Goal: Communication & Community: Answer question/provide support

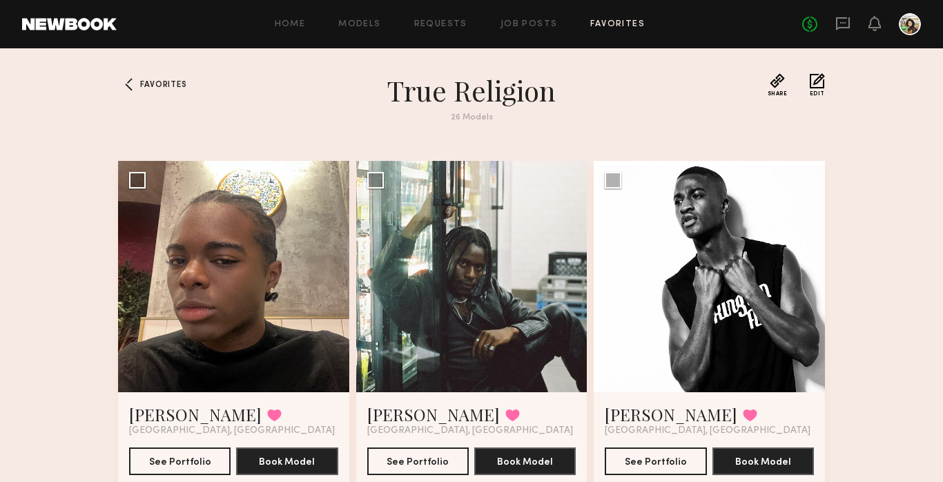
click at [837, 32] on link at bounding box center [842, 24] width 15 height 17
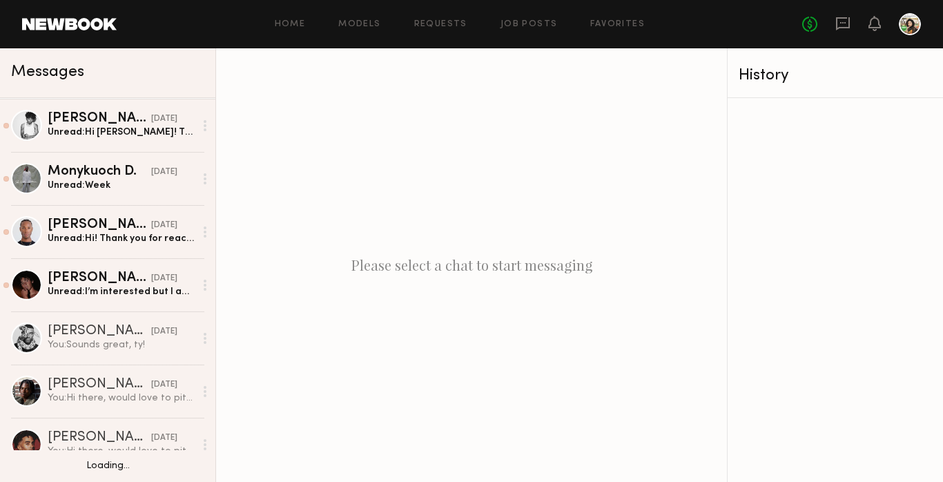
scroll to position [373, 0]
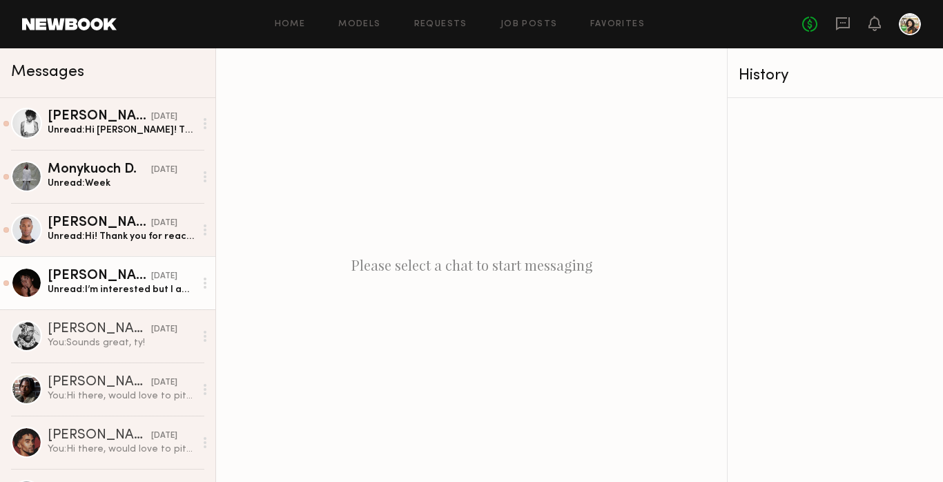
click at [137, 293] on div "Unread: I’m interested but I am only open to direct bookings right now. Too bus…" at bounding box center [121, 289] width 147 height 13
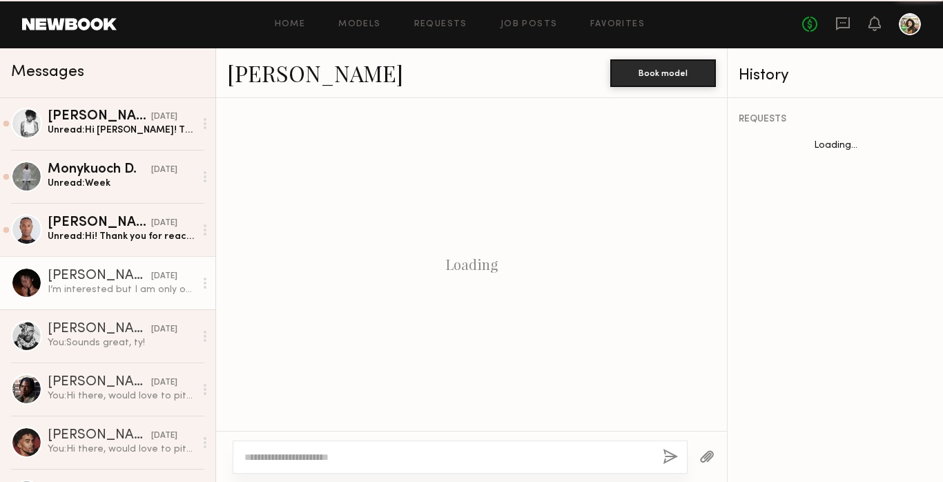
scroll to position [474, 0]
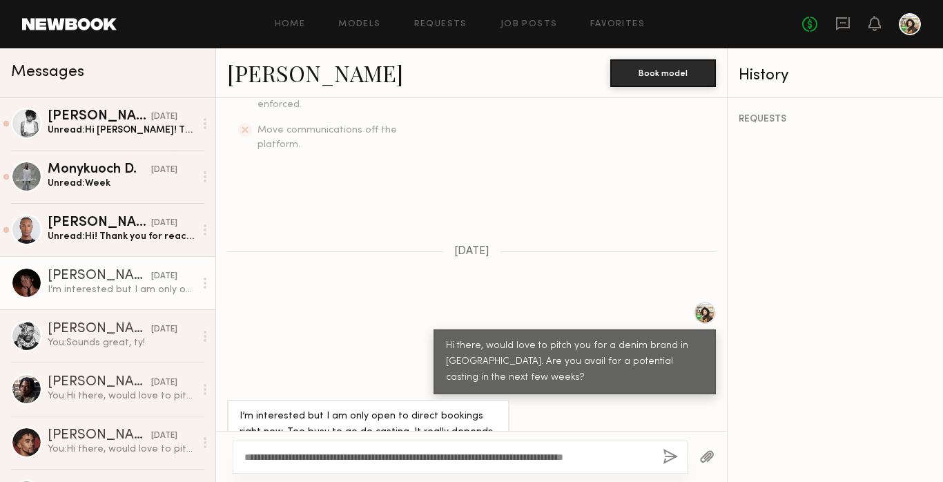
type textarea "**********"
click at [665, 455] on button "button" at bounding box center [670, 457] width 15 height 17
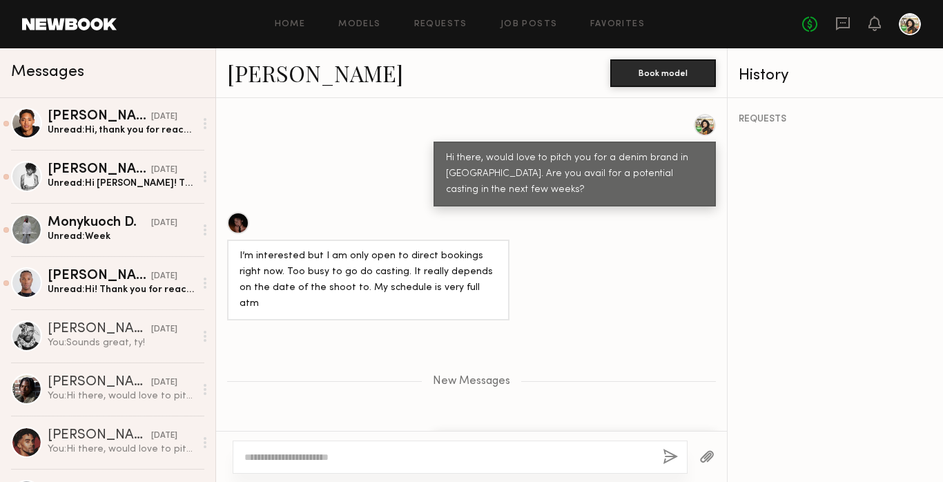
scroll to position [0, 0]
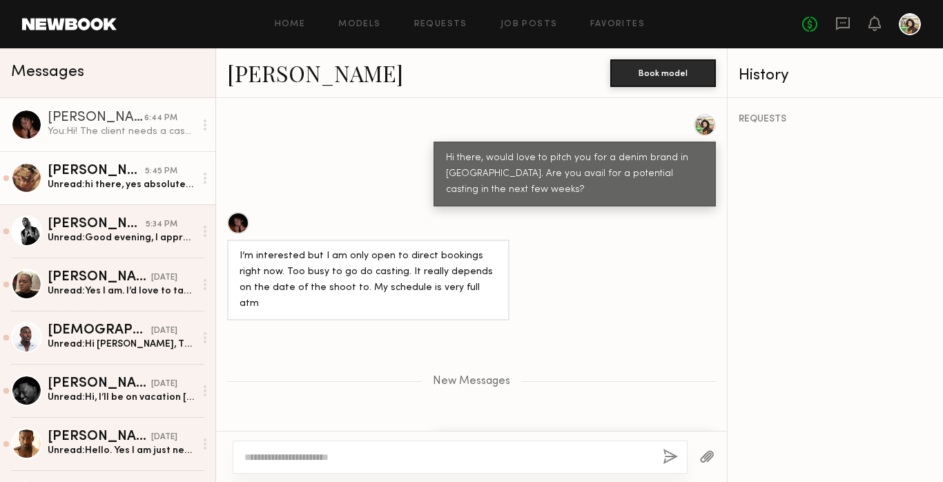
click at [126, 164] on div "Noa T." at bounding box center [96, 171] width 97 height 14
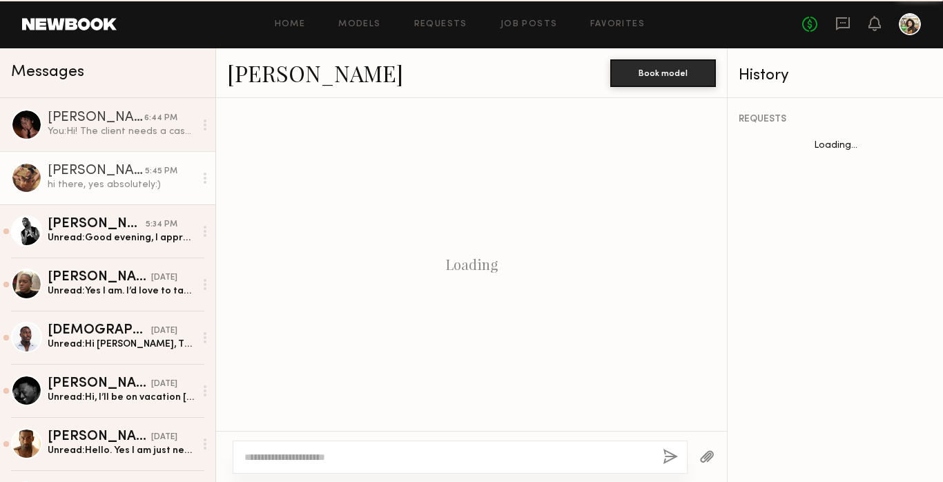
scroll to position [442, 0]
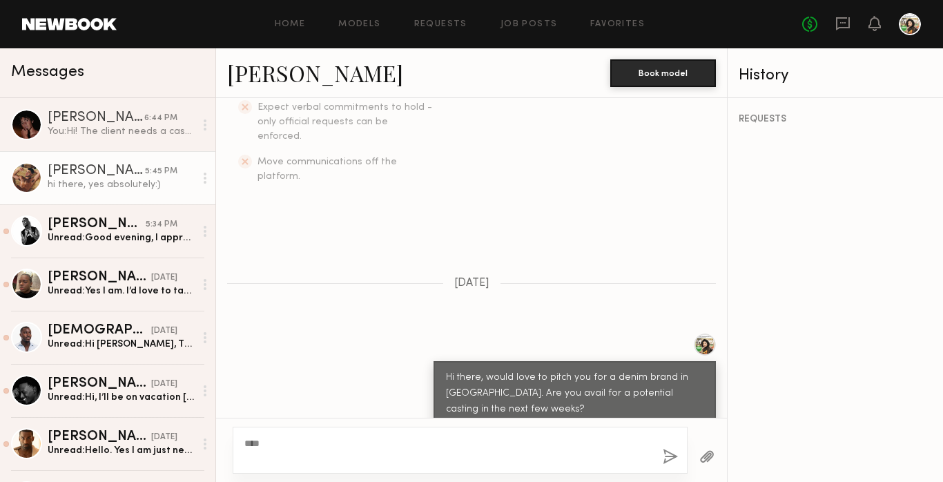
type textarea "***"
click at [668, 458] on button "button" at bounding box center [670, 457] width 15 height 17
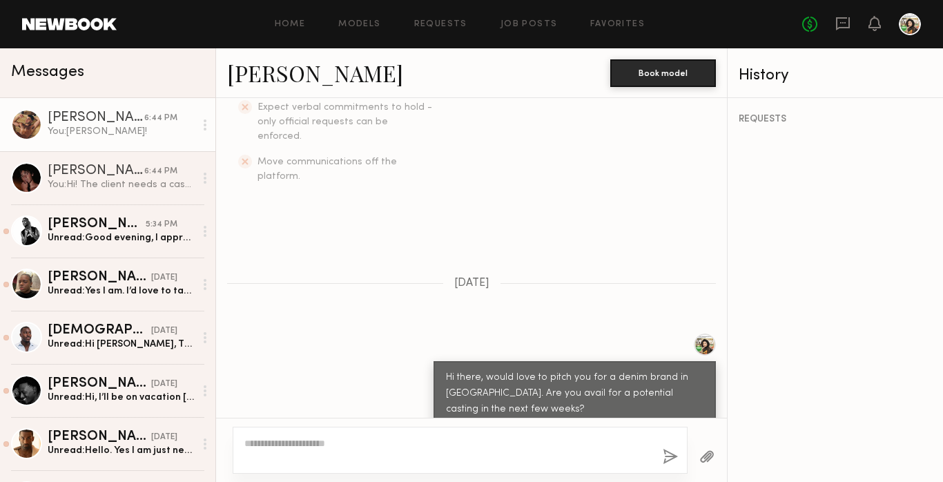
scroll to position [614, 0]
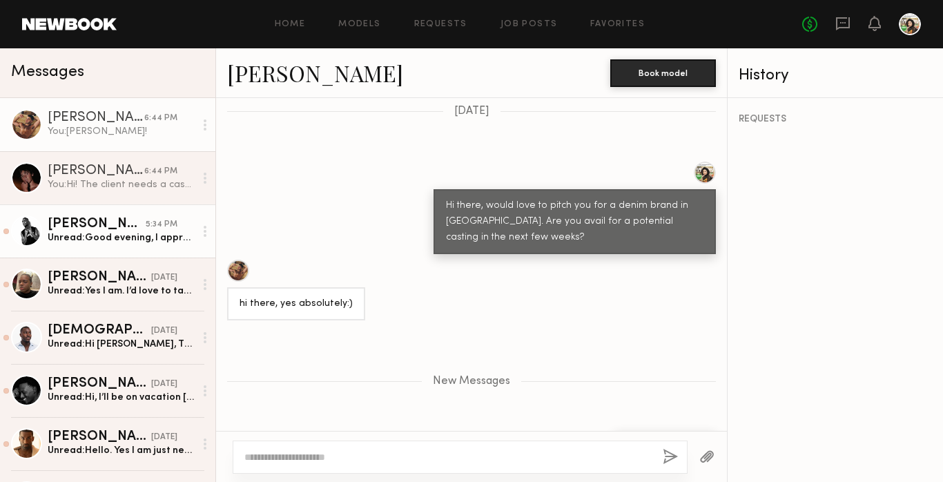
click at [92, 233] on div "Unread: Good evening, I appreciate you reaching out and sure I’m open to a cast…" at bounding box center [121, 237] width 147 height 13
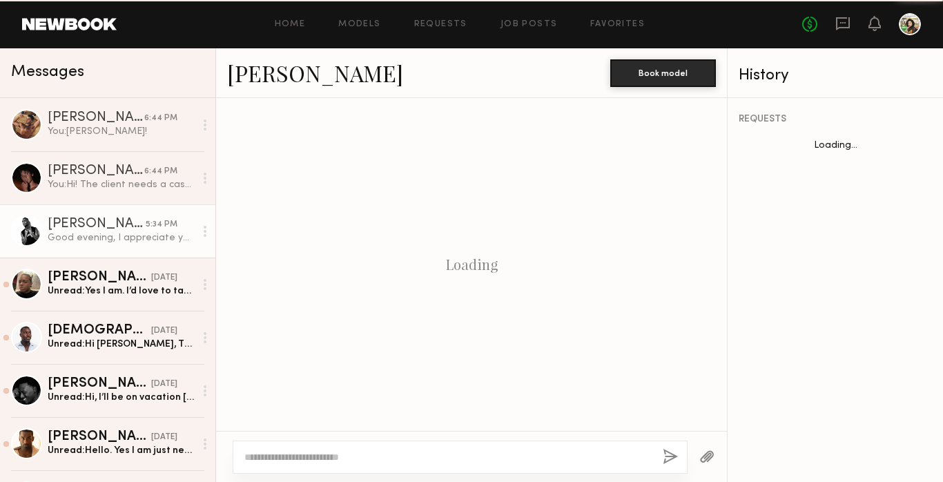
scroll to position [458, 0]
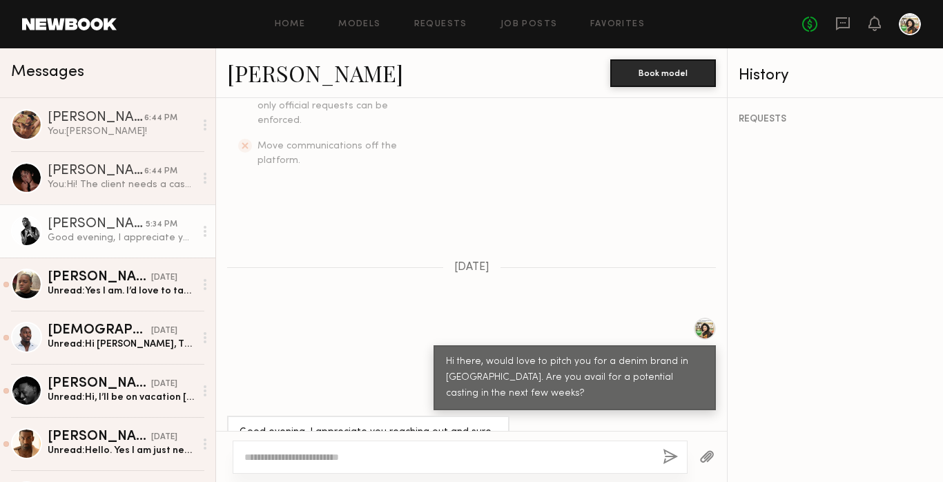
click at [350, 455] on textarea at bounding box center [447, 457] width 407 height 14
type textarea "*"
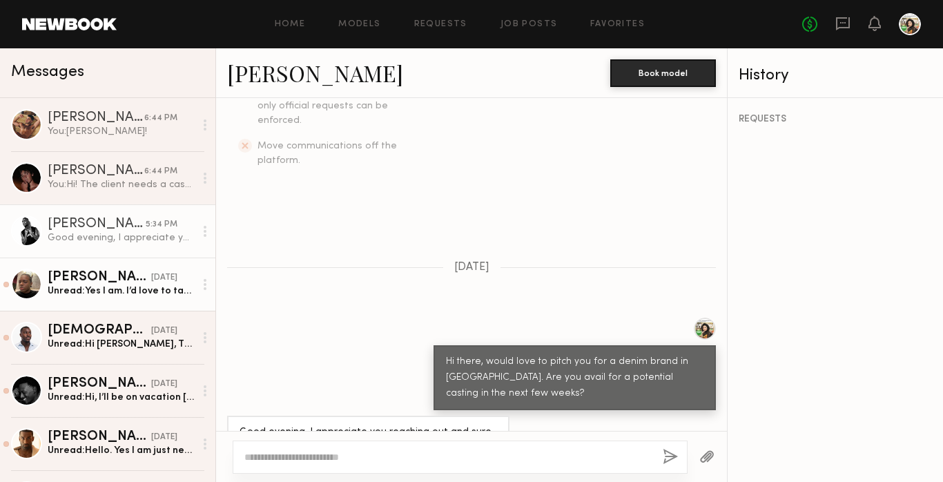
click at [108, 301] on link "Destun J. yesterday Unread: Yes I am. I’d love to take part. May I ask what bra…" at bounding box center [107, 283] width 215 height 53
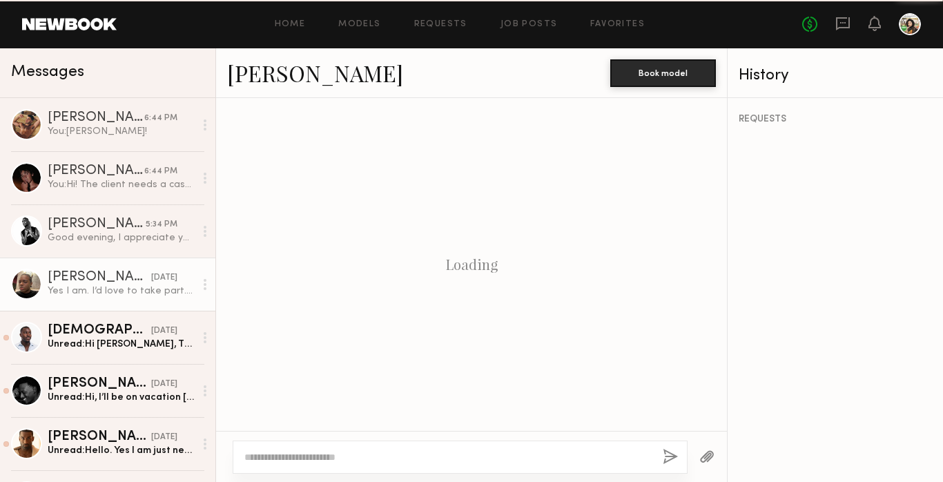
click at [108, 301] on link "Destun J. yesterday Yes I am. I’d love to take part. May I ask what brand?" at bounding box center [107, 283] width 215 height 53
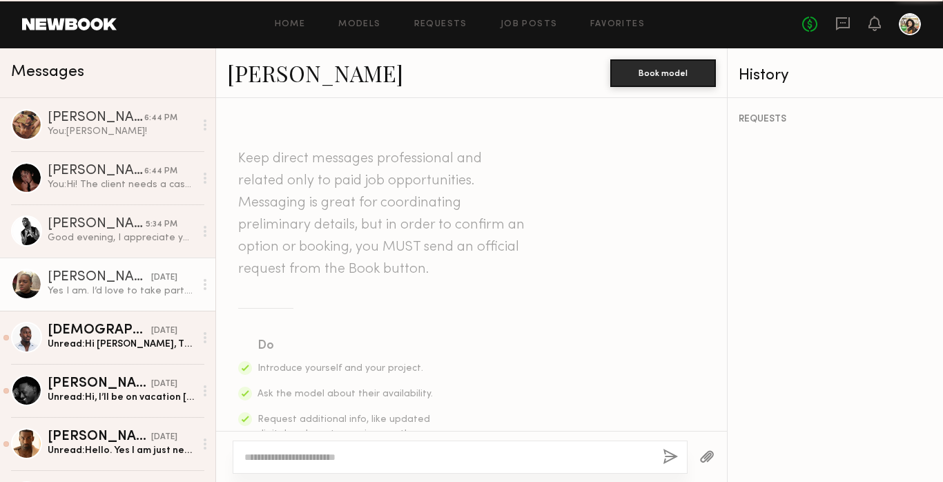
scroll to position [442, 0]
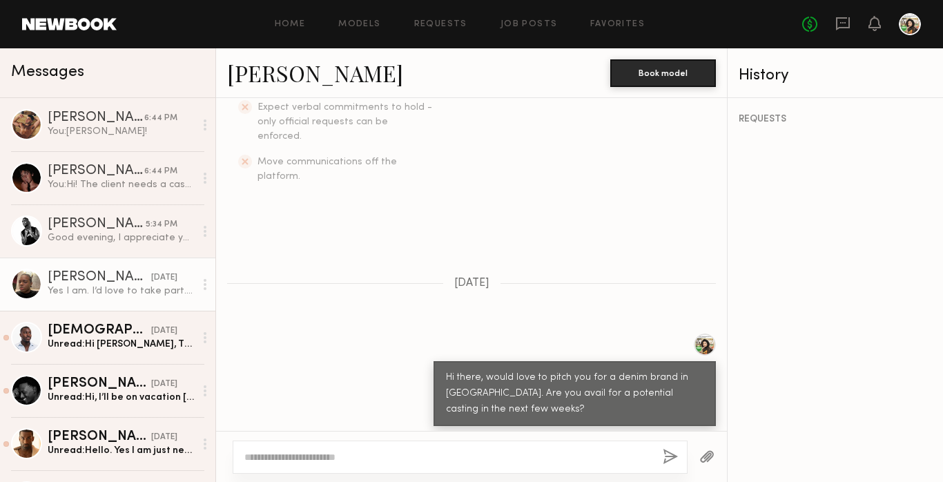
click at [365, 457] on textarea at bounding box center [447, 457] width 407 height 14
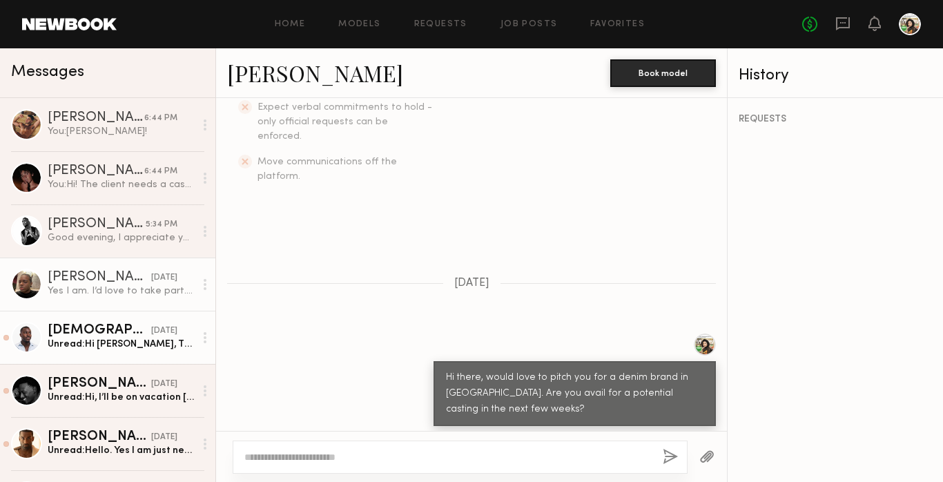
click at [90, 352] on link "Ezekiel A. yesterday Unread: Hi Krissy, Thank you for reaching out! Yes, I’m cu…" at bounding box center [107, 337] width 215 height 53
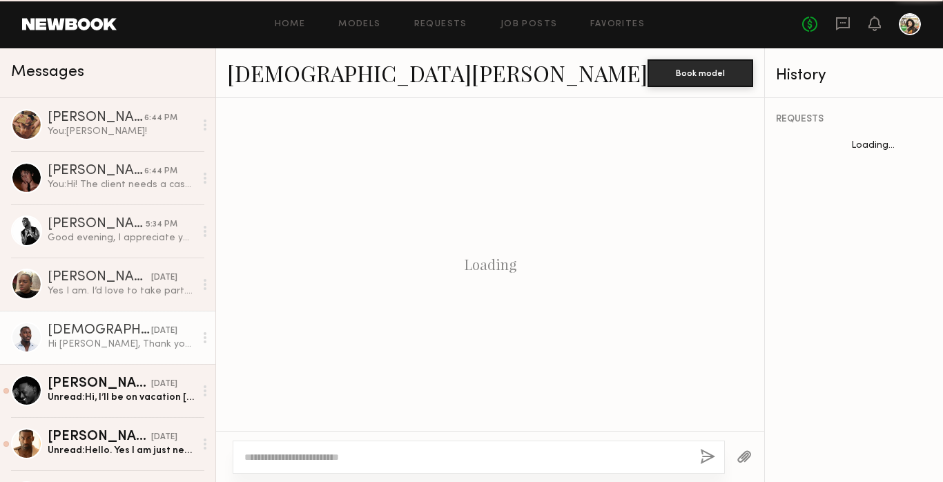
scroll to position [553, 0]
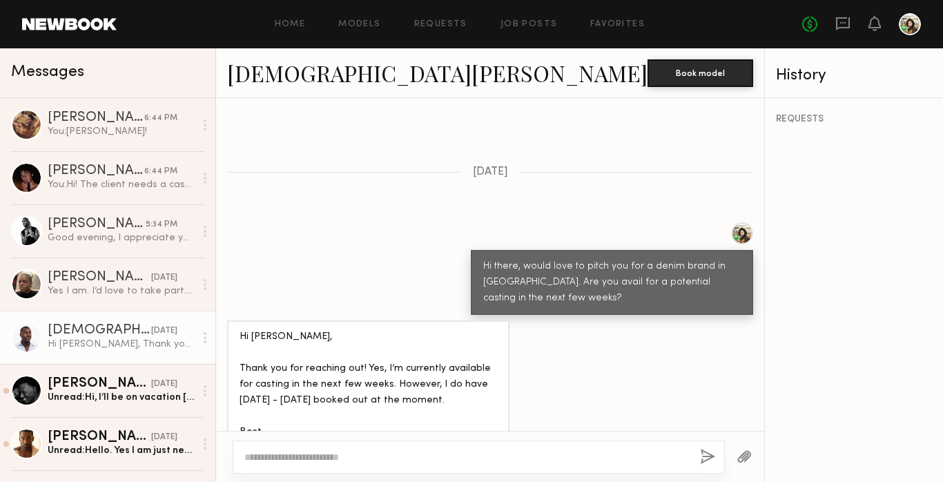
click at [306, 454] on textarea at bounding box center [466, 457] width 444 height 14
type textarea "**********"
click at [700, 451] on button "button" at bounding box center [707, 457] width 15 height 17
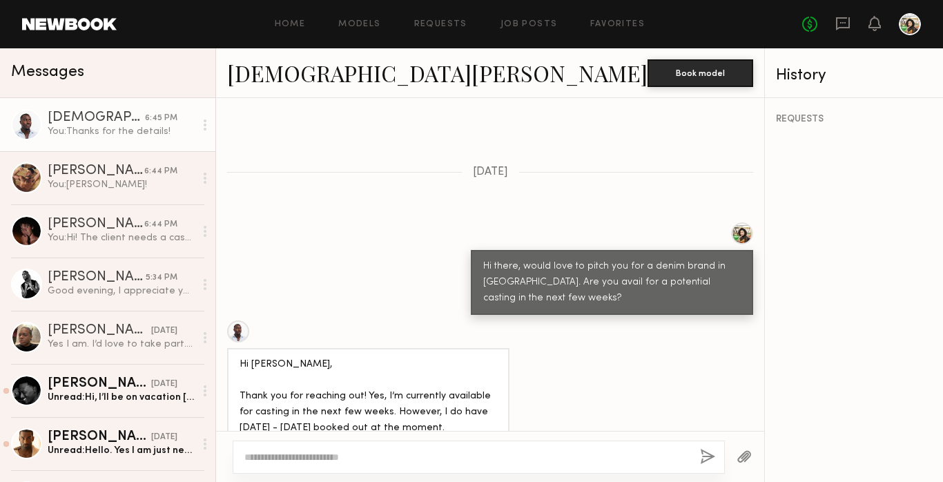
scroll to position [725, 0]
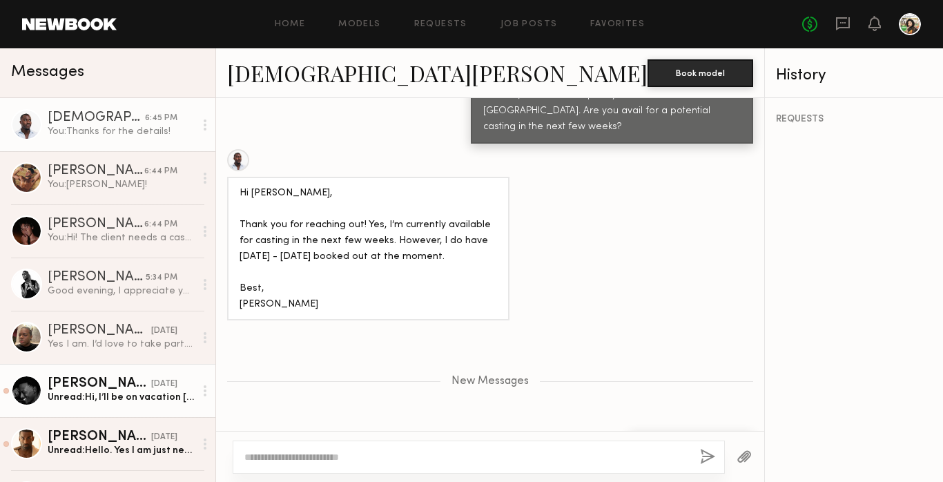
click at [116, 380] on div "[PERSON_NAME]" at bounding box center [100, 384] width 104 height 14
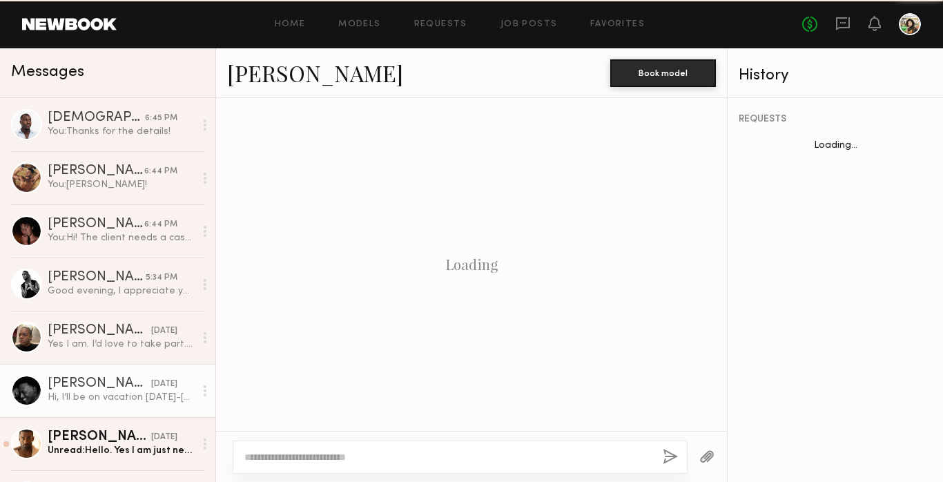
scroll to position [458, 0]
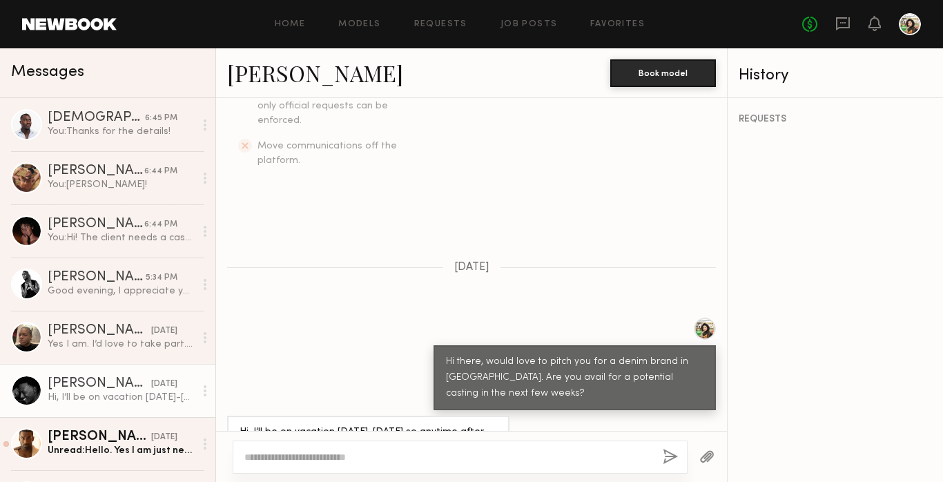
click at [363, 437] on div at bounding box center [471, 456] width 511 height 51
click at [363, 464] on div at bounding box center [460, 456] width 455 height 33
click at [326, 455] on textarea at bounding box center [447, 457] width 407 height 14
type textarea "*******"
click at [669, 455] on button "button" at bounding box center [670, 457] width 15 height 17
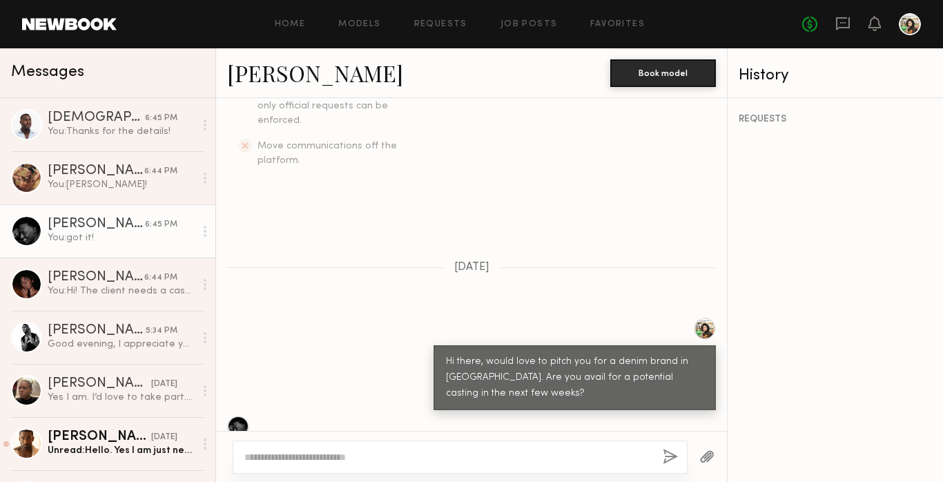
scroll to position [630, 0]
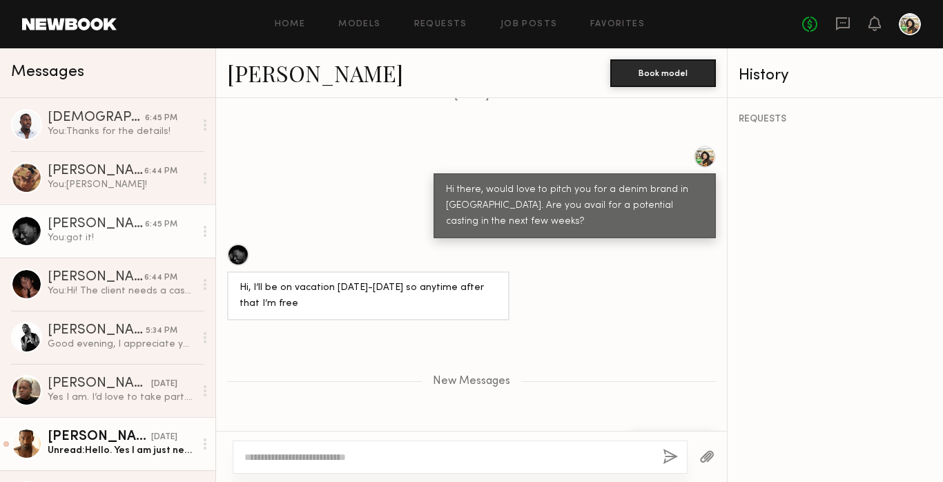
click at [127, 442] on div "Darius D." at bounding box center [100, 437] width 104 height 14
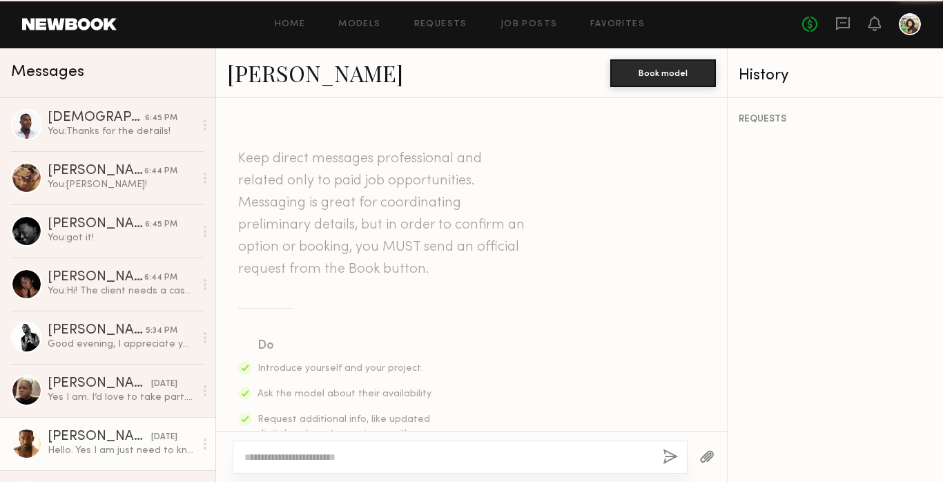
scroll to position [442, 0]
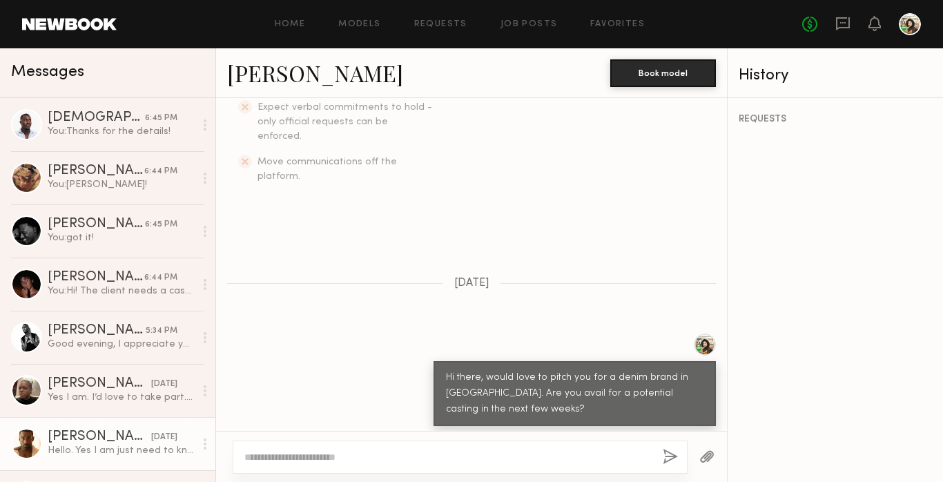
click at [297, 454] on textarea at bounding box center [447, 457] width 407 height 14
type textarea "**********"
click at [670, 451] on button "button" at bounding box center [670, 457] width 15 height 17
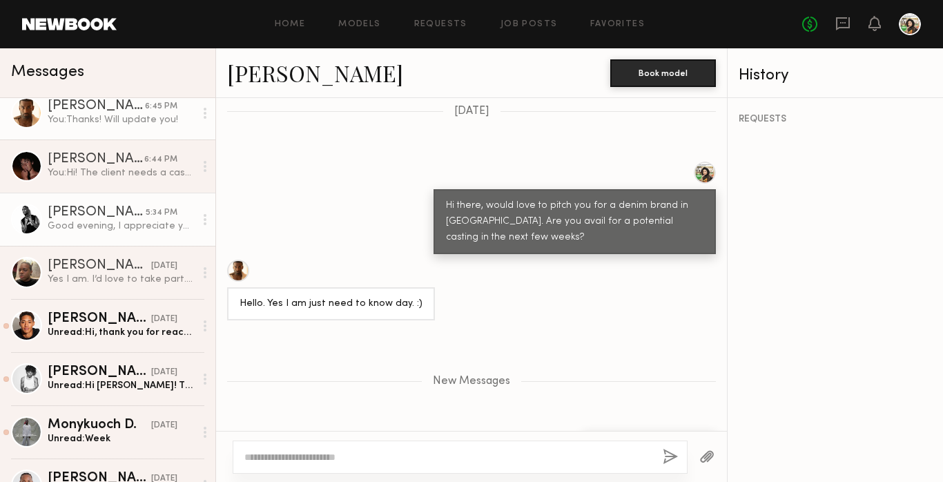
scroll to position [170, 0]
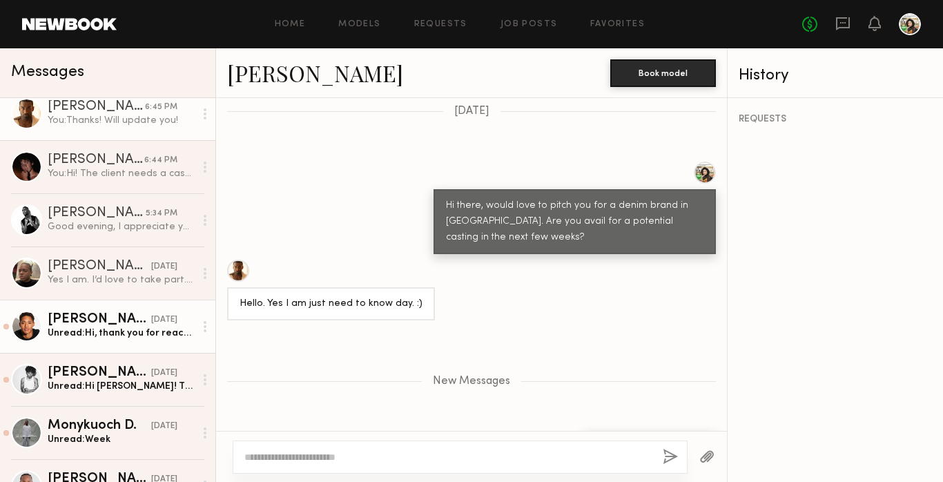
click at [137, 326] on div "Unread: Hi, thank you for reaching out! Sorry I’m actually moving out of LA nex…" at bounding box center [121, 332] width 147 height 13
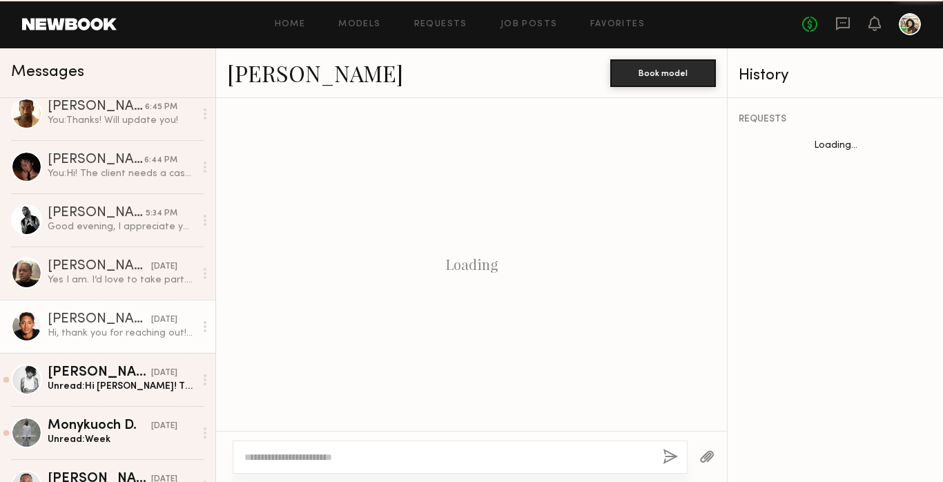
scroll to position [458, 0]
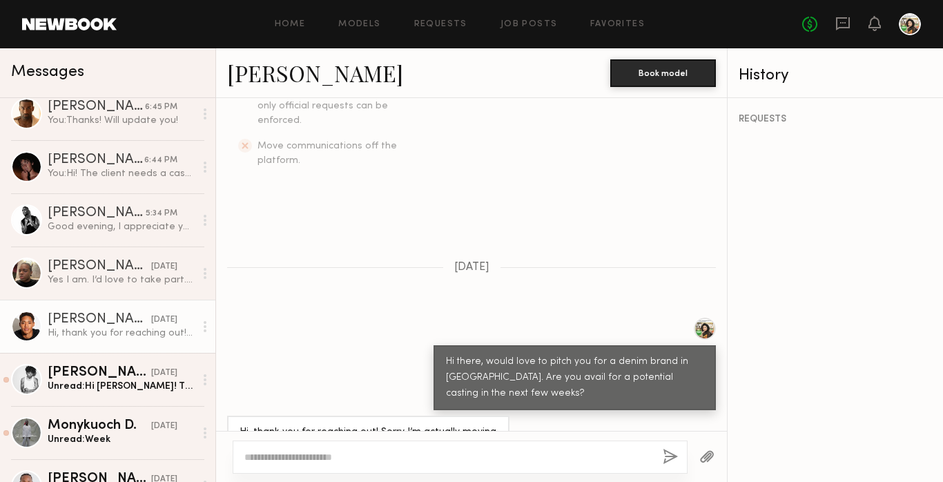
click at [388, 452] on textarea at bounding box center [447, 457] width 407 height 14
type textarea "**********"
click at [667, 458] on button "button" at bounding box center [670, 457] width 15 height 17
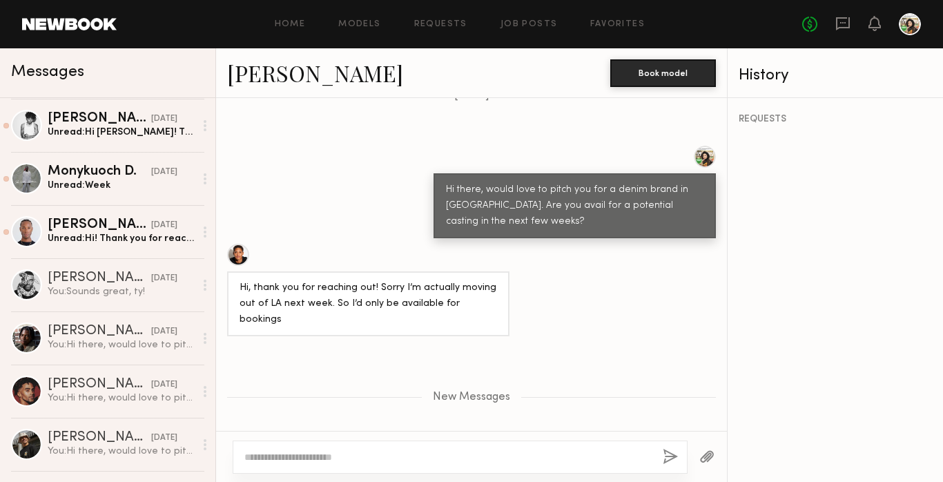
scroll to position [424, 0]
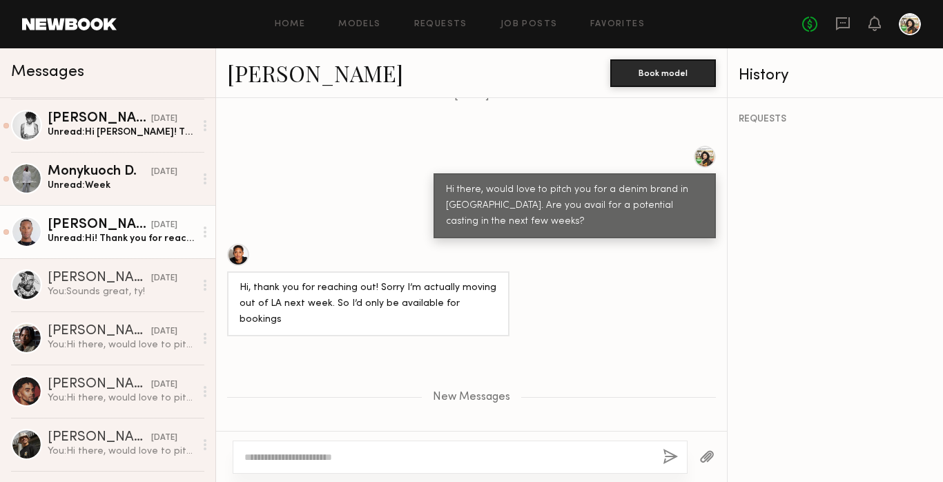
click at [127, 230] on div "Jeffrey H." at bounding box center [100, 225] width 104 height 14
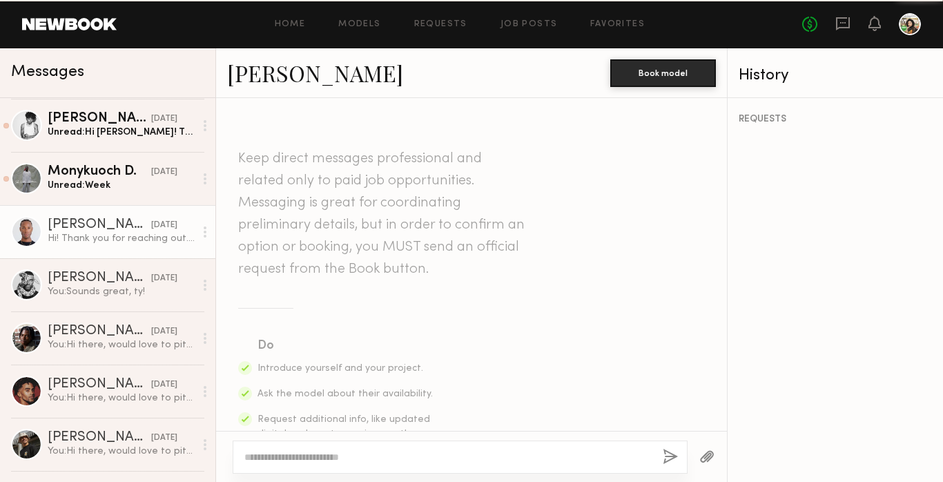
scroll to position [458, 0]
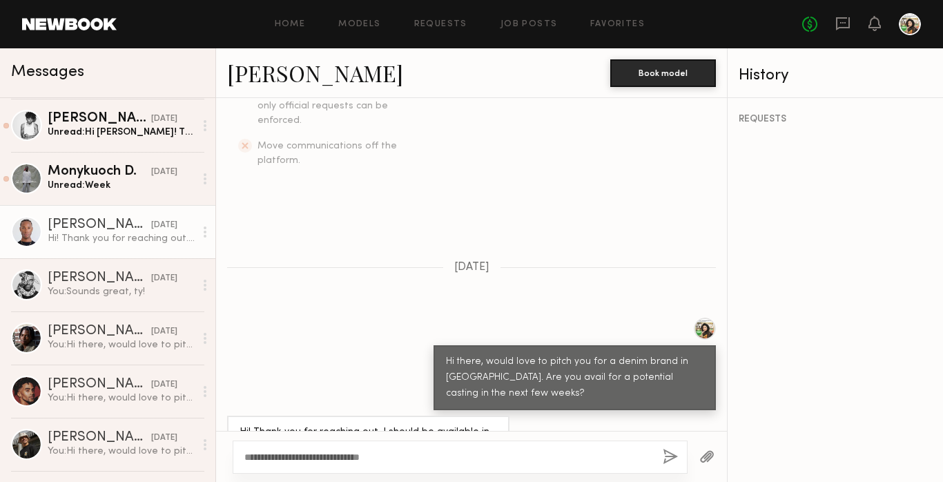
type textarea "**********"
click at [673, 455] on button "button" at bounding box center [670, 457] width 15 height 17
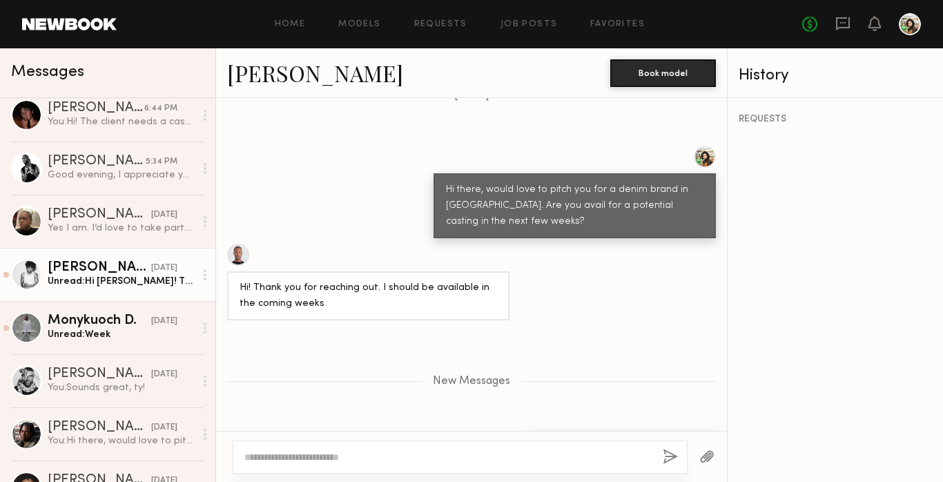
scroll to position [329, 0]
click at [122, 266] on div "Jonathan R." at bounding box center [100, 267] width 104 height 14
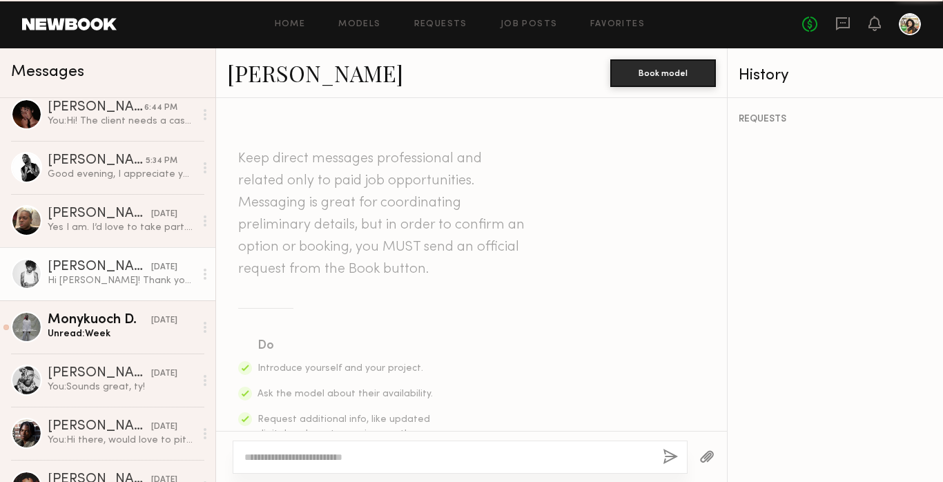
scroll to position [458, 0]
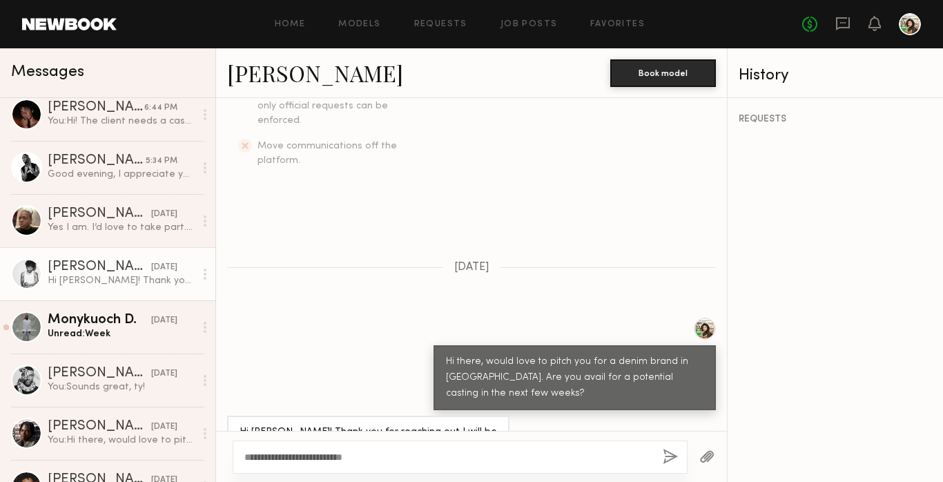
click at [326, 458] on textarea "**********" at bounding box center [447, 457] width 407 height 14
type textarea "**********"
click at [668, 452] on button "button" at bounding box center [670, 457] width 15 height 17
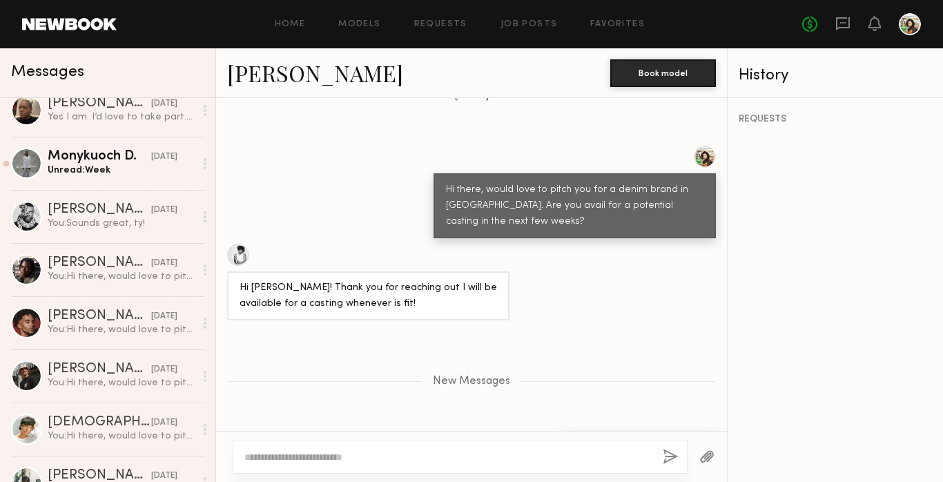
scroll to position [494, 0]
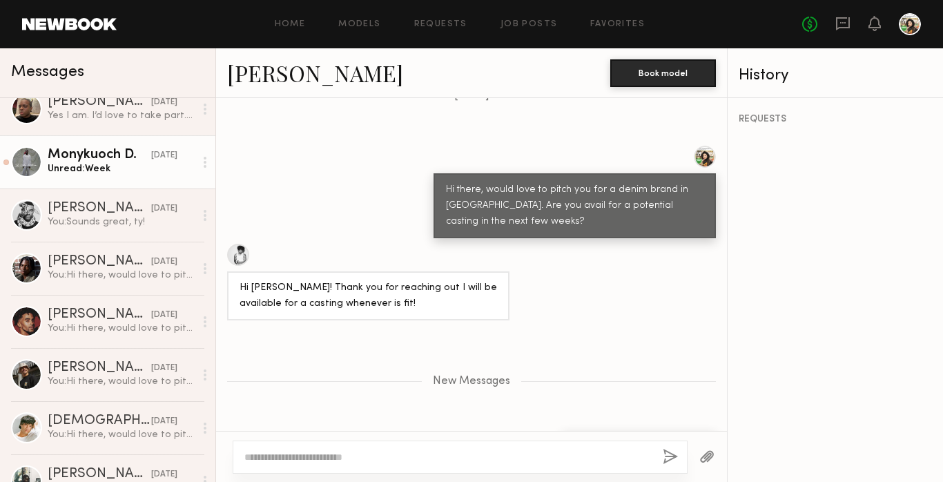
click at [110, 157] on div "Monykuoch D." at bounding box center [100, 155] width 104 height 14
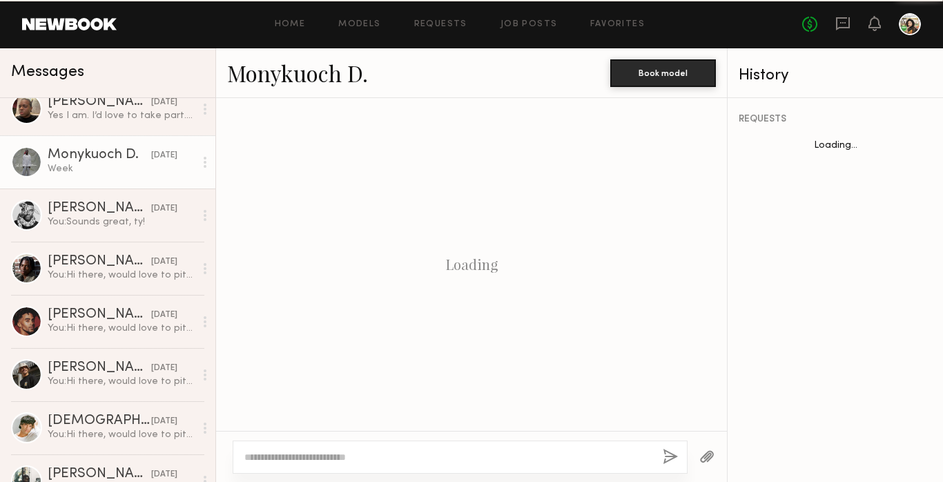
scroll to position [547, 0]
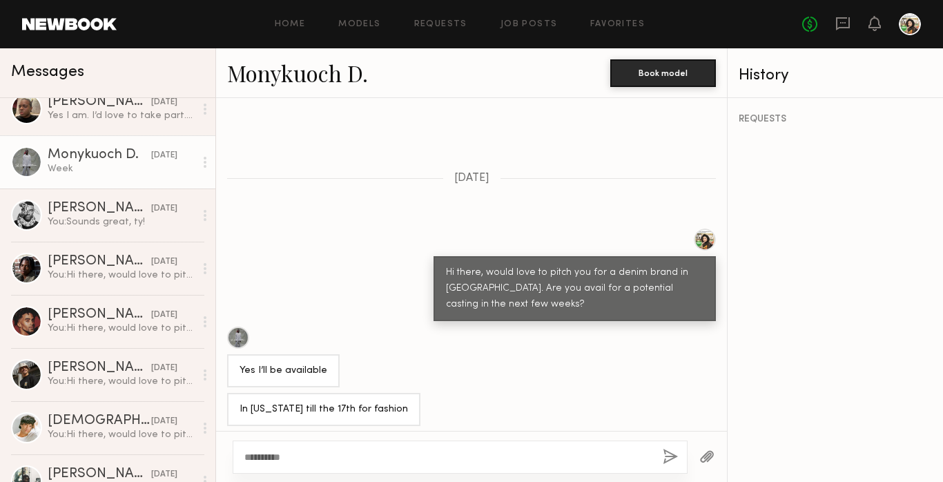
type textarea "**********"
click at [661, 458] on div "**********" at bounding box center [460, 456] width 455 height 33
click at [667, 453] on button "button" at bounding box center [670, 457] width 15 height 17
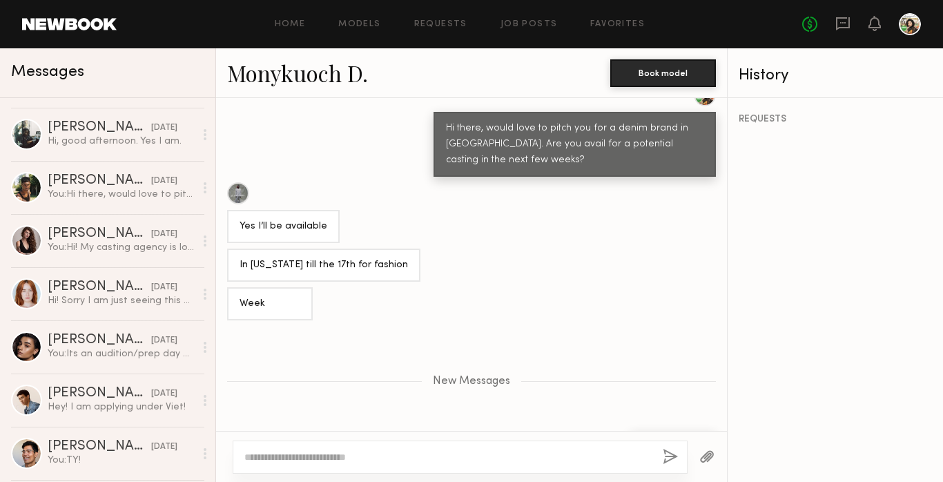
scroll to position [0, 0]
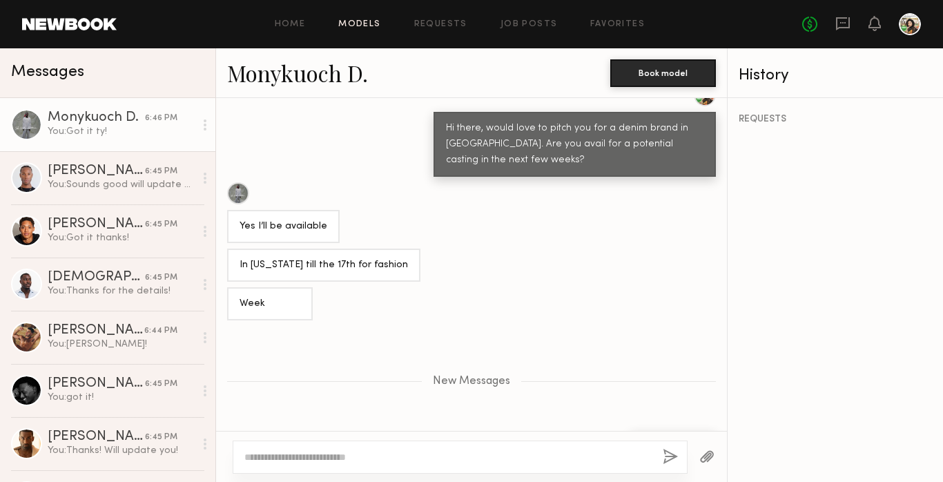
click at [370, 25] on link "Models" at bounding box center [359, 24] width 42 height 9
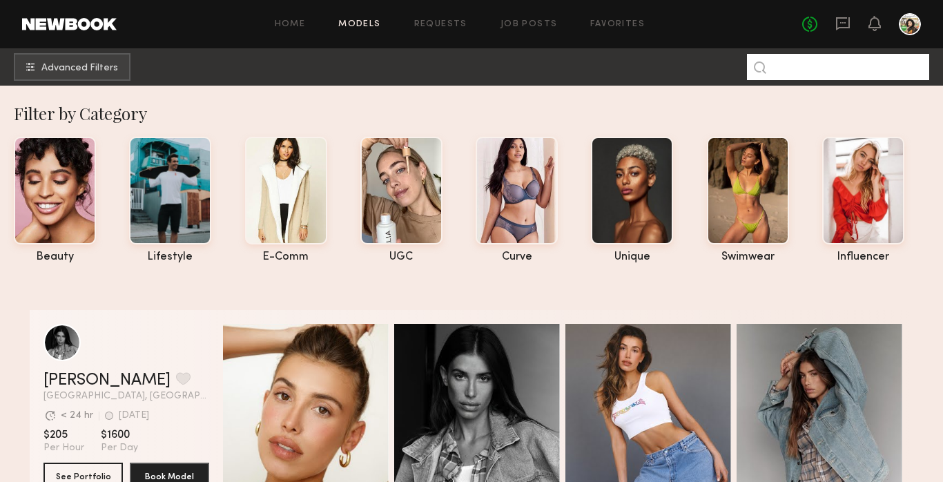
click at [803, 76] on input at bounding box center [838, 67] width 182 height 26
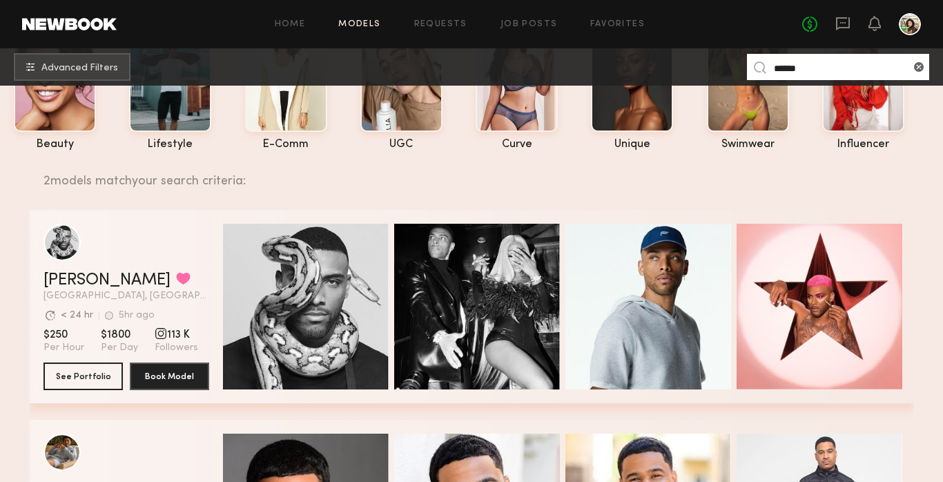
scroll to position [128, 0]
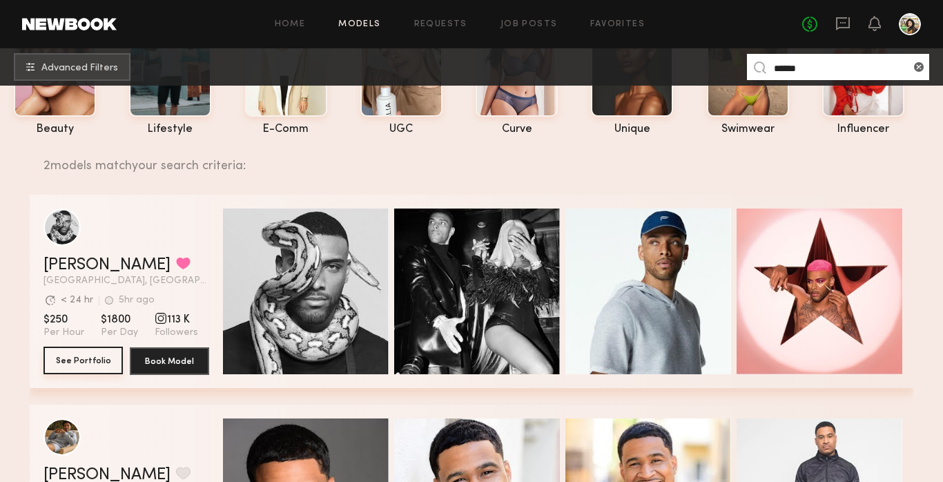
type input "******"
click at [78, 362] on button "See Portfolio" at bounding box center [82, 360] width 79 height 28
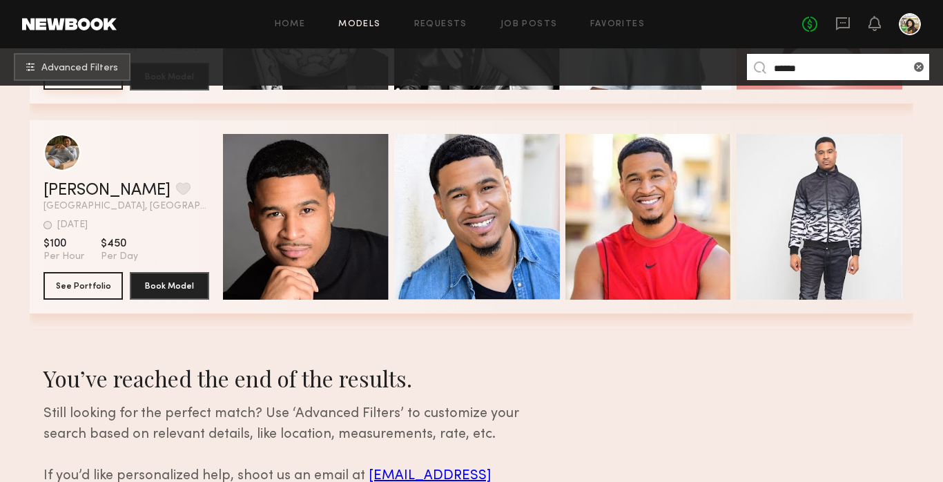
scroll to position [109, 0]
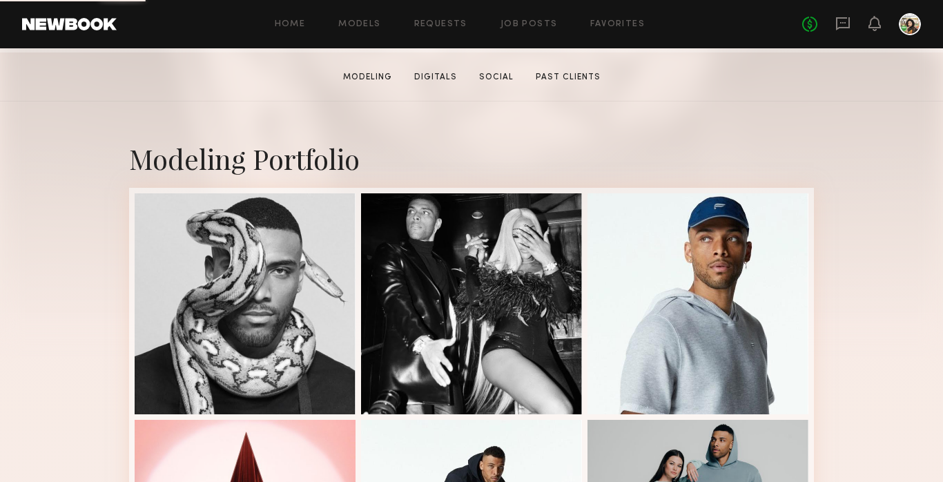
scroll to position [215, 0]
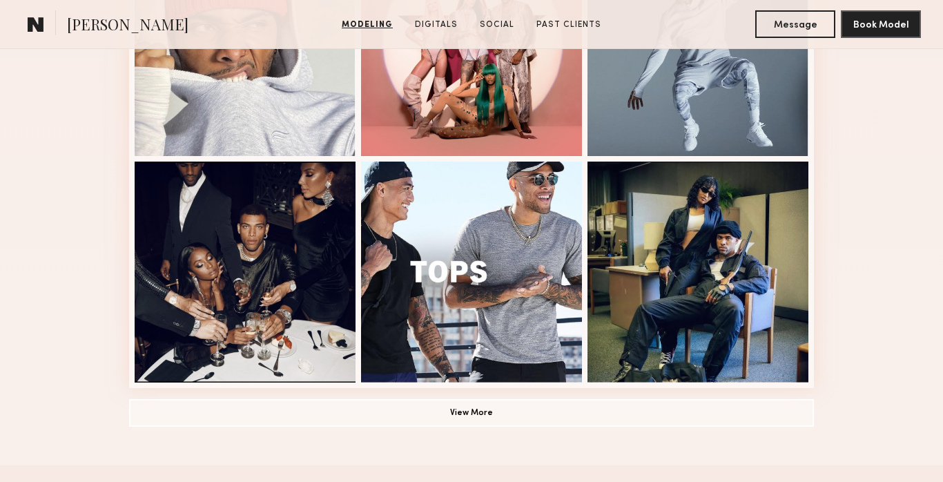
scroll to position [950, 0]
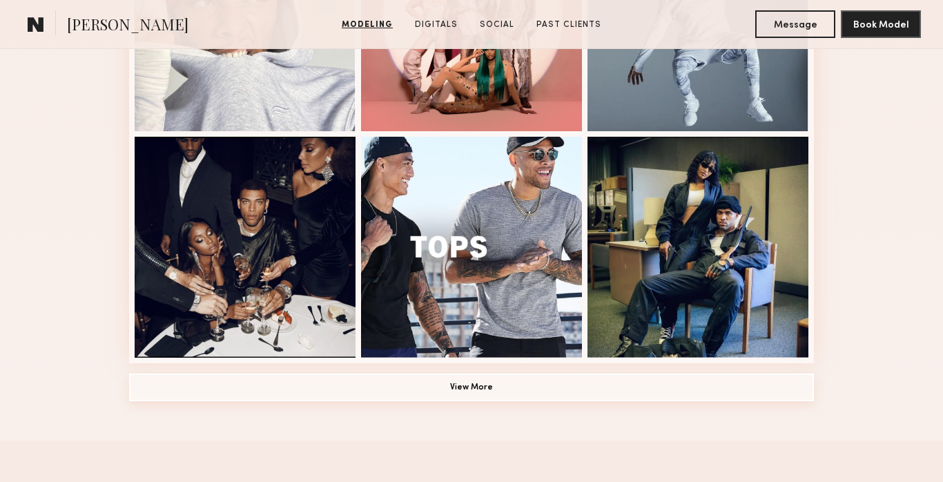
click at [468, 382] on button "View More" at bounding box center [471, 387] width 685 height 28
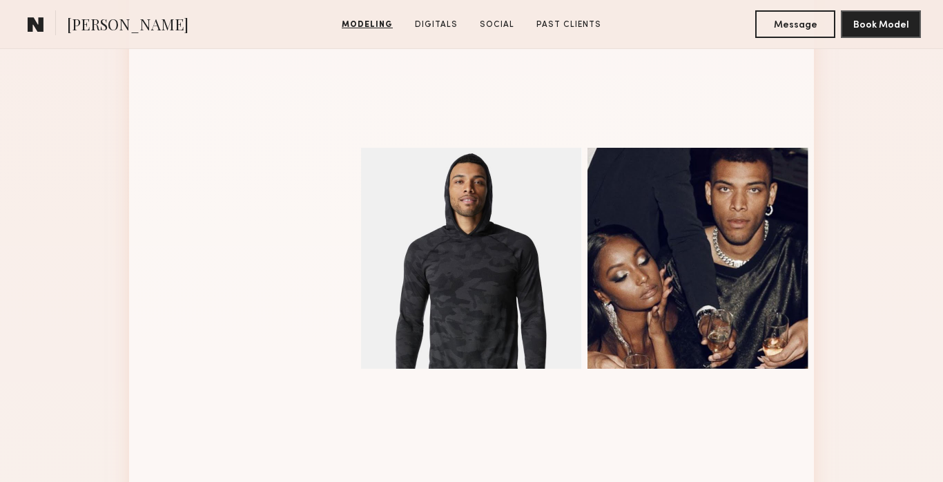
scroll to position [1670, 0]
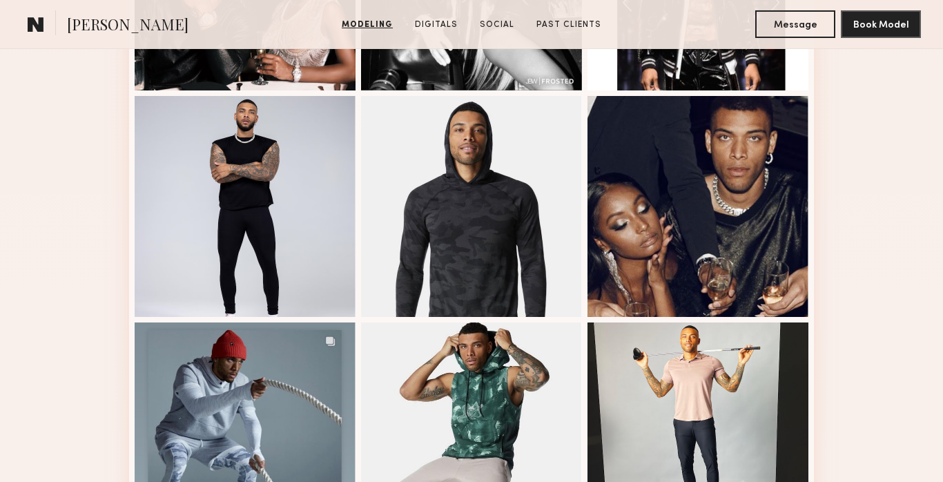
click at [295, 228] on div at bounding box center [245, 206] width 221 height 221
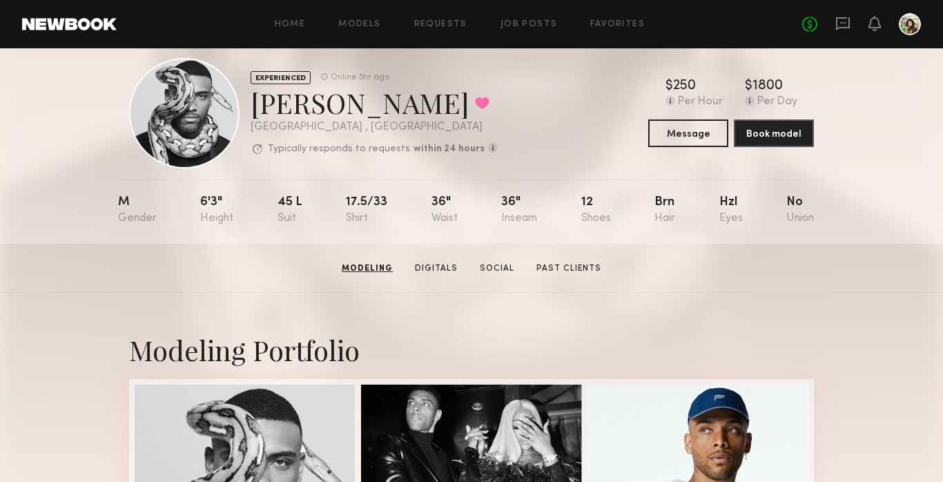
scroll to position [0, 0]
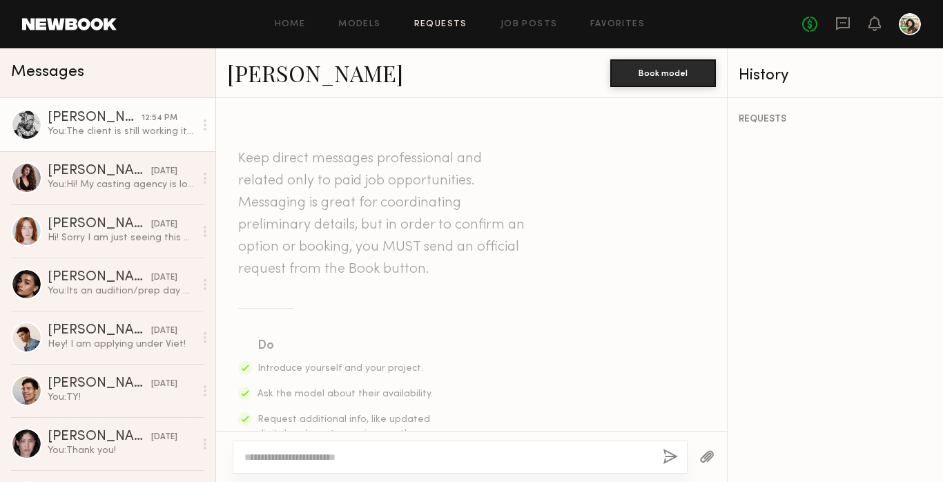
scroll to position [778, 0]
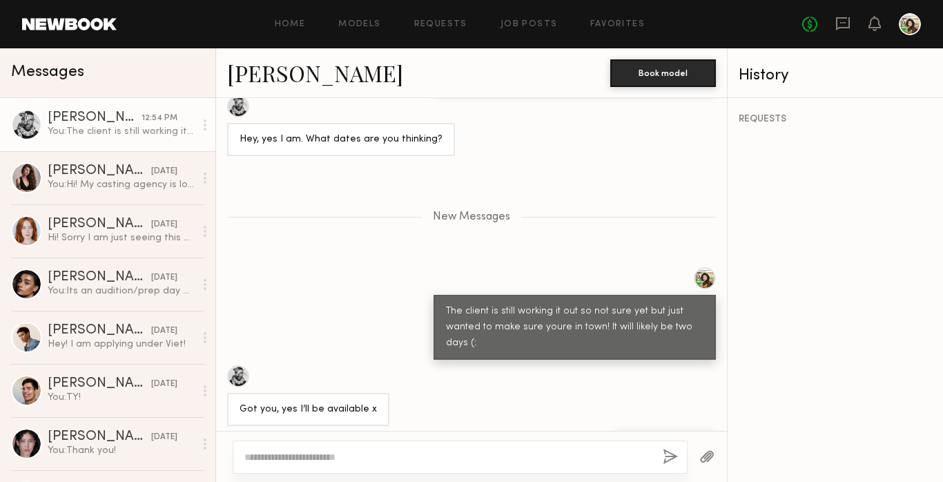
click at [580, 28] on div "Home Models Requests Job Posts Favorites Sign Out" at bounding box center [459, 24] width 685 height 9
click at [598, 23] on link "Favorites" at bounding box center [617, 24] width 55 height 9
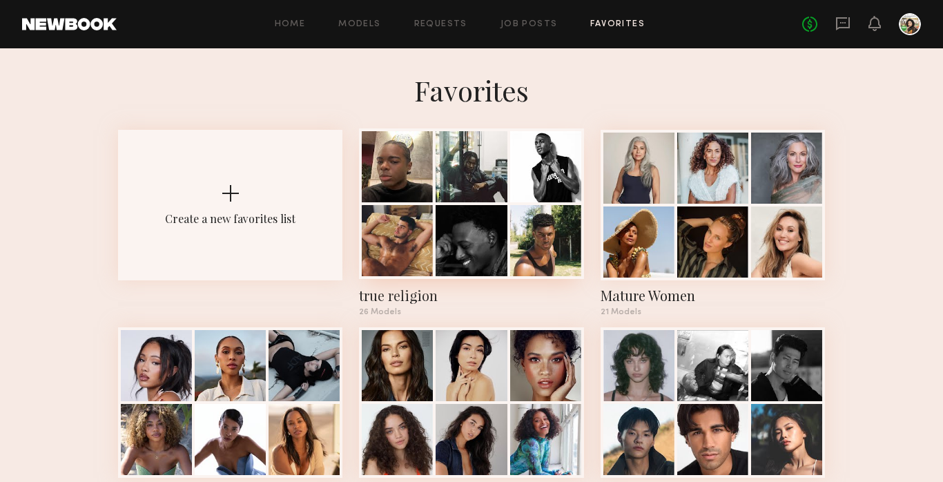
click at [464, 246] on div at bounding box center [470, 240] width 71 height 71
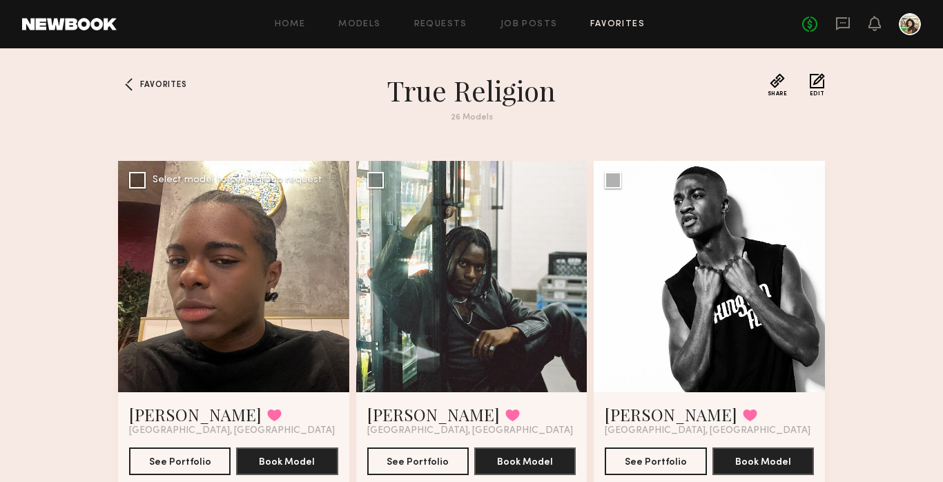
click at [235, 340] on div at bounding box center [233, 276] width 231 height 231
click at [205, 454] on button "See Portfolio" at bounding box center [179, 460] width 101 height 28
click at [413, 459] on button "See Portfolio" at bounding box center [417, 460] width 101 height 28
click at [645, 257] on div at bounding box center [708, 276] width 231 height 231
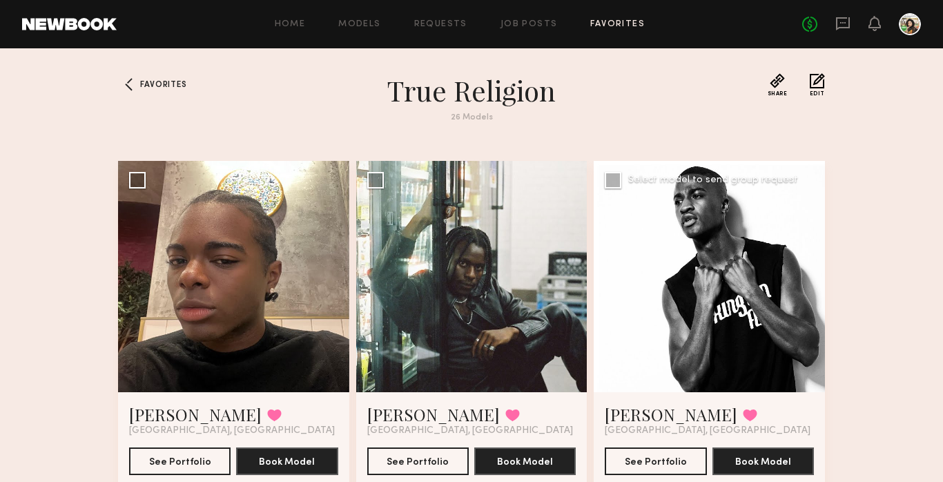
click at [755, 291] on div at bounding box center [708, 276] width 231 height 231
click at [629, 464] on button "See Portfolio" at bounding box center [655, 460] width 101 height 28
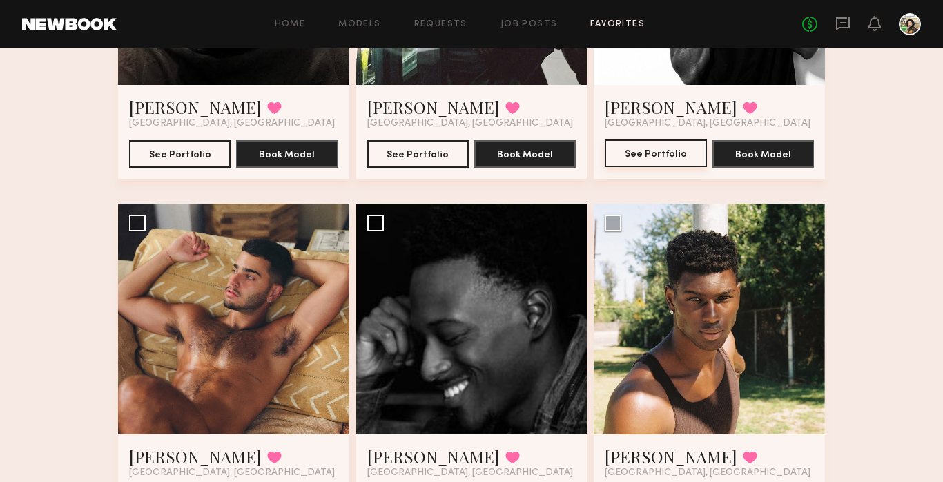
scroll to position [333, 0]
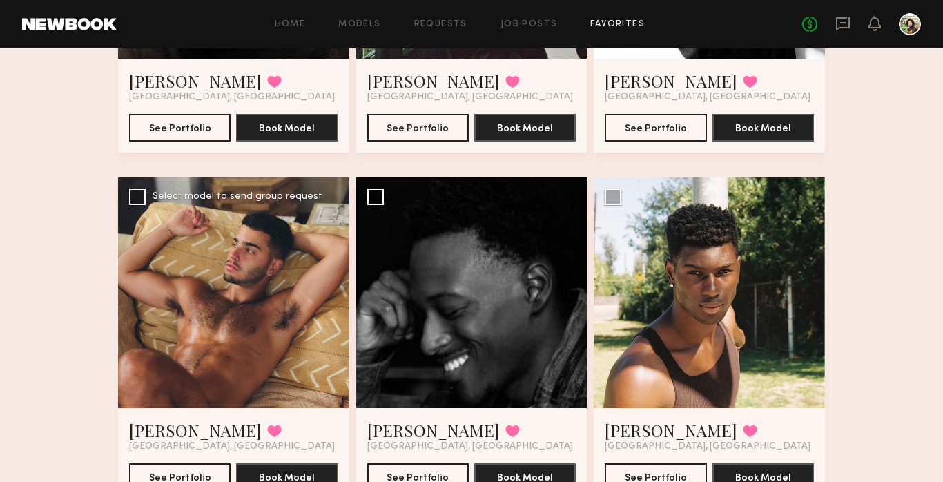
click at [283, 279] on div at bounding box center [233, 292] width 231 height 231
click at [230, 320] on div at bounding box center [233, 292] width 231 height 231
click at [182, 262] on div at bounding box center [233, 292] width 231 height 231
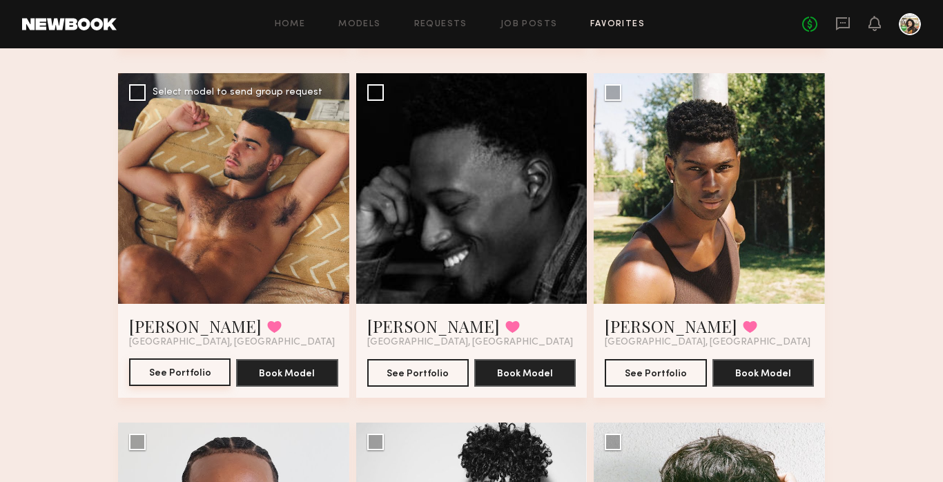
click at [158, 368] on button "See Portfolio" at bounding box center [179, 372] width 101 height 28
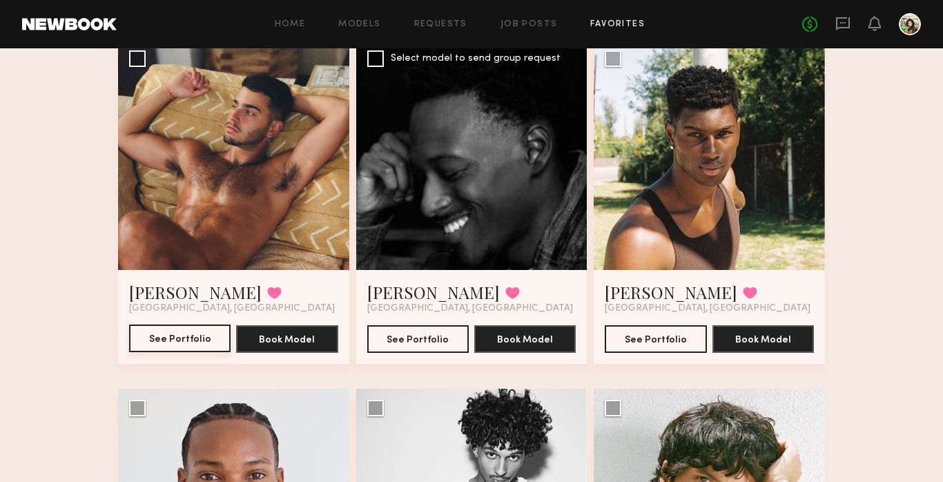
scroll to position [472, 0]
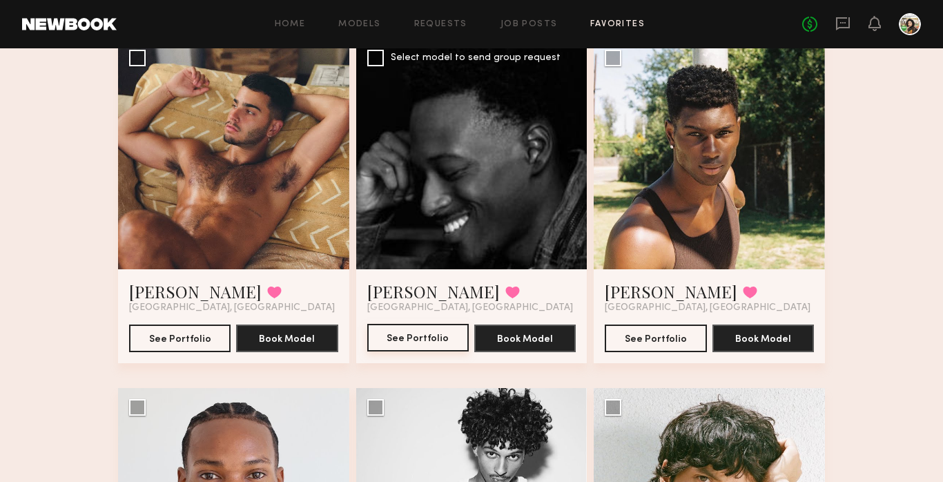
click at [453, 333] on button "See Portfolio" at bounding box center [417, 338] width 101 height 28
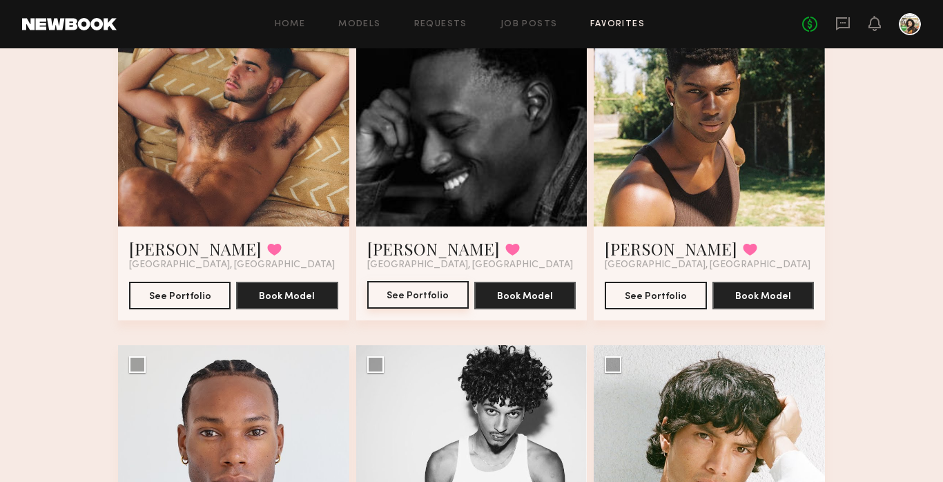
scroll to position [513, 0]
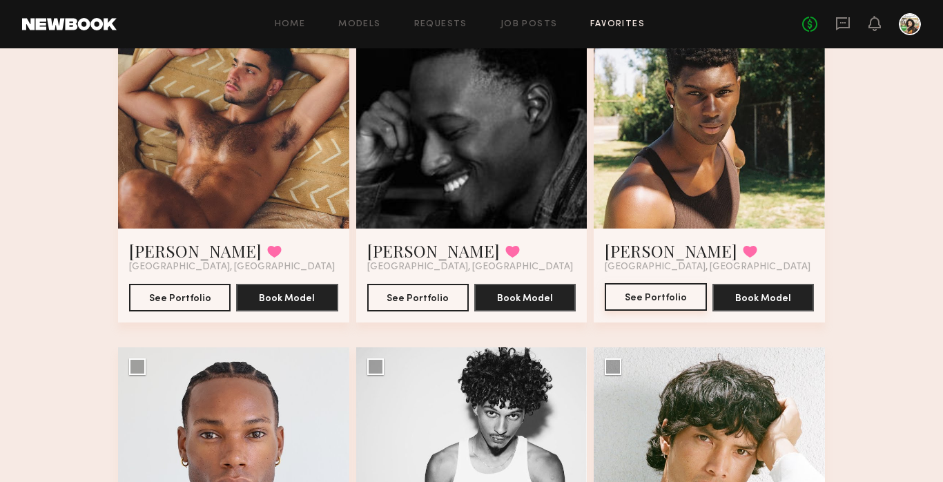
click at [647, 306] on button "See Portfolio" at bounding box center [655, 297] width 101 height 28
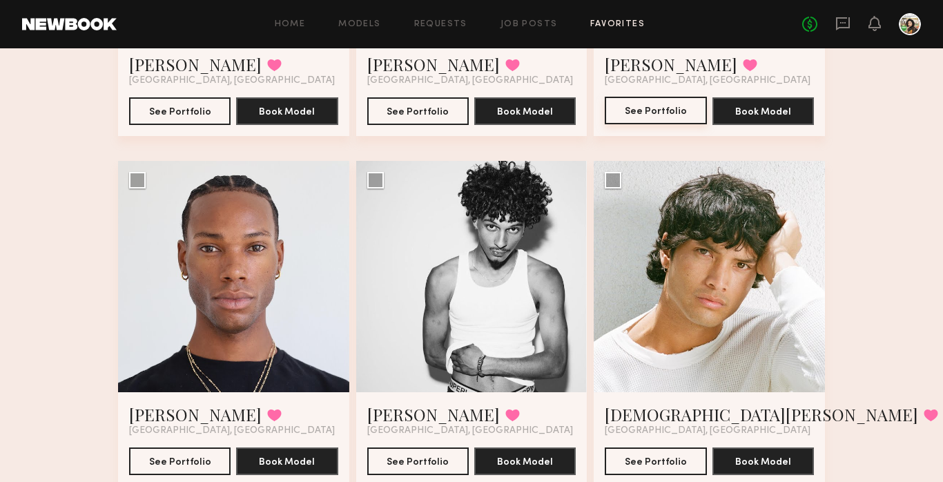
scroll to position [702, 0]
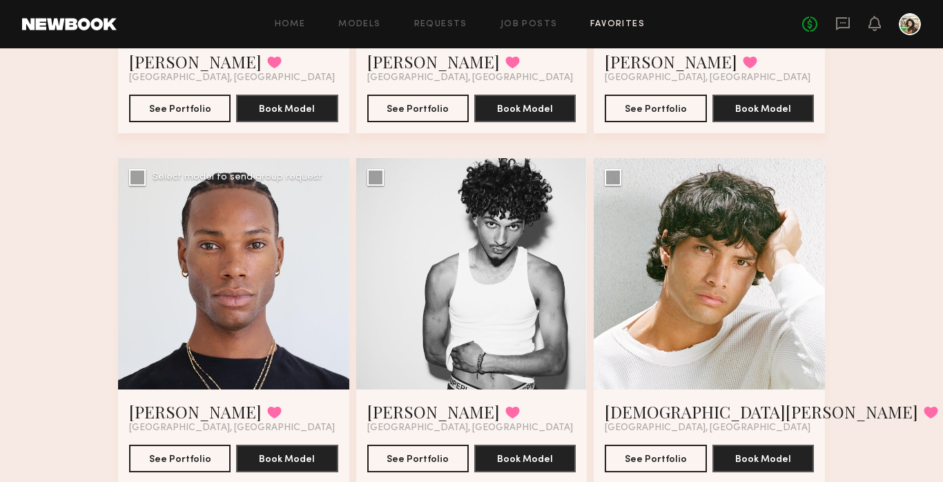
click at [271, 202] on div at bounding box center [233, 273] width 231 height 231
click at [274, 331] on div at bounding box center [233, 273] width 231 height 231
click at [262, 293] on div at bounding box center [233, 273] width 231 height 231
click at [156, 453] on button "See Portfolio" at bounding box center [179, 458] width 101 height 28
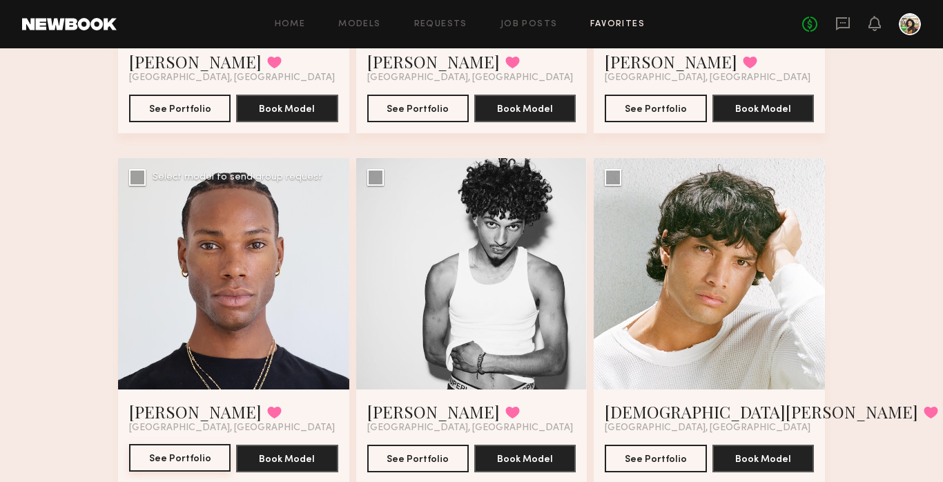
scroll to position [600, 0]
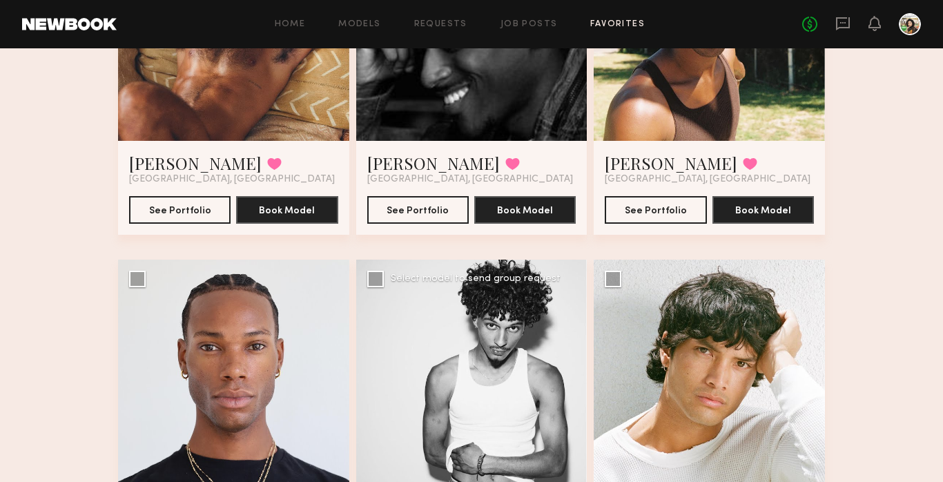
click at [444, 368] on div at bounding box center [471, 374] width 231 height 231
click at [527, 311] on div at bounding box center [471, 374] width 231 height 231
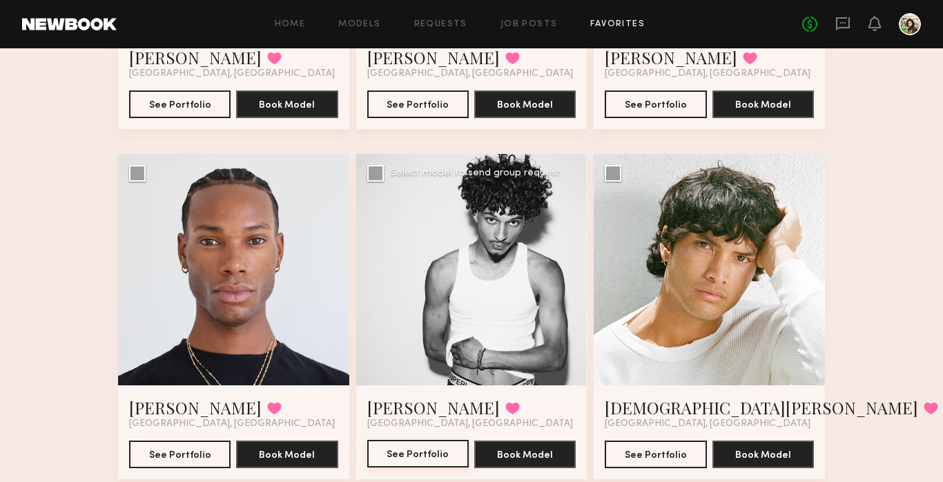
click at [408, 458] on button "See Portfolio" at bounding box center [417, 454] width 101 height 28
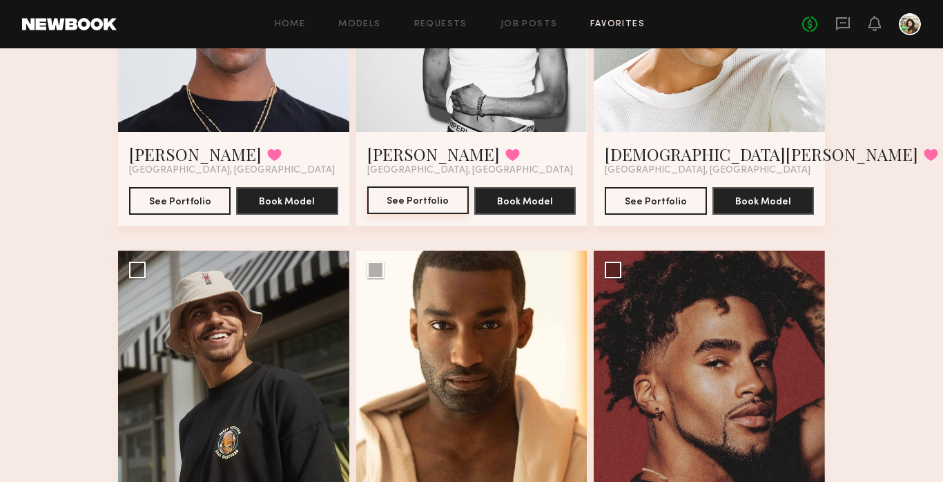
scroll to position [957, 0]
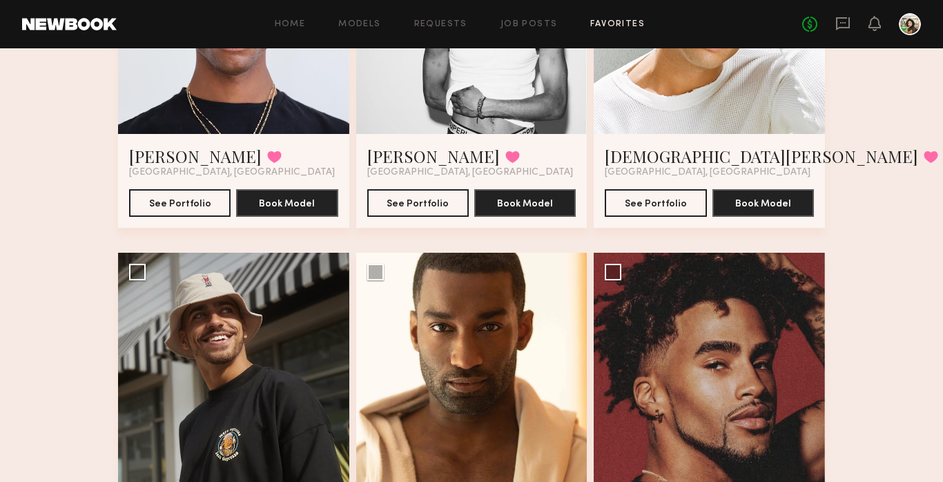
click at [700, 113] on div at bounding box center [708, 18] width 231 height 231
click at [685, 126] on div at bounding box center [708, 18] width 231 height 231
click at [793, 109] on div at bounding box center [708, 18] width 231 height 231
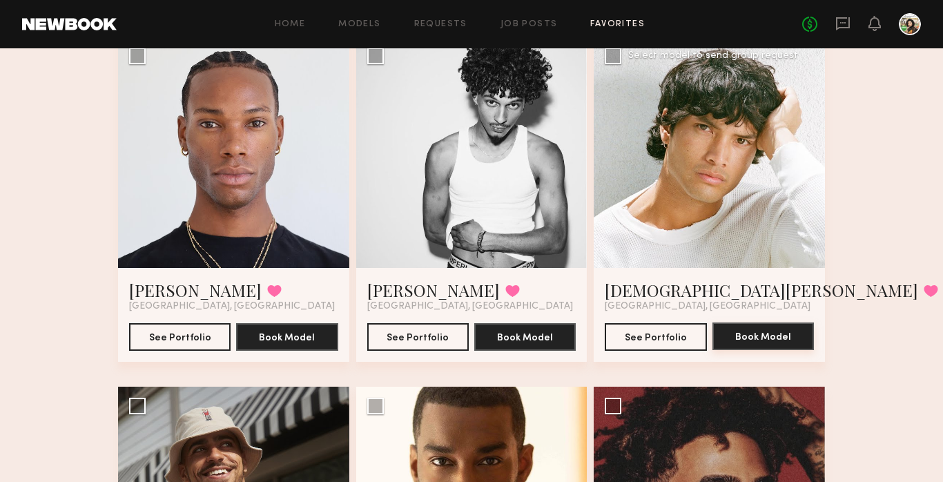
scroll to position [825, 0]
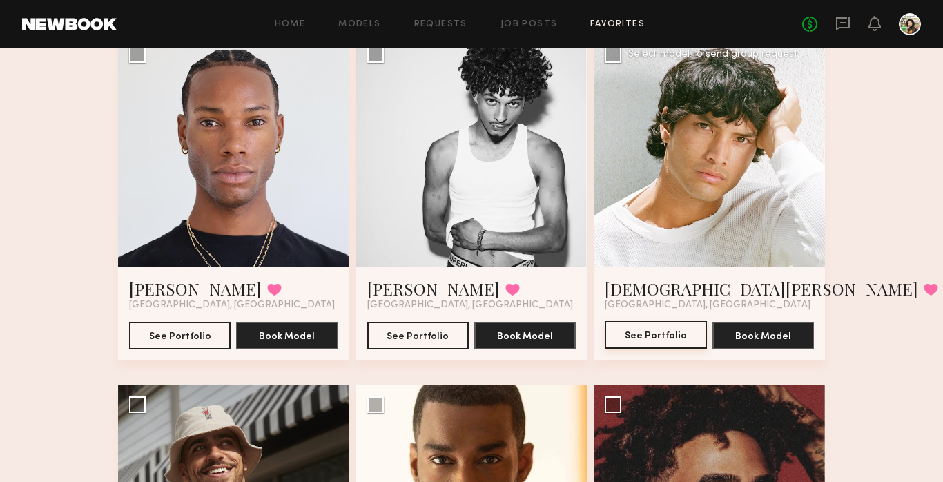
click at [633, 346] on button "See Portfolio" at bounding box center [655, 335] width 101 height 28
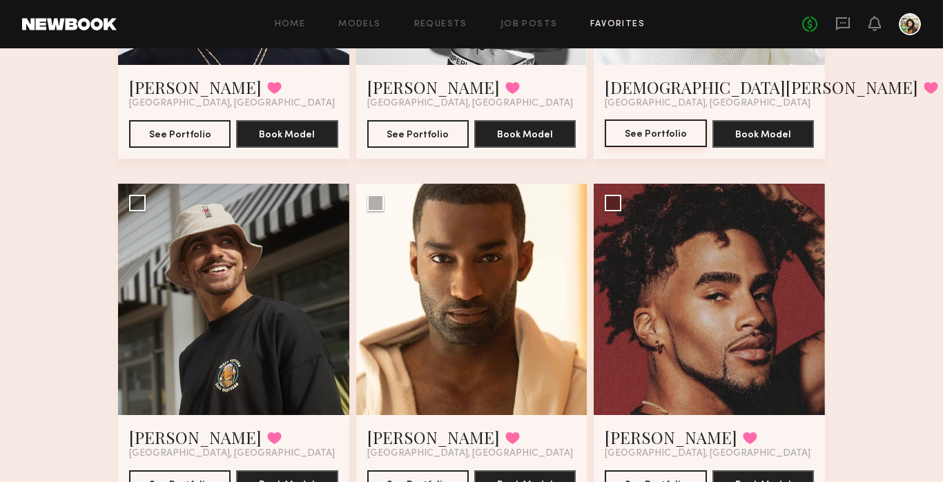
scroll to position [1030, 0]
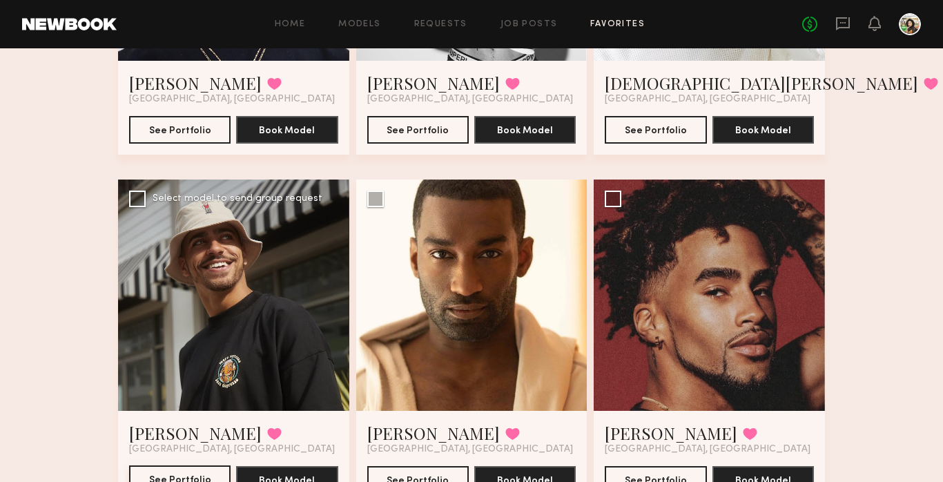
click at [161, 477] on button "See Portfolio" at bounding box center [179, 479] width 101 height 28
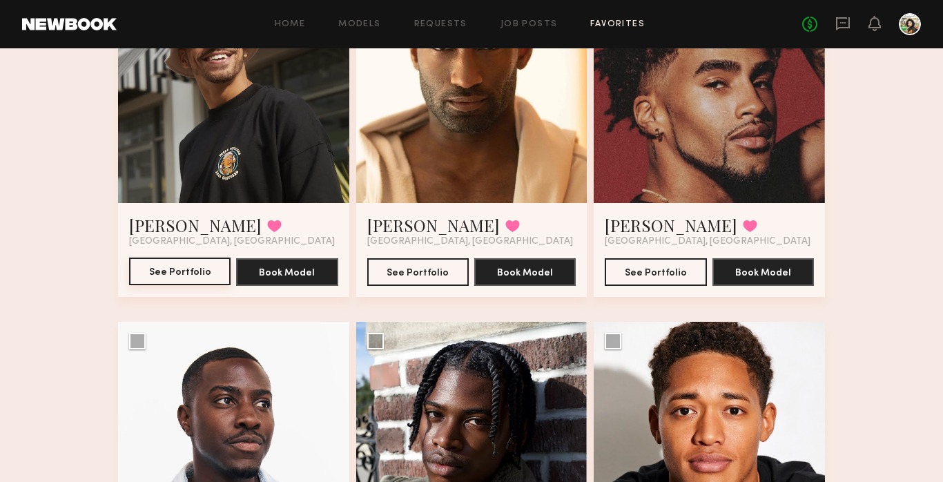
scroll to position [1237, 0]
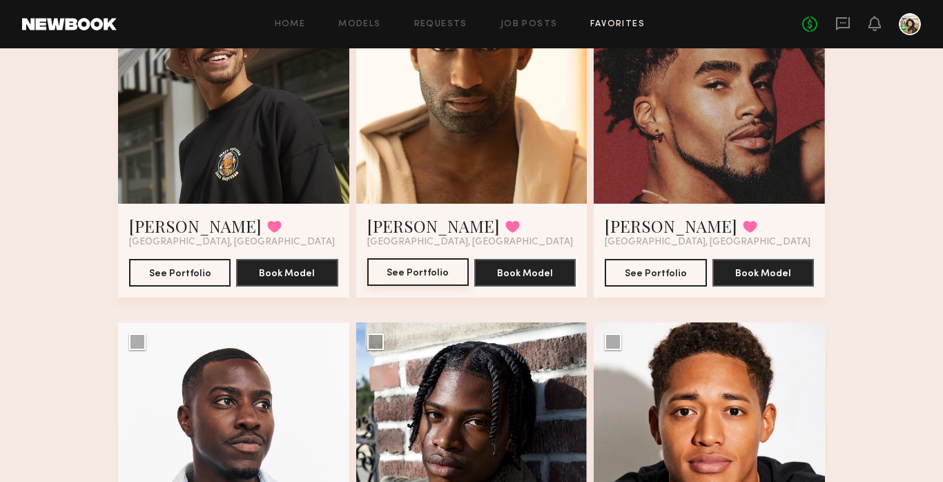
click at [393, 273] on button "See Portfolio" at bounding box center [417, 272] width 101 height 28
click at [654, 270] on button "See Portfolio" at bounding box center [655, 272] width 101 height 28
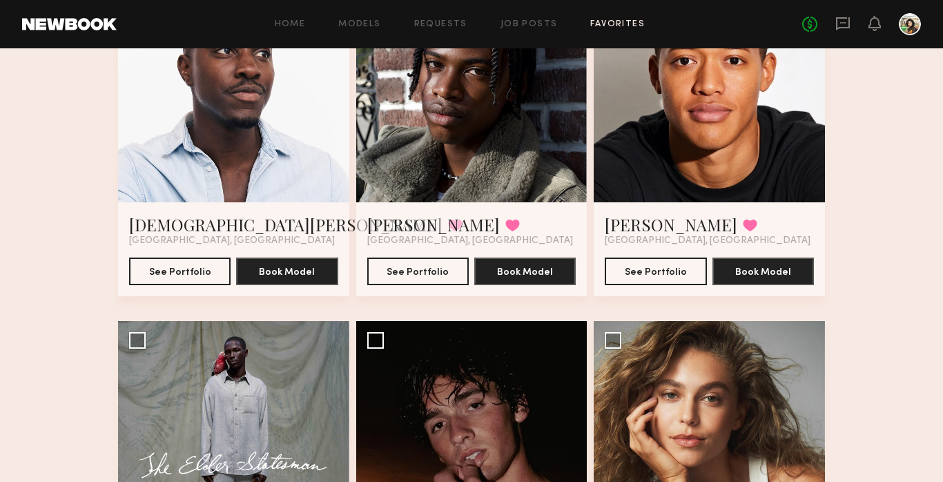
scroll to position [1530, 0]
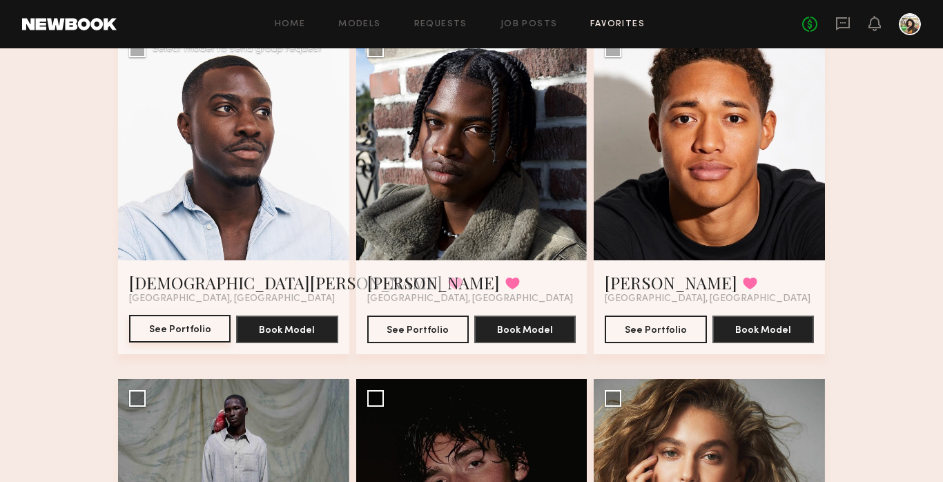
click at [182, 324] on button "See Portfolio" at bounding box center [179, 329] width 101 height 28
click at [426, 324] on button "See Portfolio" at bounding box center [417, 329] width 101 height 28
click at [664, 330] on button "See Portfolio" at bounding box center [655, 329] width 101 height 28
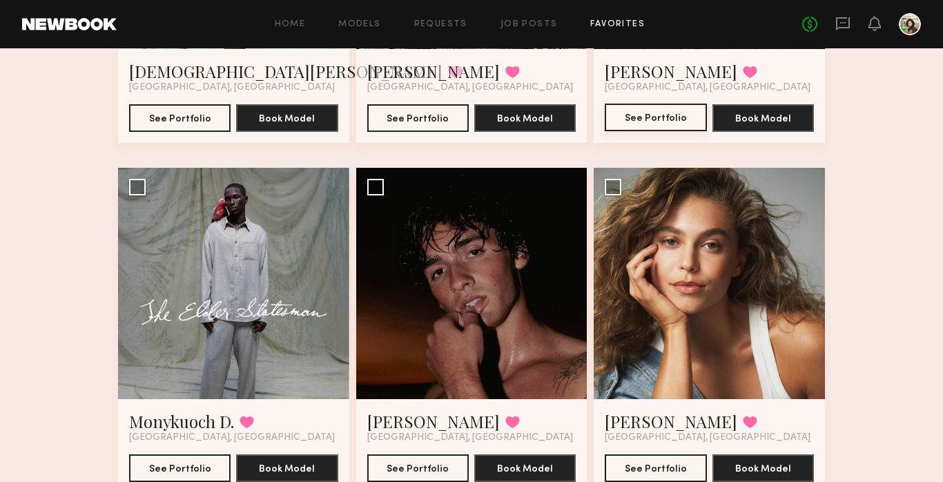
scroll to position [1743, 0]
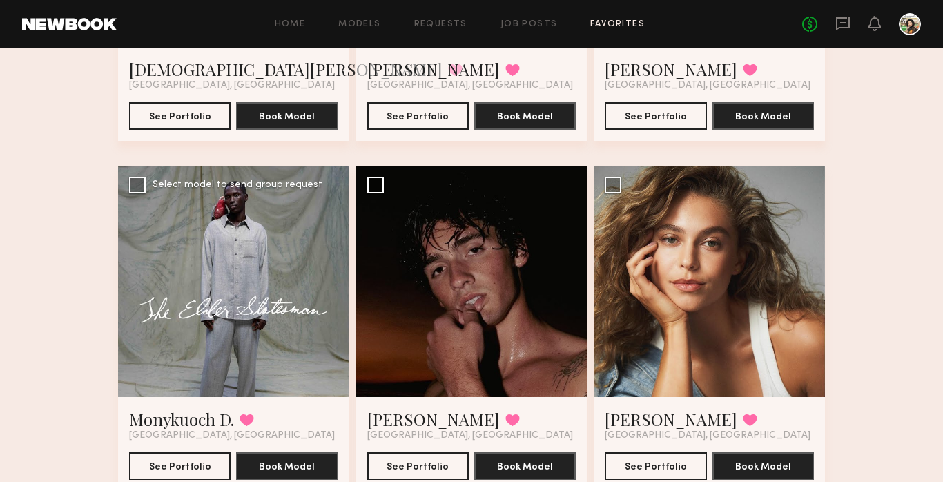
click at [252, 307] on div at bounding box center [233, 281] width 231 height 231
click at [209, 471] on button "See Portfolio" at bounding box center [179, 465] width 101 height 28
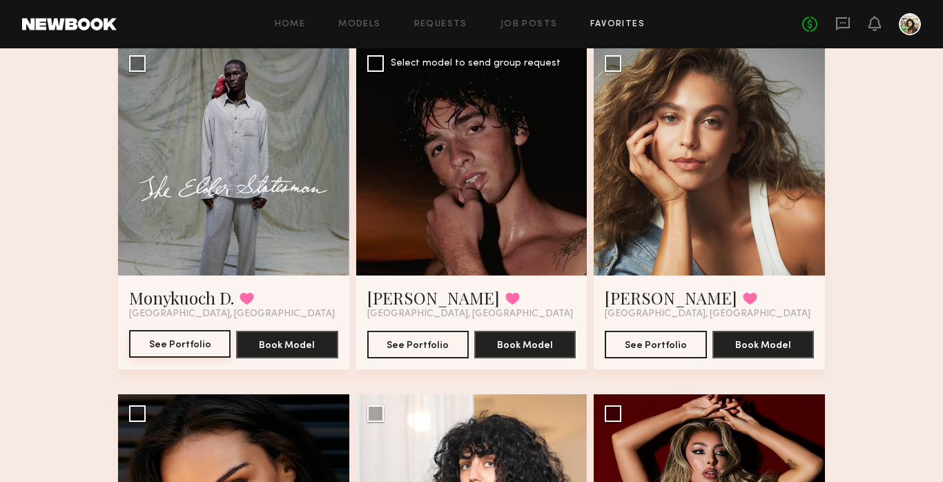
scroll to position [1865, 0]
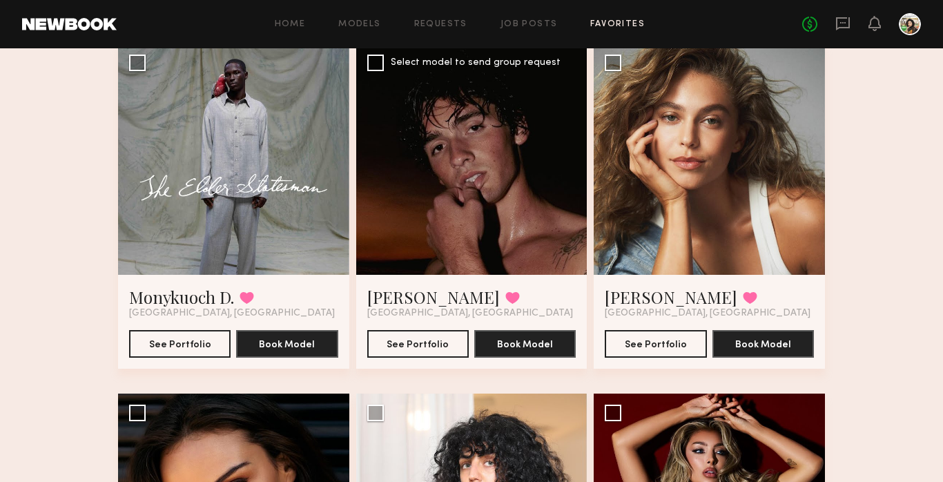
click at [467, 177] on div at bounding box center [471, 158] width 231 height 231
click at [430, 351] on button "See Portfolio" at bounding box center [417, 343] width 101 height 28
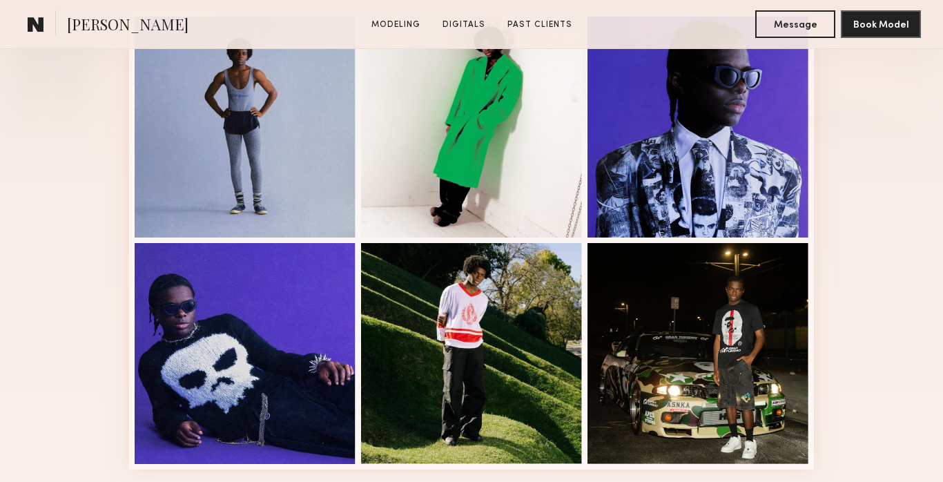
scroll to position [394, 0]
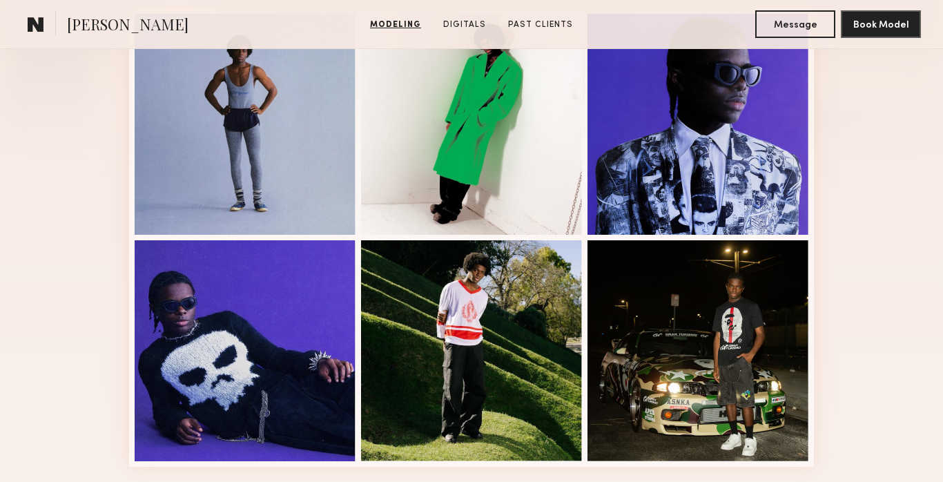
click at [279, 127] on div at bounding box center [245, 124] width 221 height 221
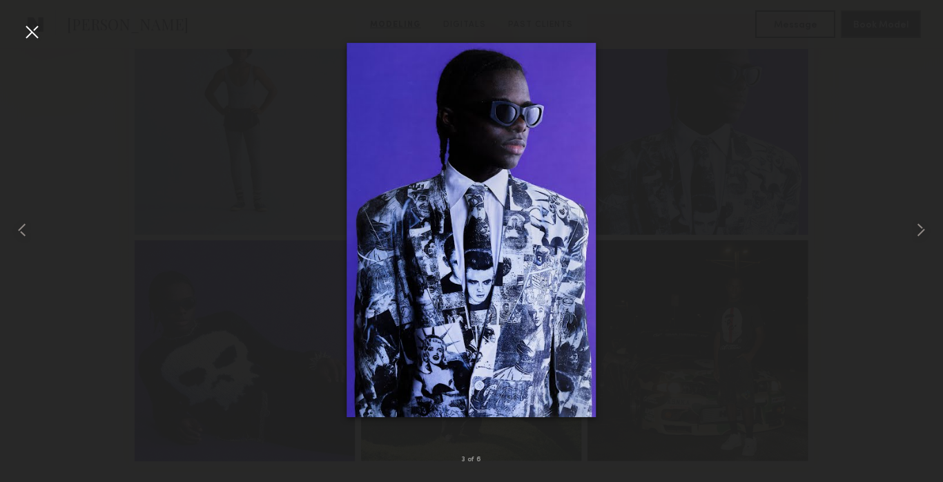
click at [279, 127] on div at bounding box center [471, 229] width 943 height 415
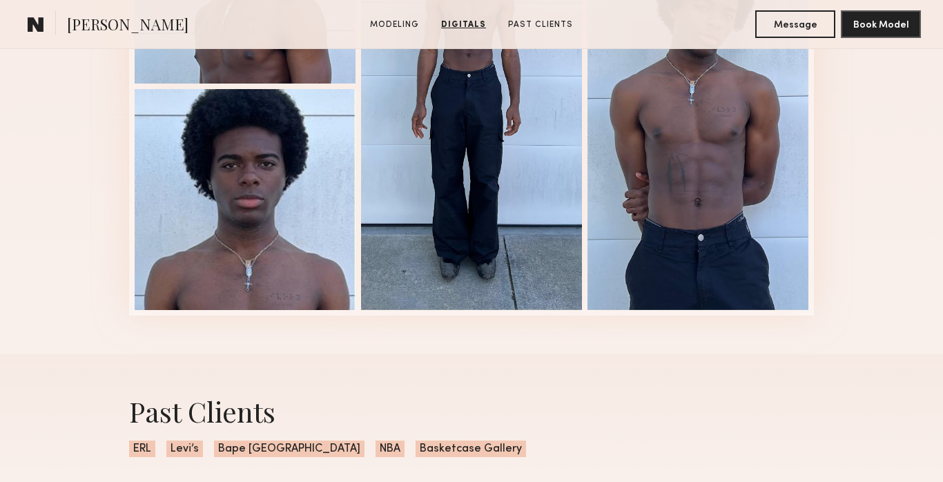
scroll to position [1036, 0]
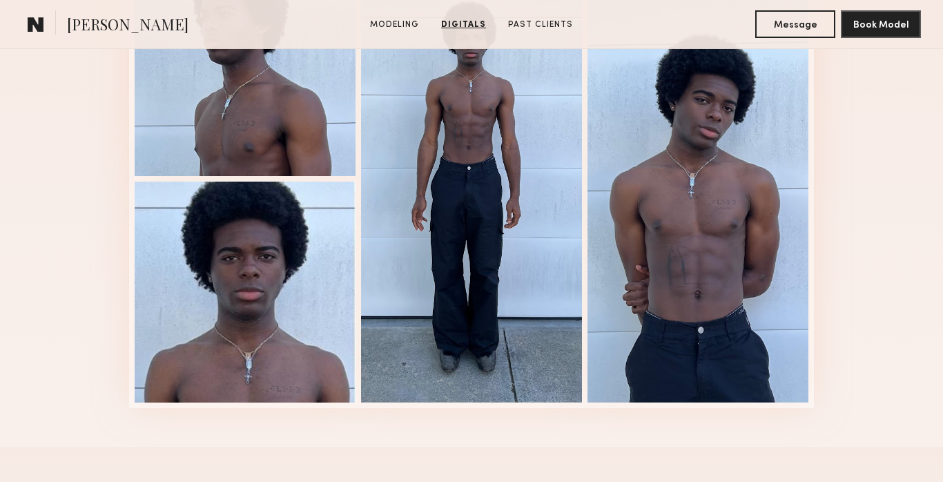
click at [643, 235] on div at bounding box center [697, 178] width 221 height 447
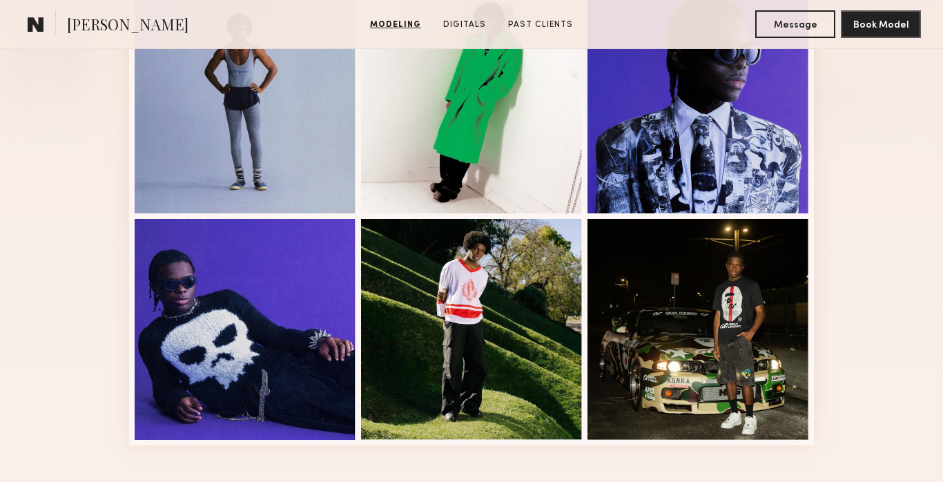
scroll to position [371, 0]
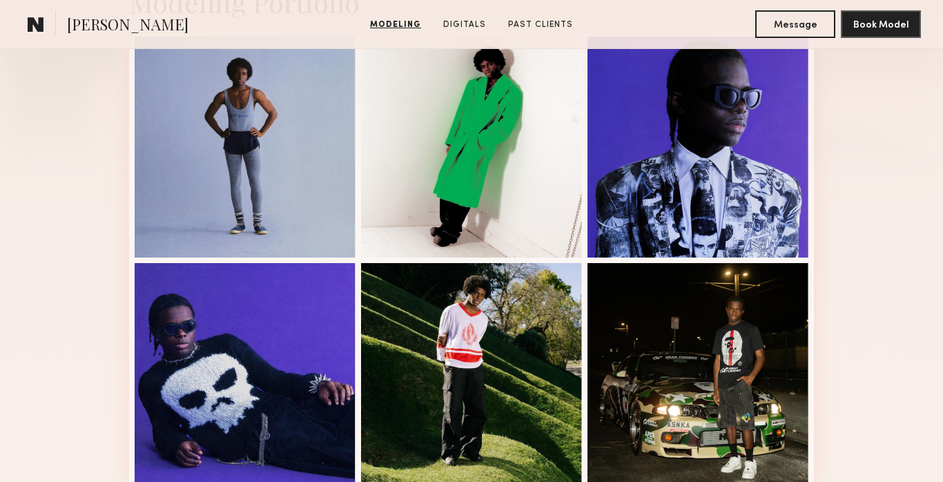
click at [712, 235] on div at bounding box center [697, 147] width 221 height 221
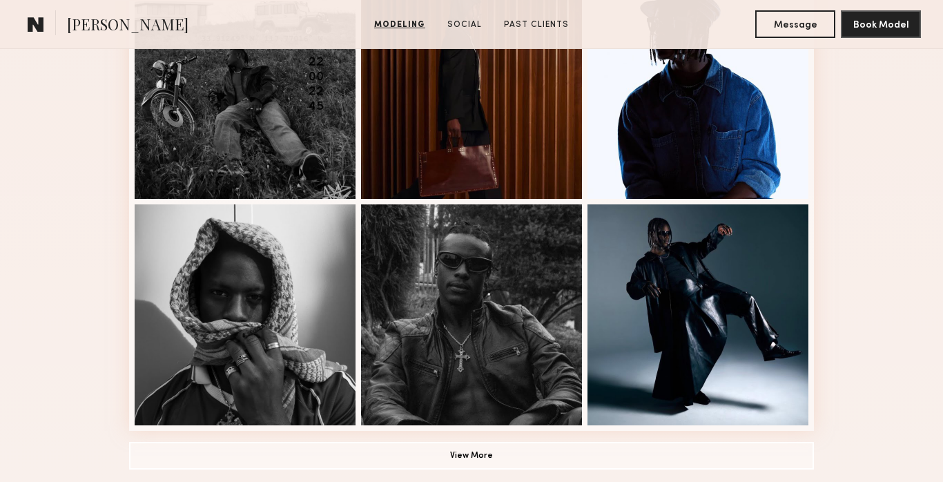
scroll to position [884, 0]
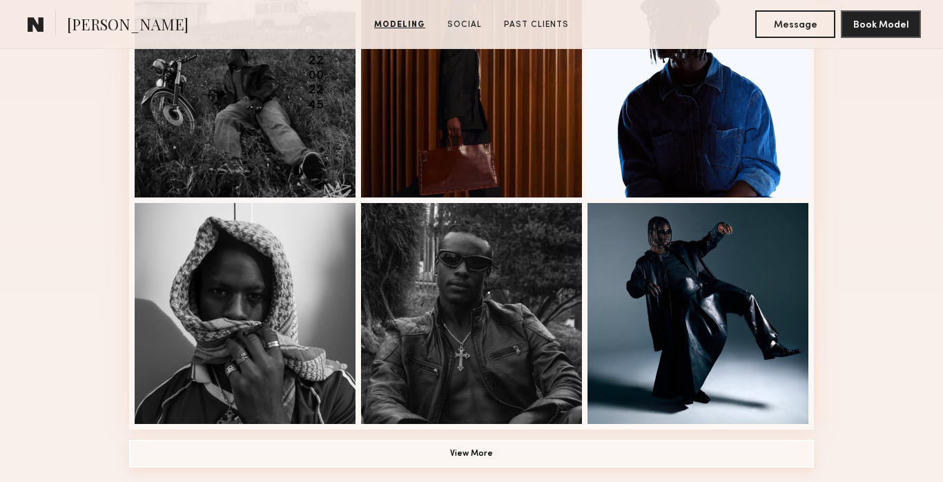
click at [368, 444] on button "View More" at bounding box center [471, 454] width 685 height 28
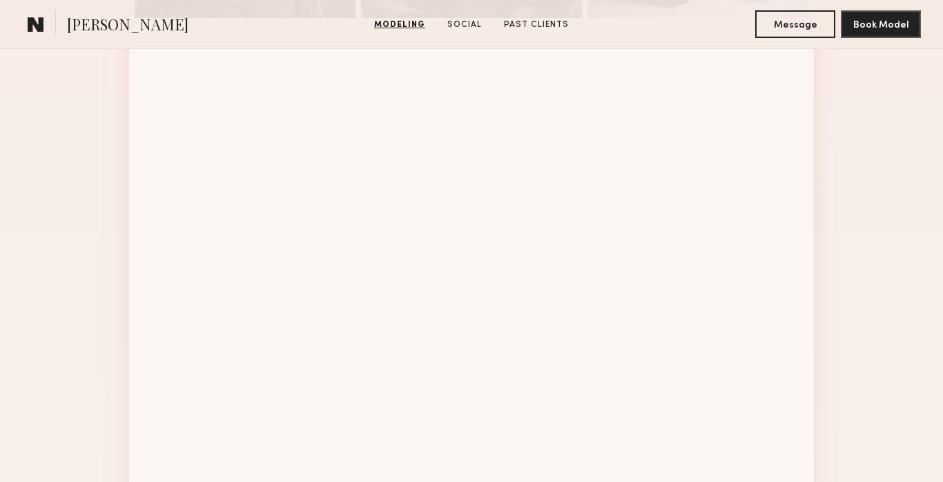
scroll to position [1291, 0]
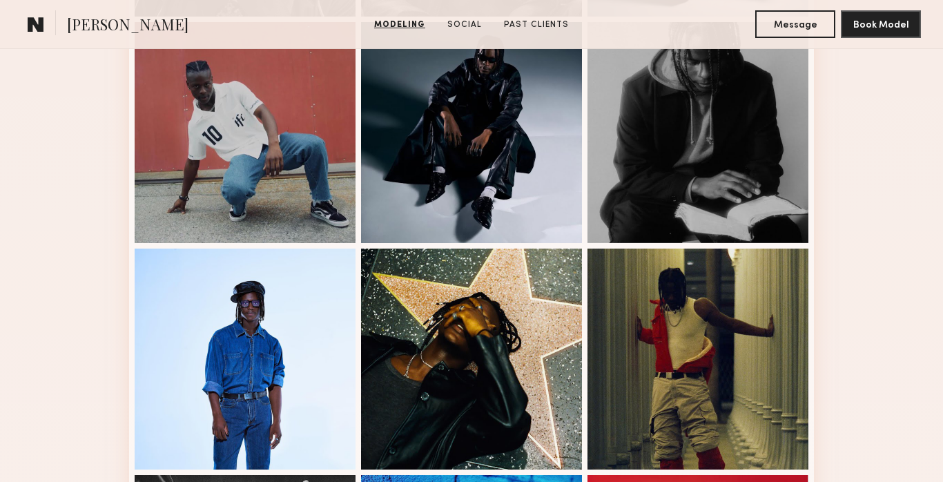
click at [289, 366] on div at bounding box center [245, 358] width 221 height 221
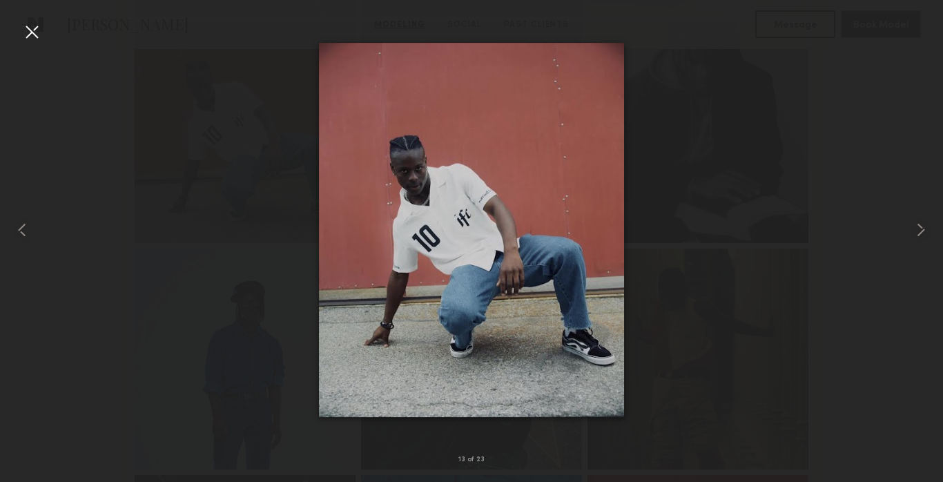
click at [841, 151] on div at bounding box center [471, 229] width 943 height 415
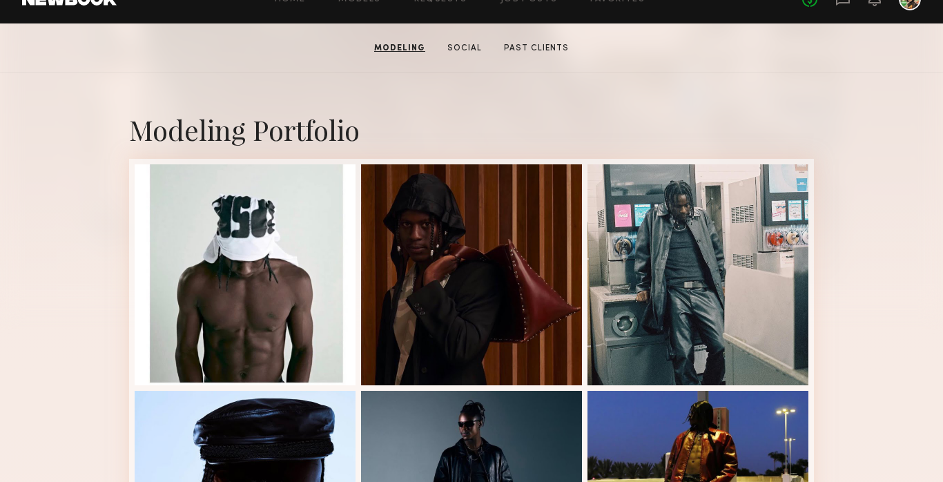
scroll to position [0, 0]
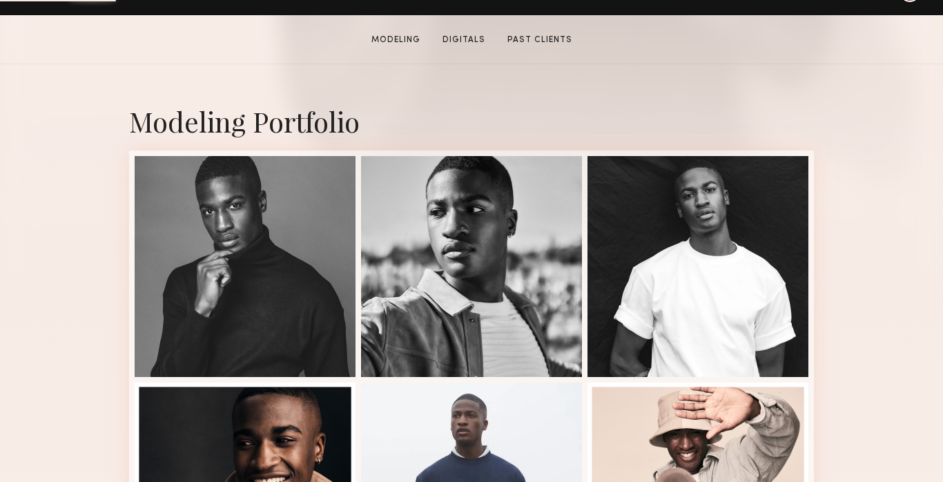
scroll to position [264, 0]
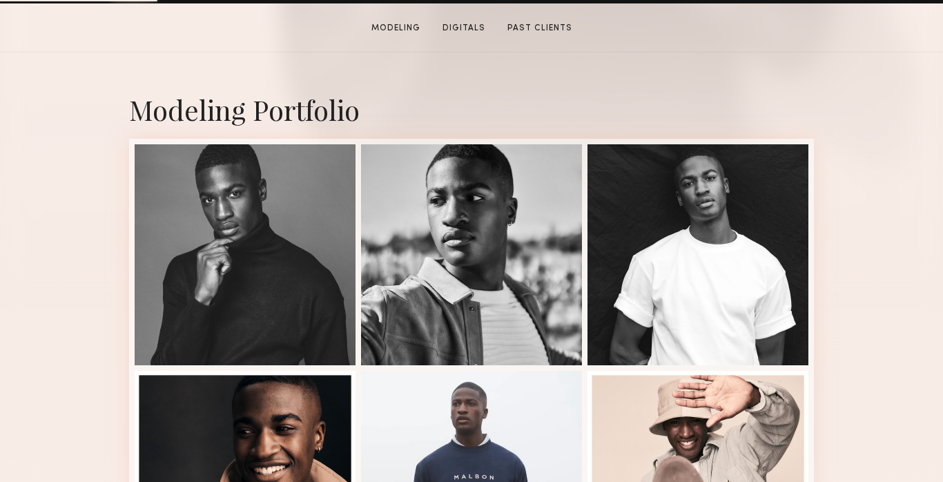
click at [266, 207] on div at bounding box center [245, 254] width 221 height 221
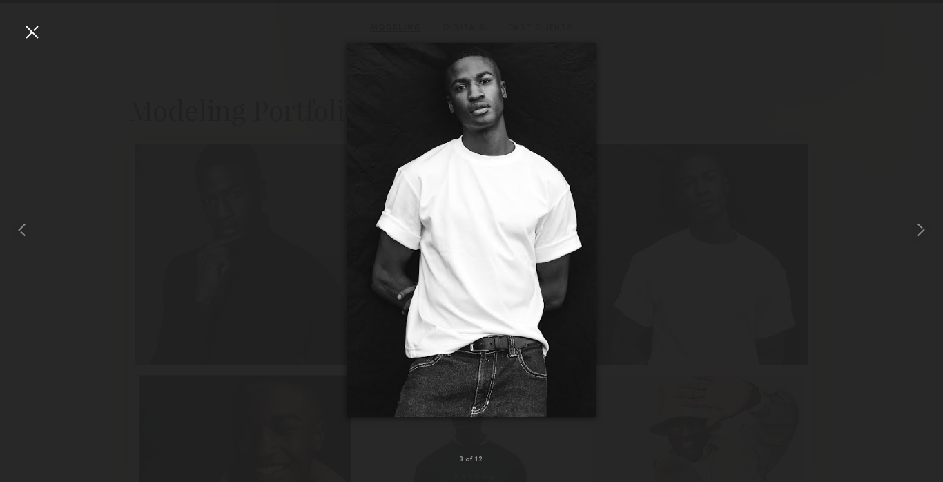
click at [469, 141] on img at bounding box center [470, 230] width 249 height 374
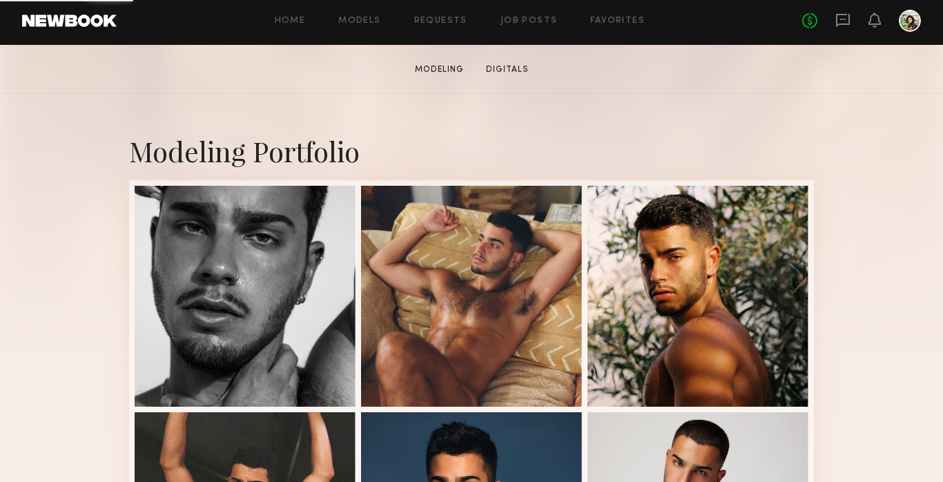
scroll to position [224, 0]
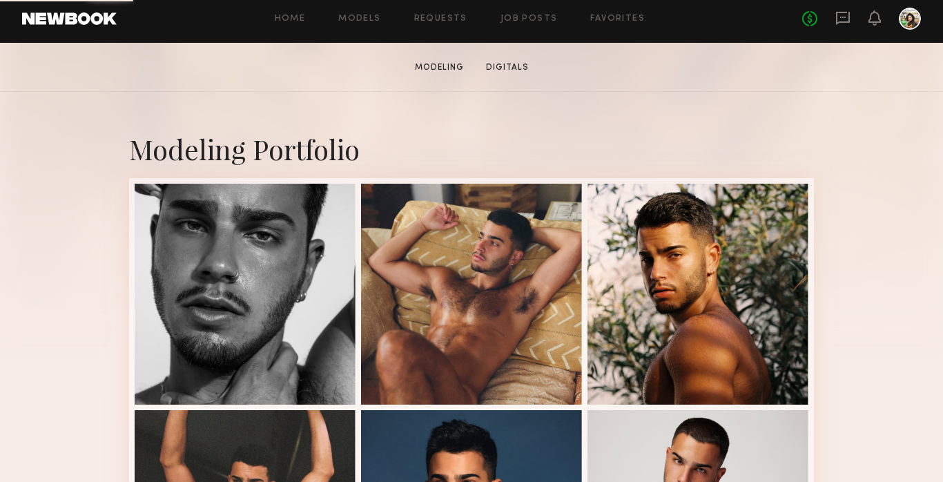
click at [278, 270] on div at bounding box center [245, 294] width 221 height 221
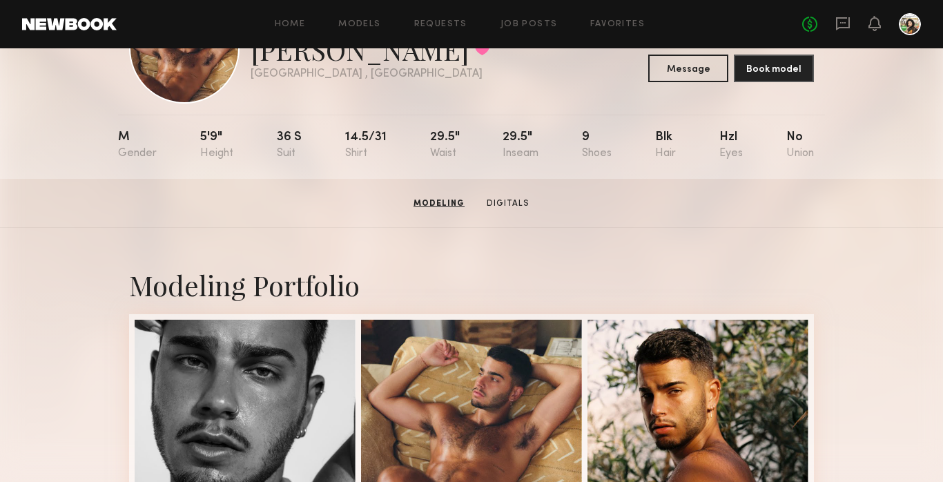
scroll to position [0, 0]
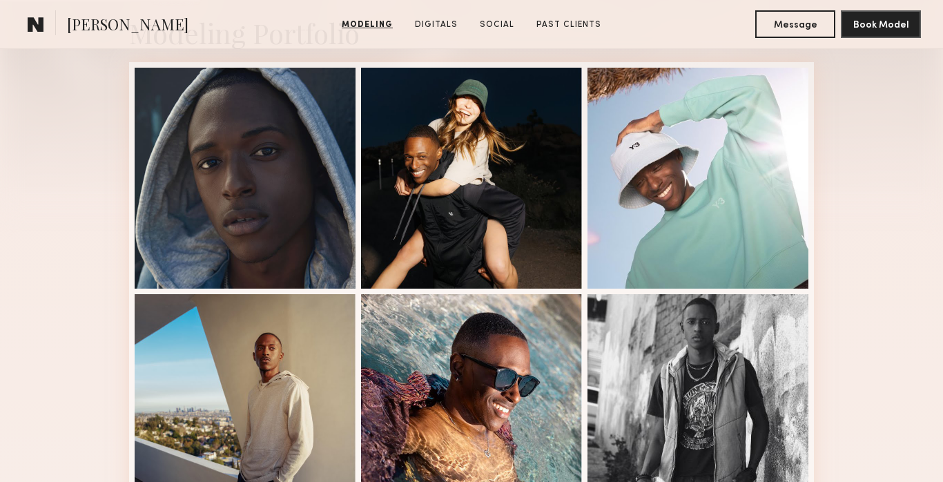
scroll to position [342, 0]
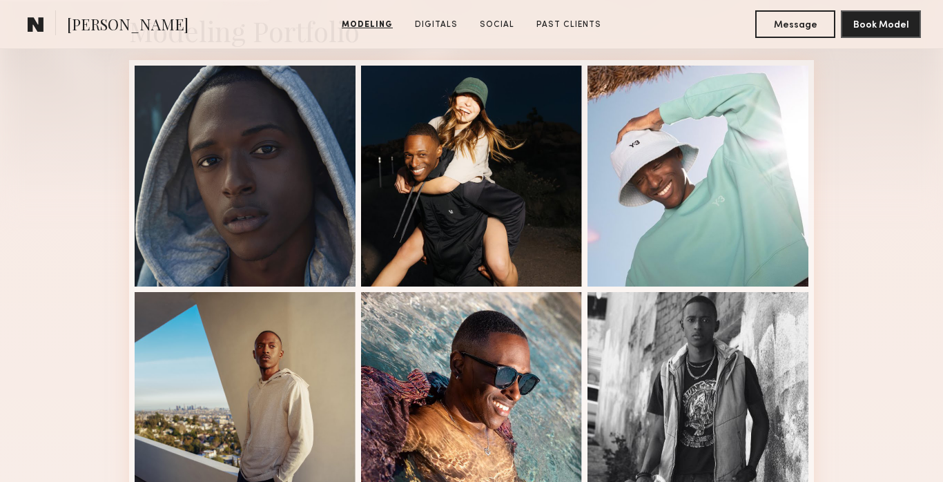
click at [281, 144] on div at bounding box center [245, 176] width 221 height 221
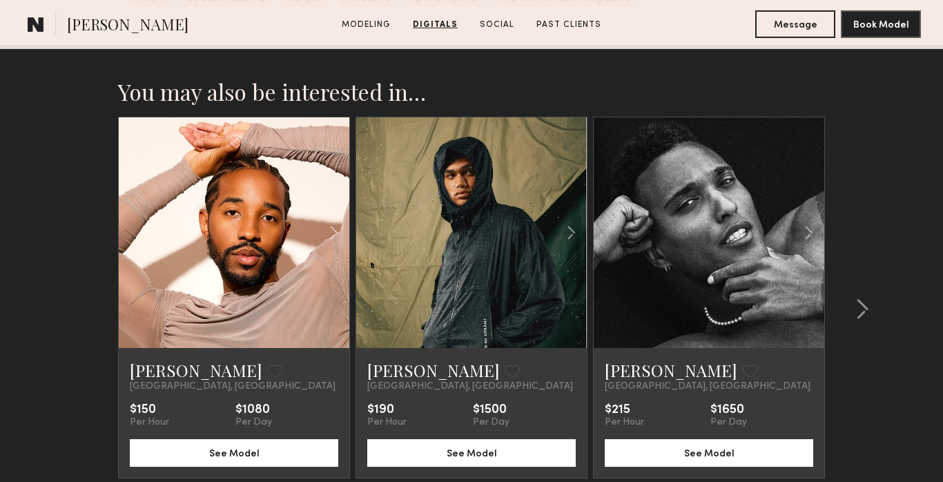
scroll to position [3229, 0]
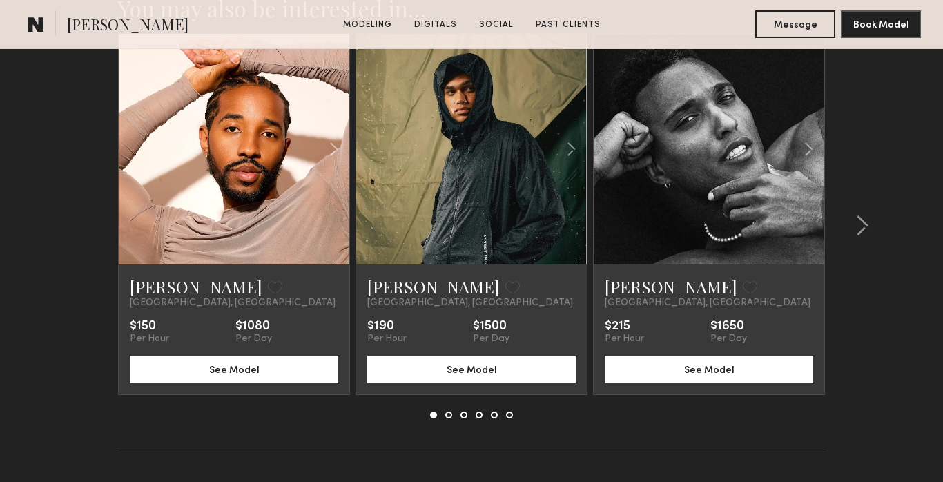
click at [714, 173] on link at bounding box center [708, 149] width 79 height 230
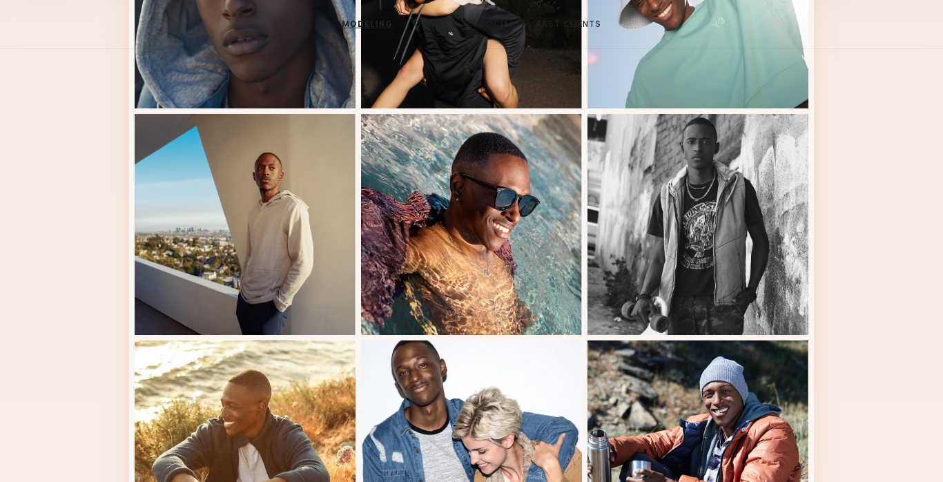
scroll to position [0, 0]
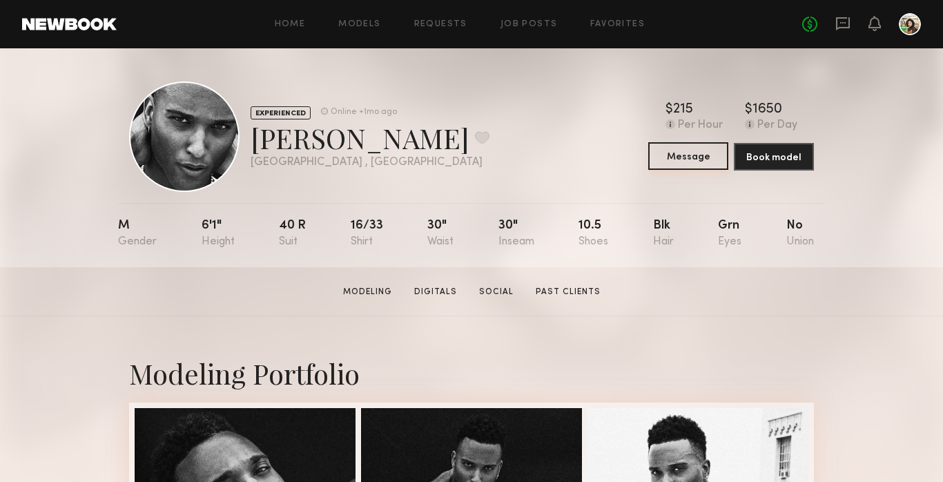
click at [682, 157] on button "Message" at bounding box center [688, 156] width 80 height 28
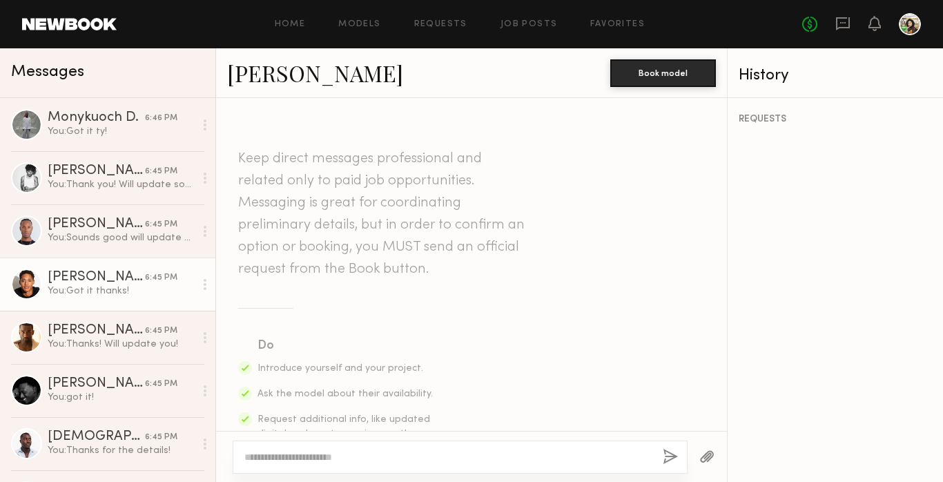
click at [126, 278] on div "[PERSON_NAME]" at bounding box center [96, 278] width 97 height 14
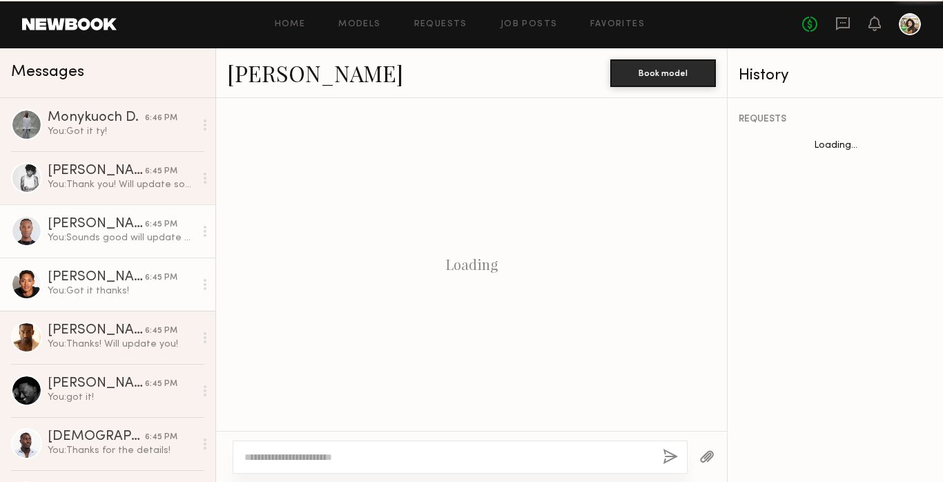
scroll to position [524, 0]
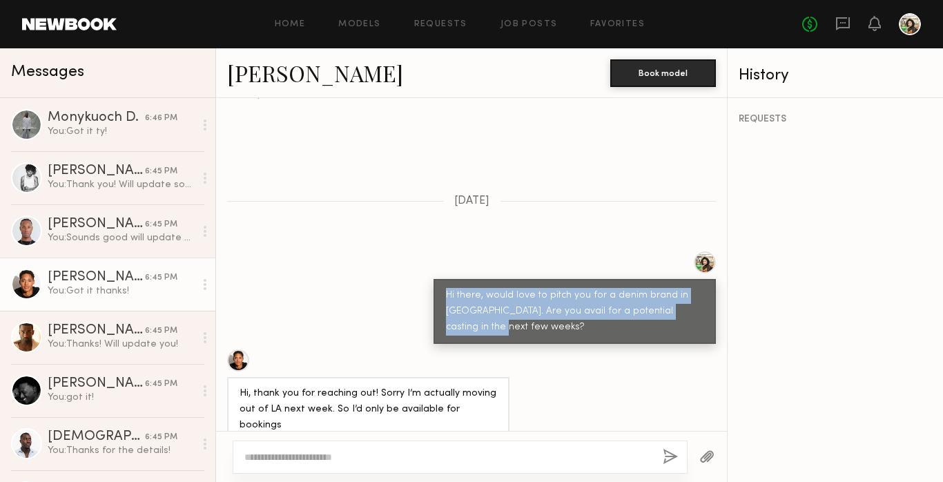
drag, startPoint x: 450, startPoint y: 260, endPoint x: 706, endPoint y: 290, distance: 257.7
click at [706, 290] on div "Hi there, would love to pitch you for a denim brand in LA. Are you avail for a …" at bounding box center [574, 311] width 282 height 65
copy div "Hi there, would love to pitch you for a denim brand in LA. Are you avail for a …"
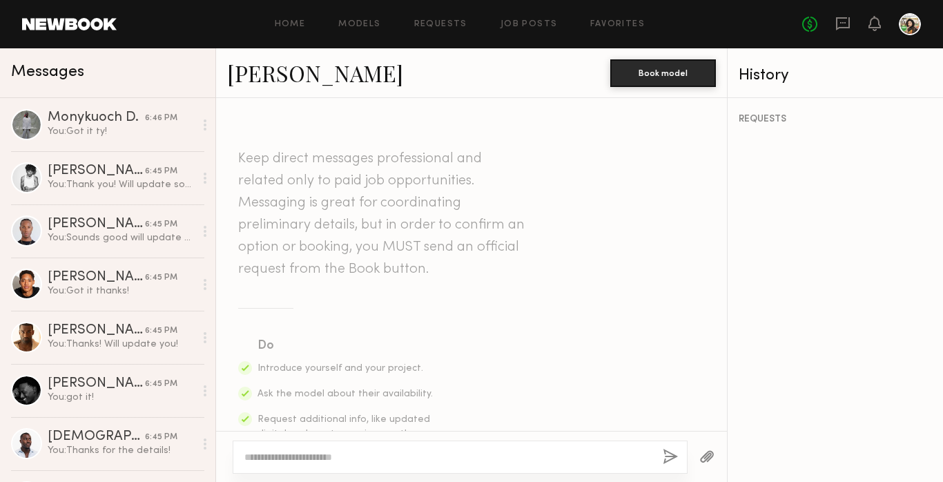
click at [283, 451] on textarea at bounding box center [447, 457] width 407 height 14
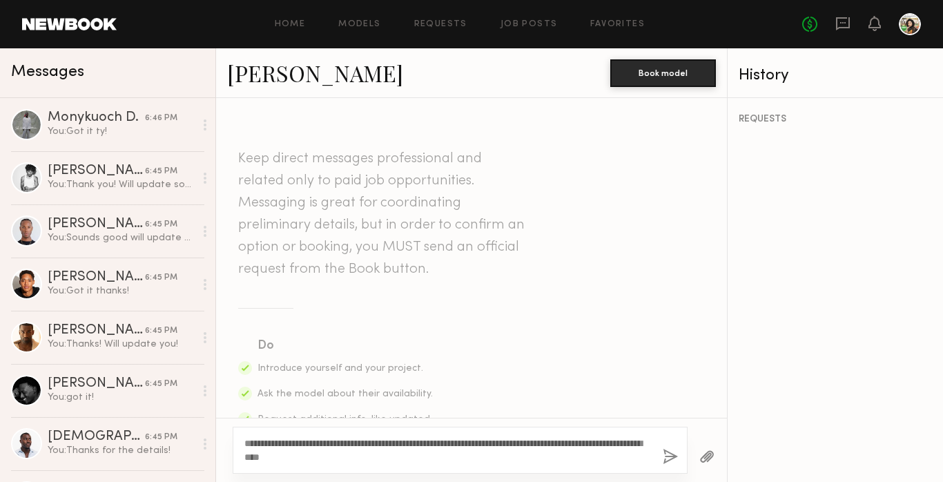
type textarea "**********"
click at [668, 460] on button "button" at bounding box center [670, 457] width 15 height 17
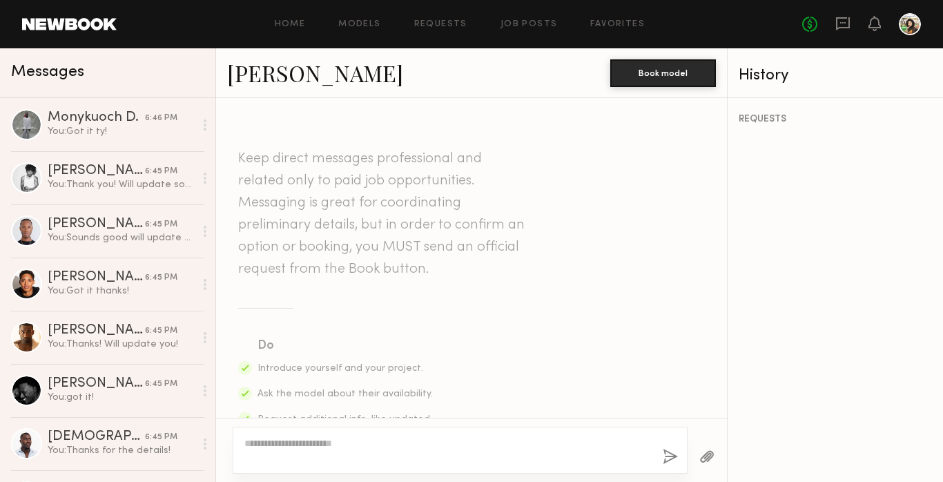
scroll to position [404, 0]
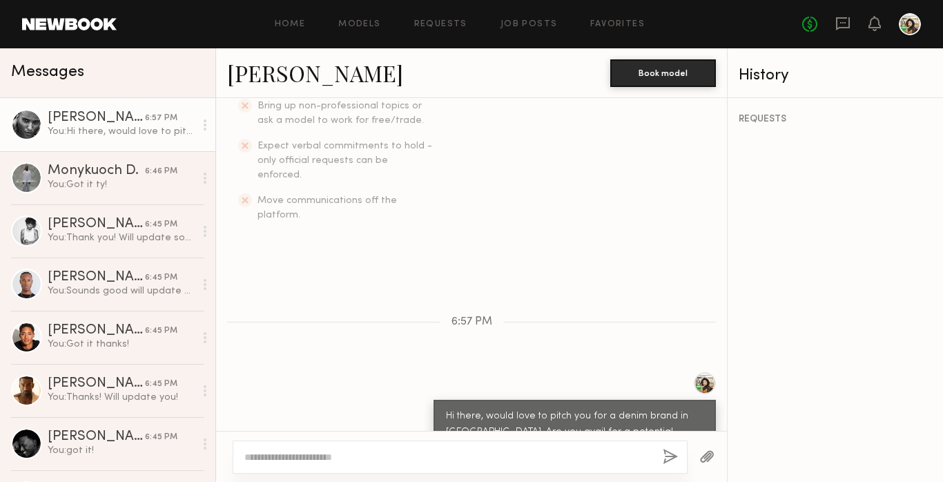
click at [266, 80] on link "Chris W." at bounding box center [315, 73] width 176 height 30
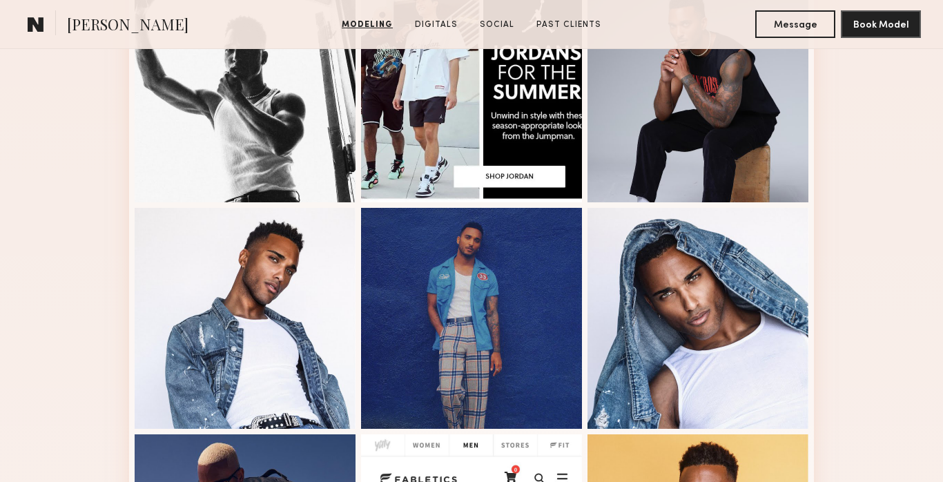
scroll to position [293, 0]
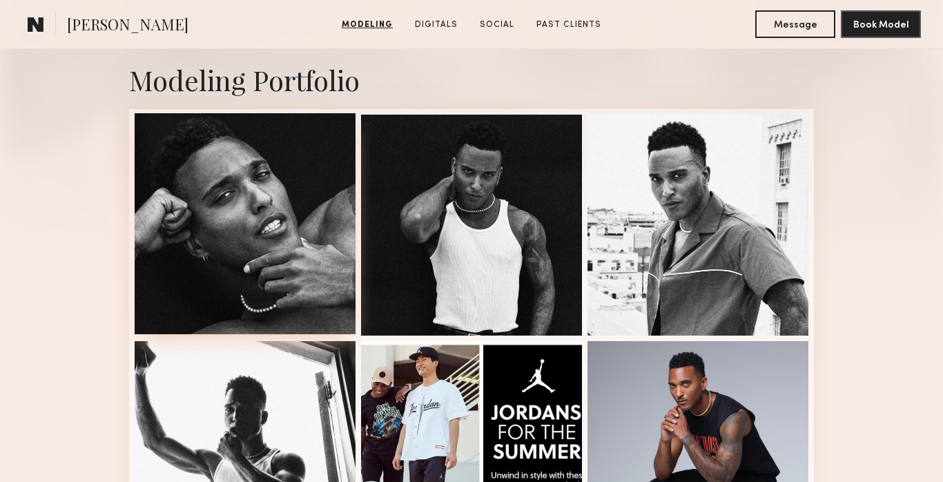
click at [317, 224] on div at bounding box center [245, 223] width 221 height 221
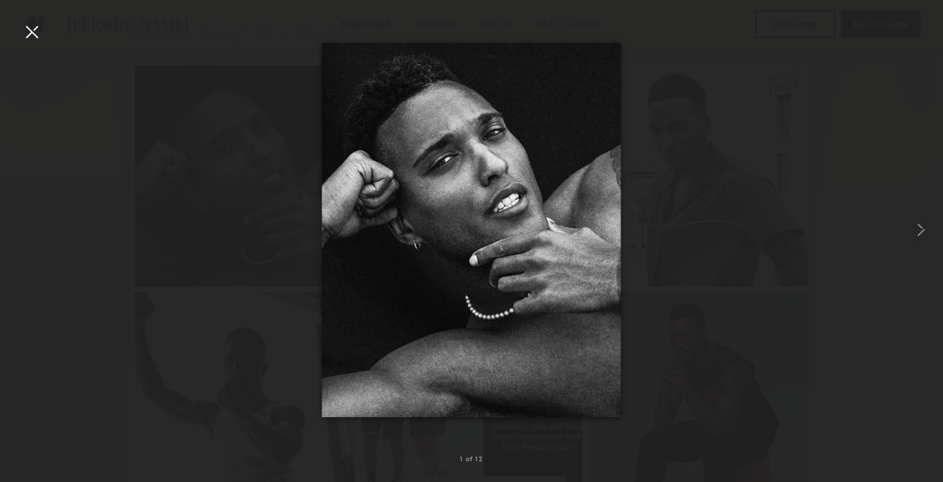
scroll to position [349, 0]
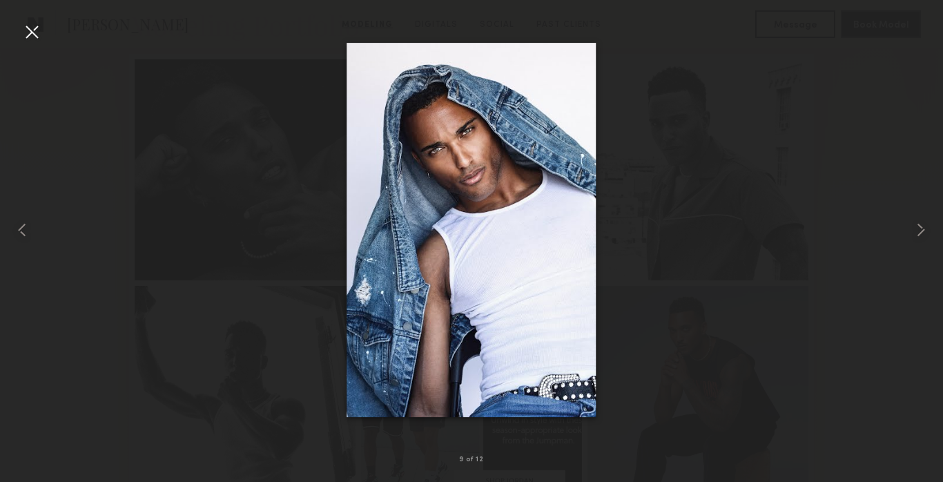
click at [723, 100] on div at bounding box center [471, 229] width 943 height 415
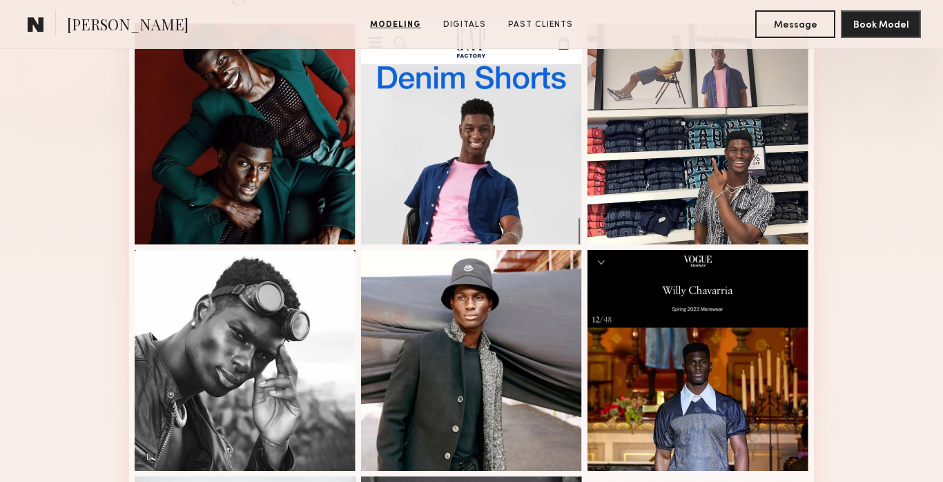
scroll to position [386, 0]
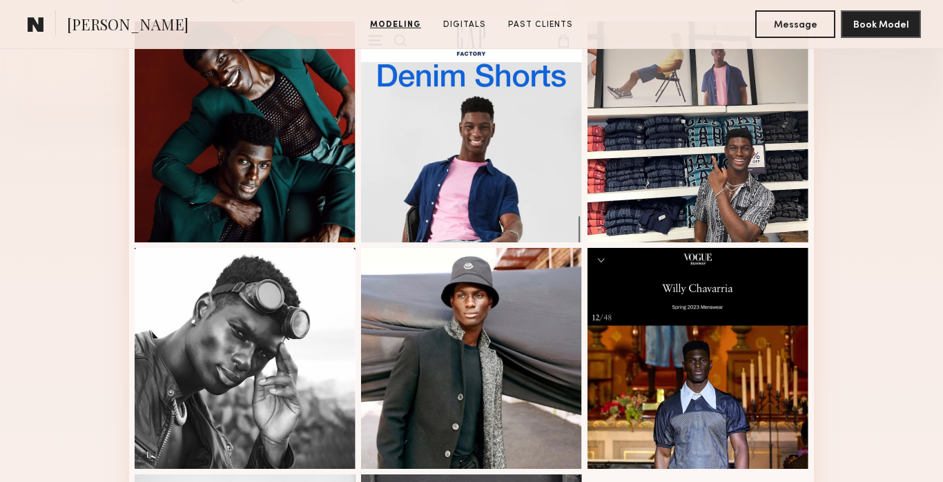
click at [300, 331] on div at bounding box center [245, 358] width 221 height 221
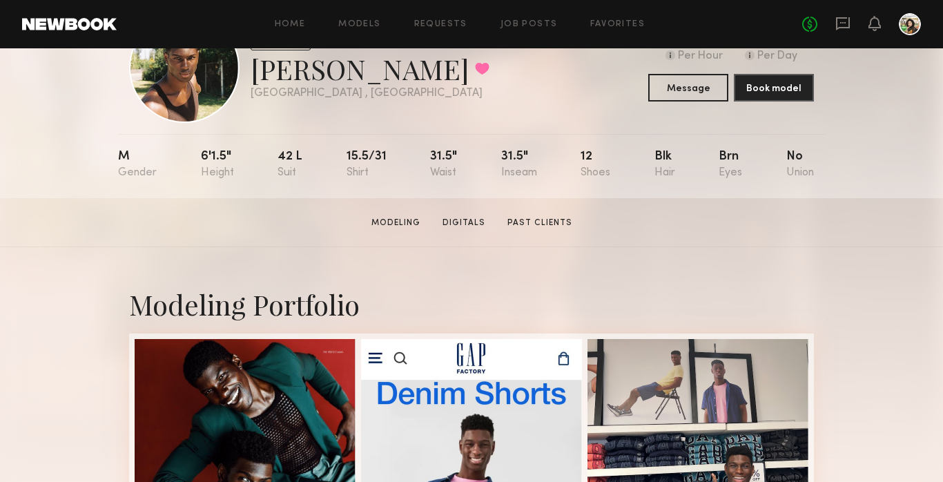
scroll to position [0, 0]
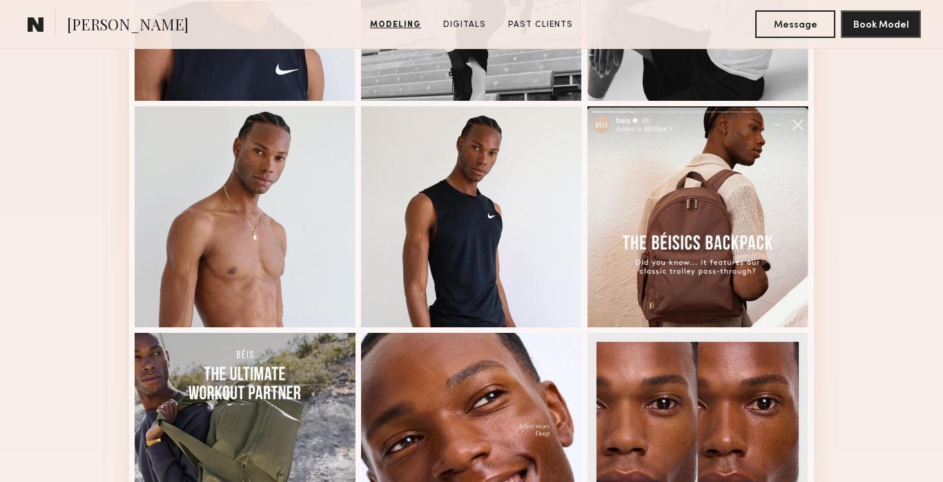
scroll to position [529, 0]
click at [305, 224] on div at bounding box center [245, 216] width 221 height 221
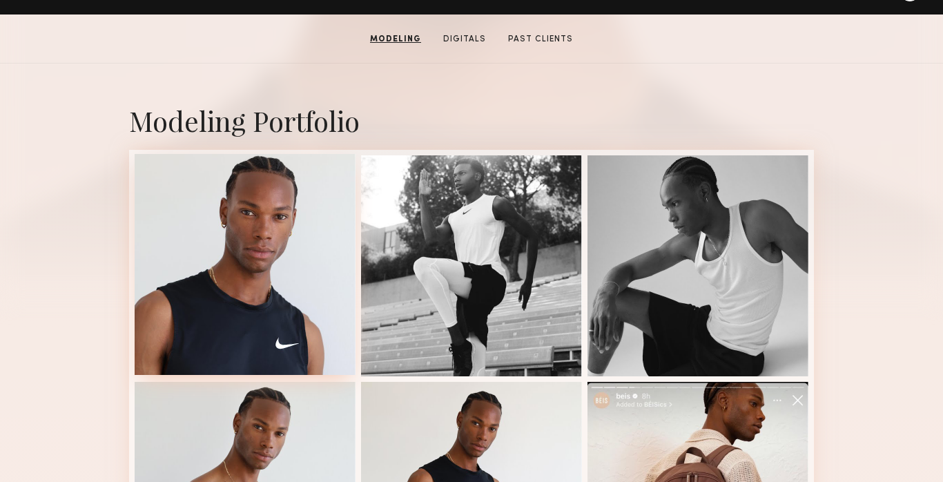
scroll to position [253, 0]
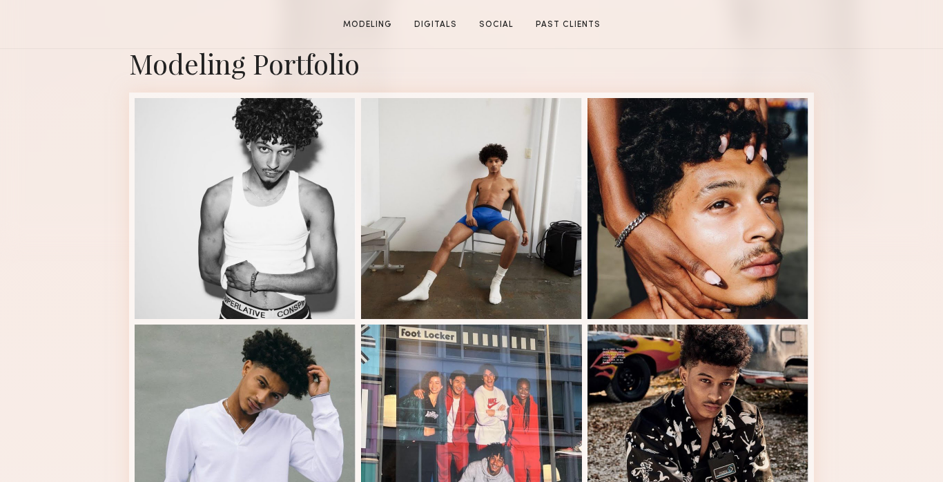
scroll to position [311, 0]
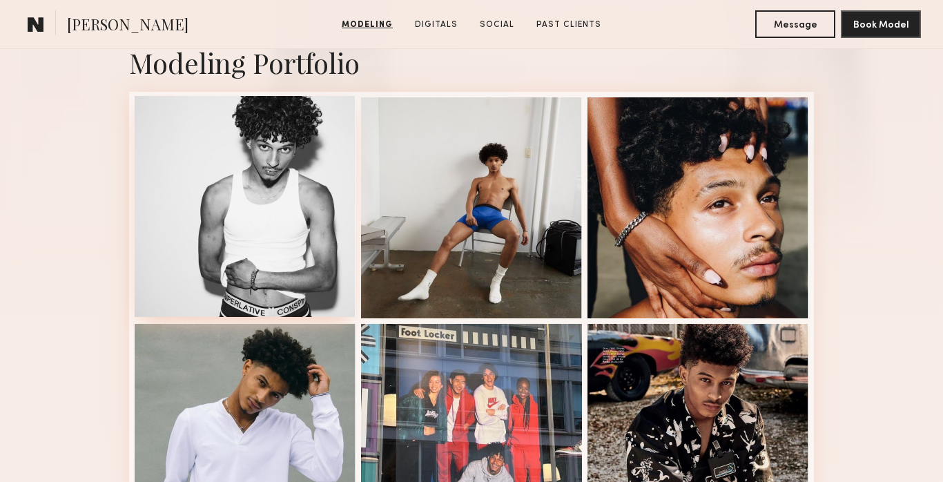
click at [307, 222] on div at bounding box center [245, 206] width 221 height 221
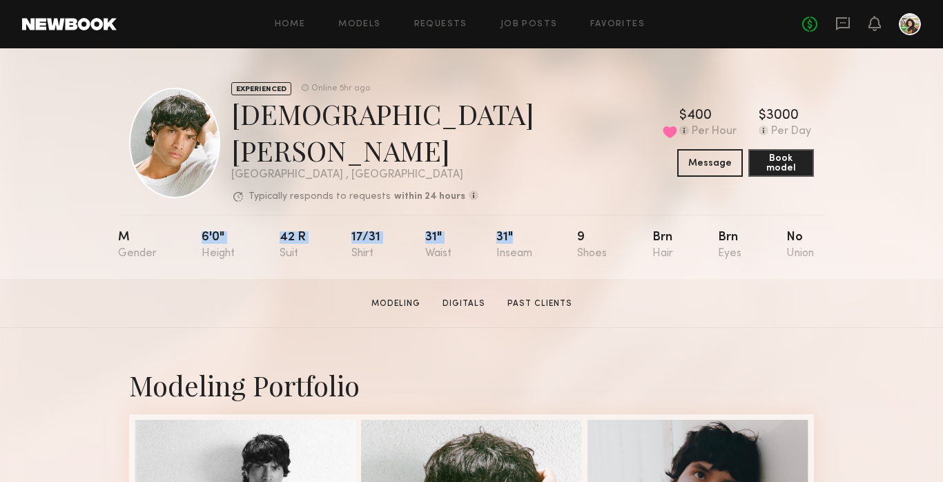
drag, startPoint x: 190, startPoint y: 226, endPoint x: 522, endPoint y: 235, distance: 332.1
click at [522, 235] on nb-model-profile-props "M 6'0" 42 r 17/31 31" 31" 9 Brn Brn No" at bounding box center [471, 247] width 707 height 64
copy div "6'0" 42 r 17/31 31" 31""
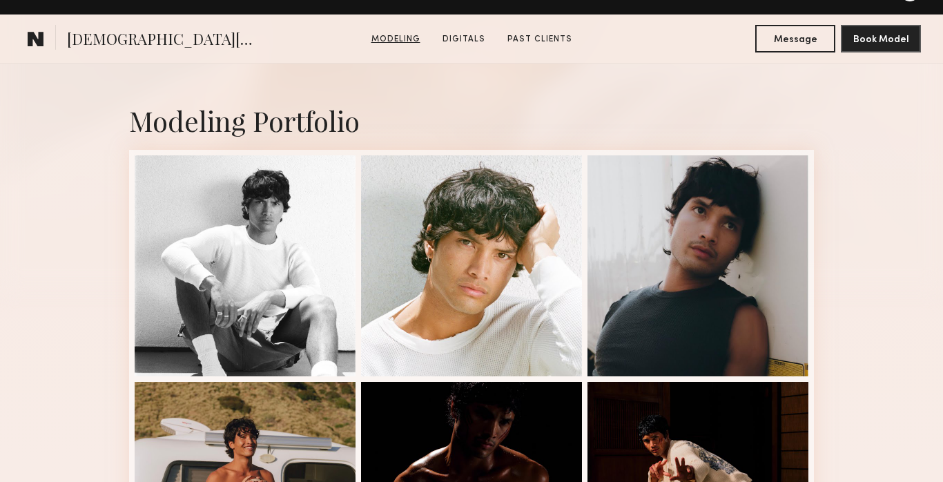
scroll to position [294, 0]
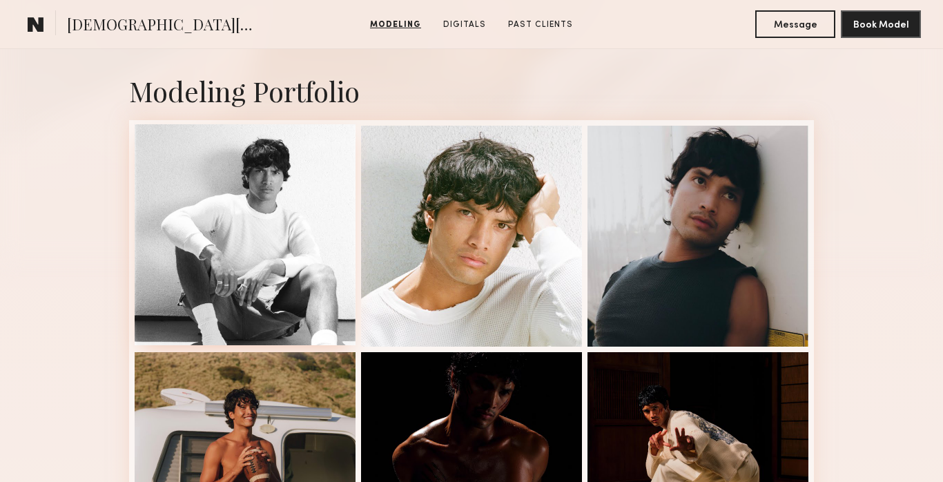
click at [252, 199] on div at bounding box center [245, 234] width 221 height 221
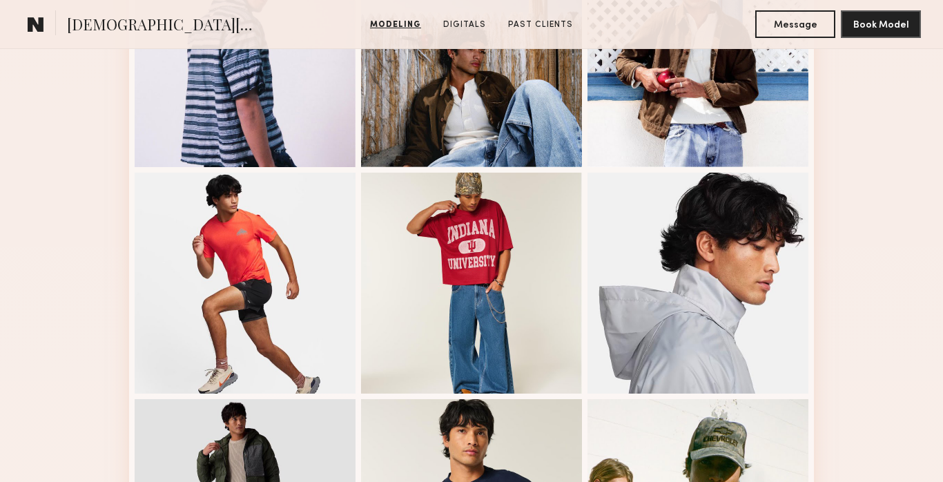
scroll to position [1340, 0]
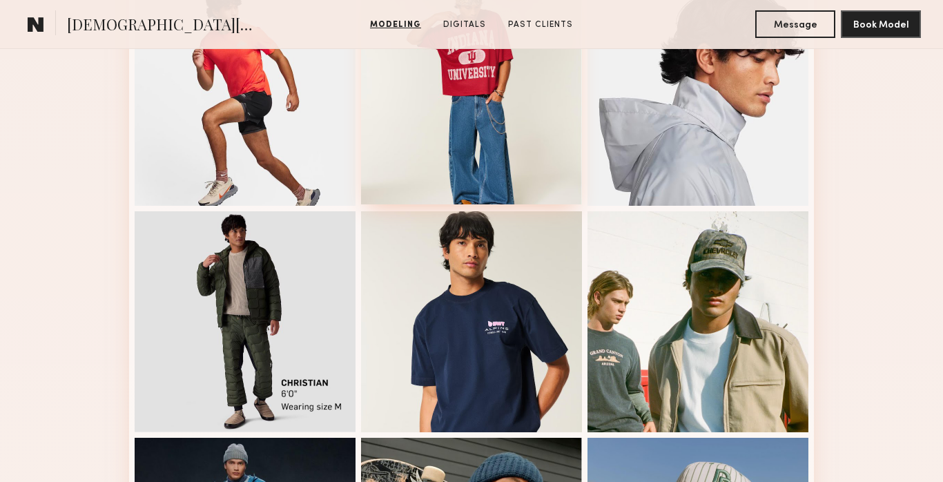
click at [487, 115] on div at bounding box center [471, 93] width 221 height 221
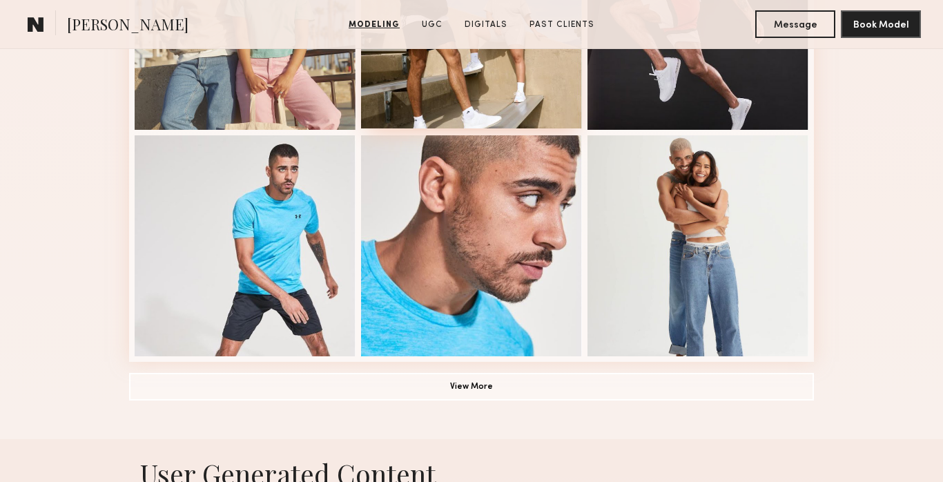
scroll to position [971, 0]
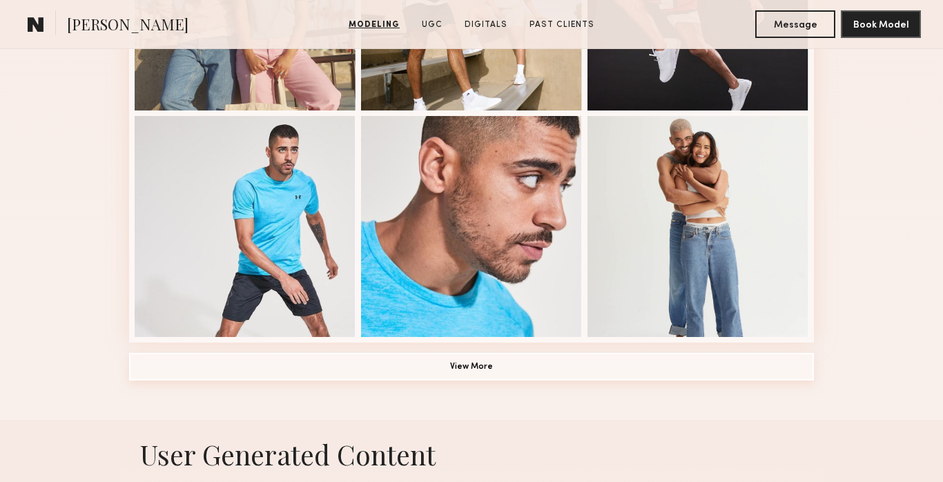
click at [461, 367] on button "View More" at bounding box center [471, 367] width 685 height 28
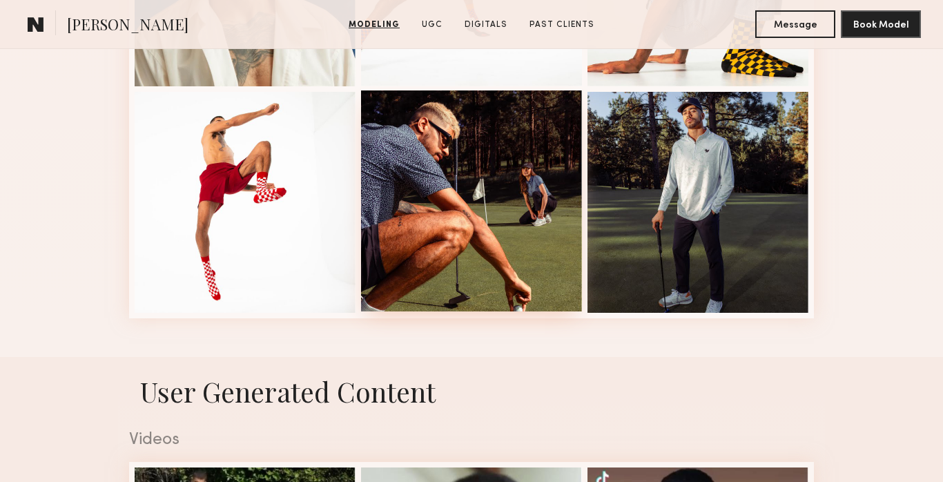
scroll to position [1428, 0]
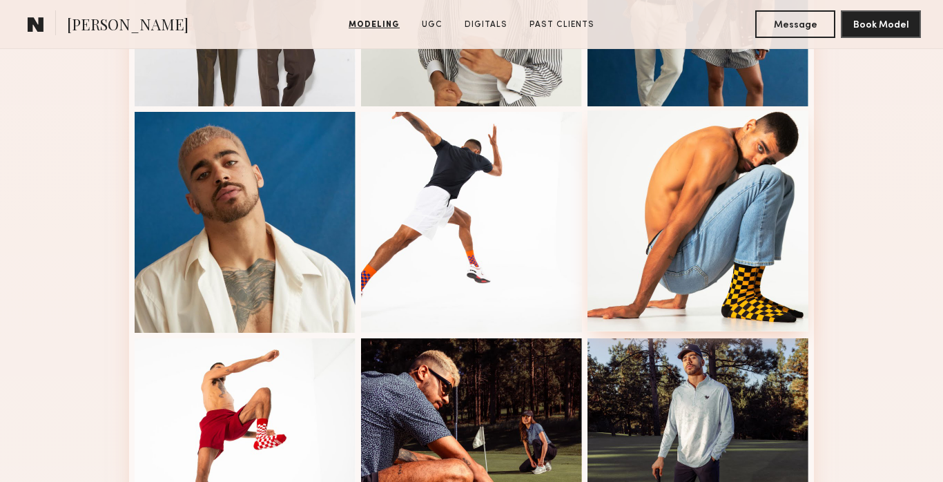
click at [689, 219] on div at bounding box center [697, 220] width 221 height 221
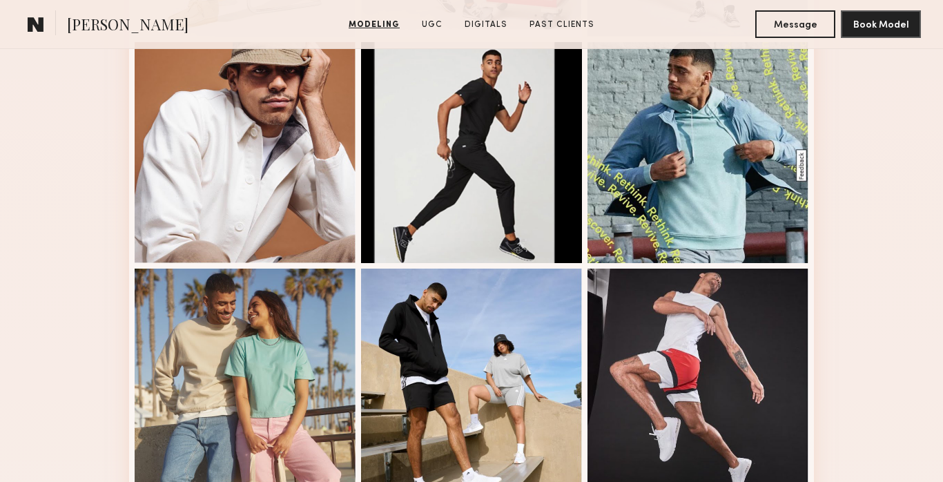
scroll to position [0, 0]
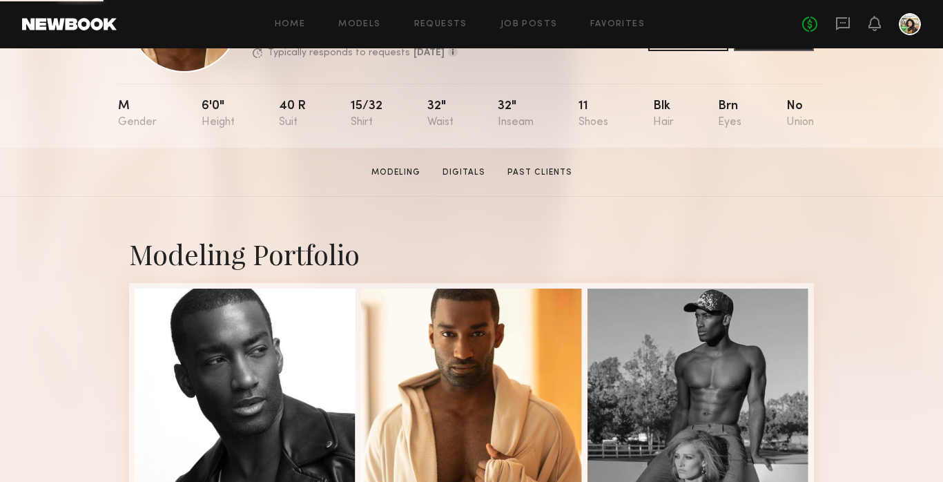
scroll to position [130, 0]
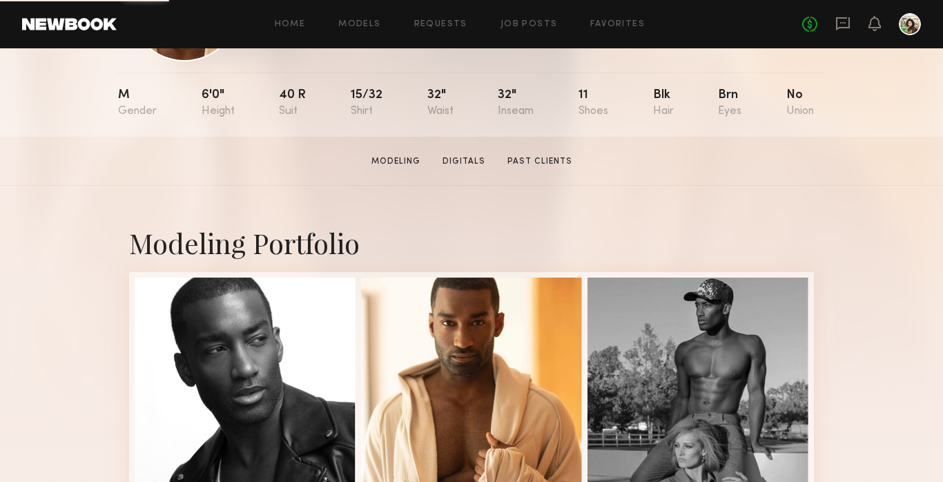
click at [278, 348] on div at bounding box center [245, 387] width 221 height 221
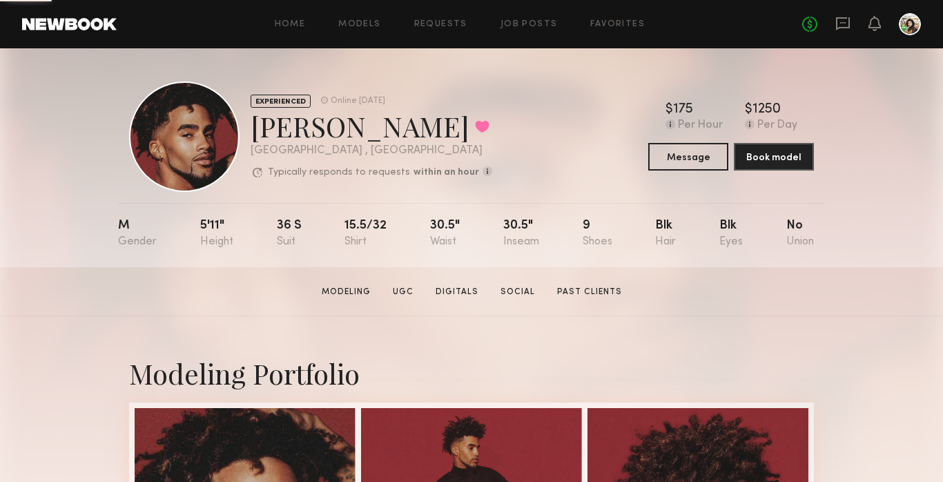
scroll to position [291, 0]
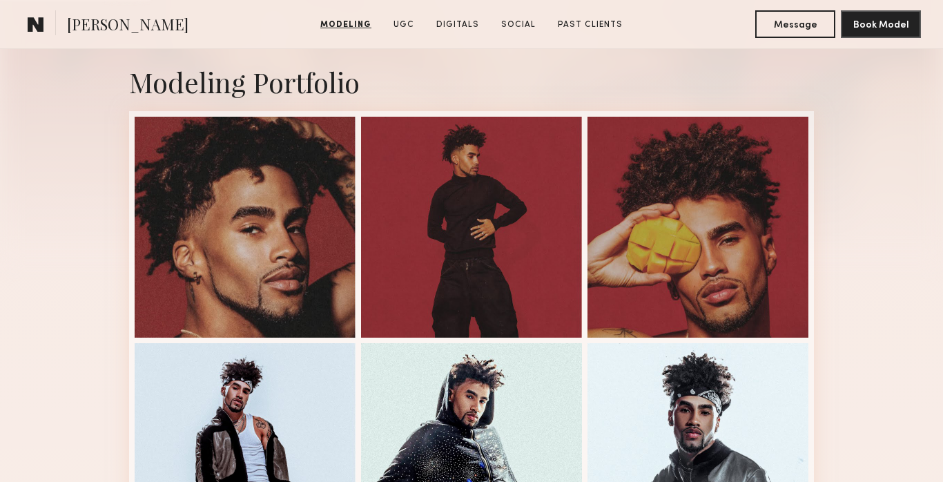
click at [320, 218] on div at bounding box center [245, 227] width 221 height 221
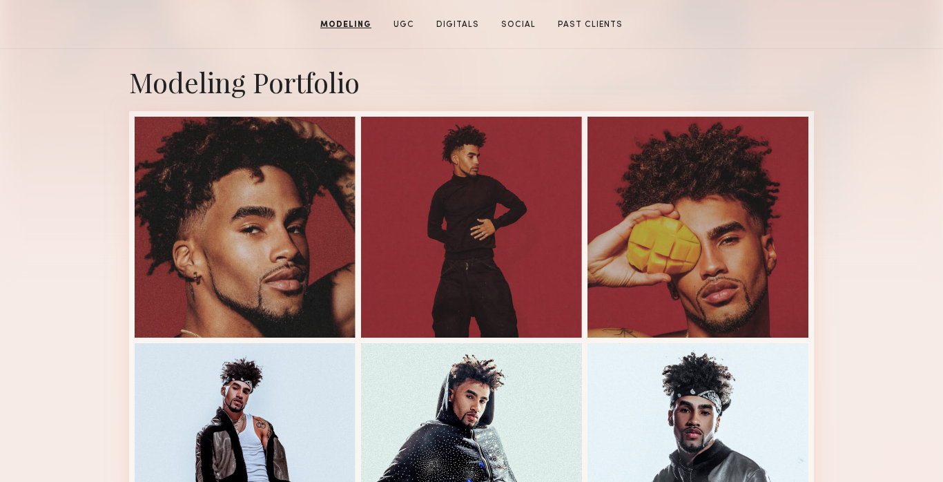
scroll to position [0, 0]
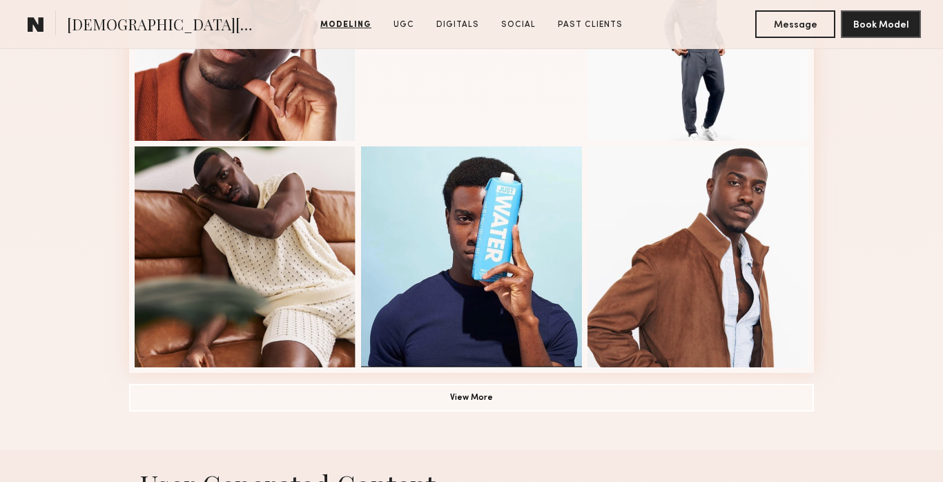
scroll to position [948, 0]
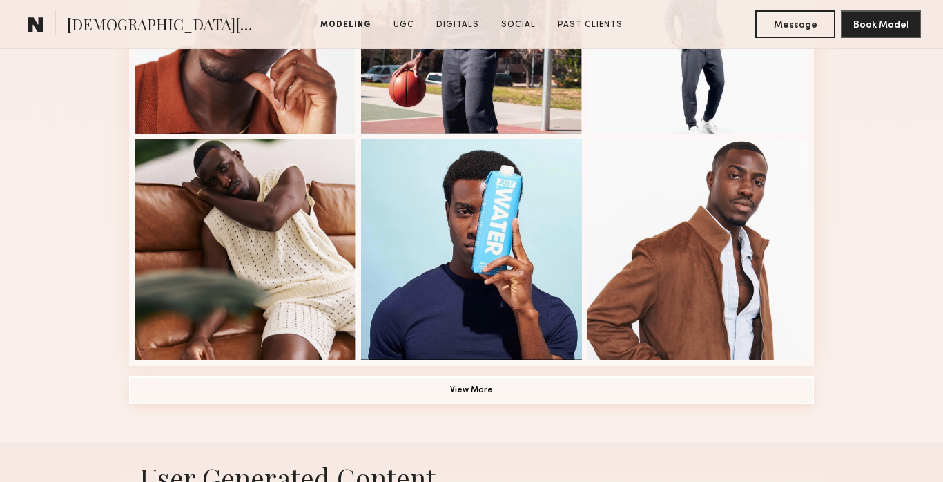
click at [527, 402] on button "View More" at bounding box center [471, 390] width 685 height 28
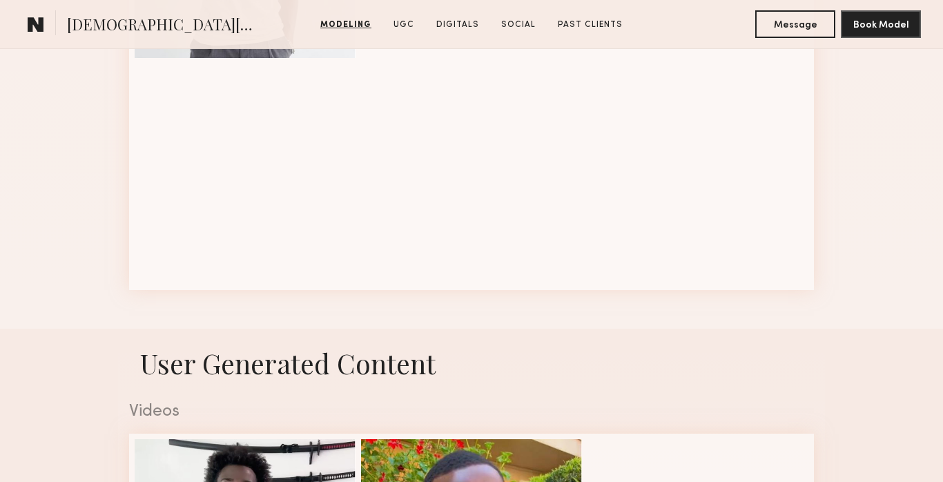
scroll to position [1921, 0]
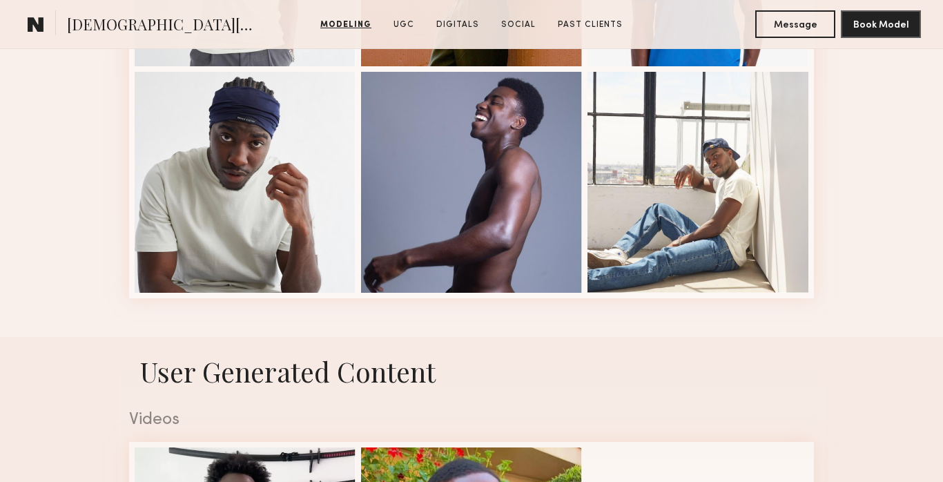
click at [231, 201] on div at bounding box center [245, 182] width 221 height 221
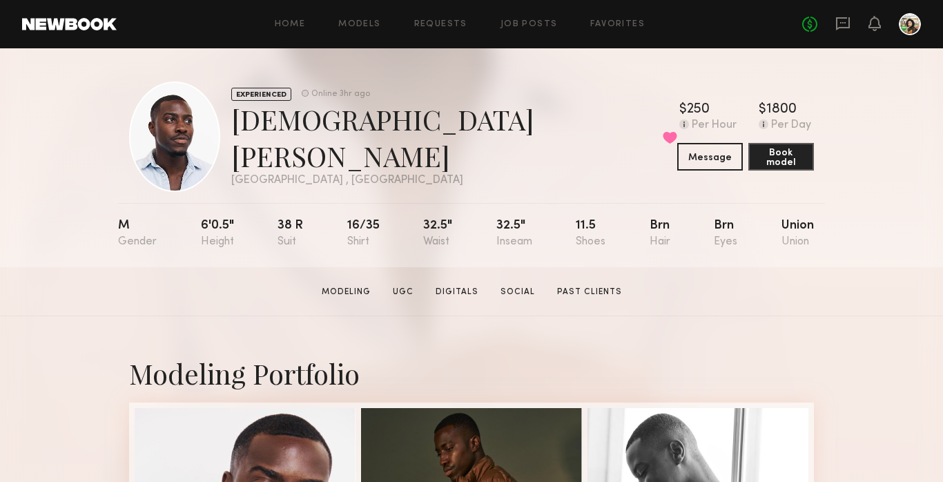
scroll to position [1, 0]
click at [452, 288] on link "Digitals" at bounding box center [457, 291] width 54 height 12
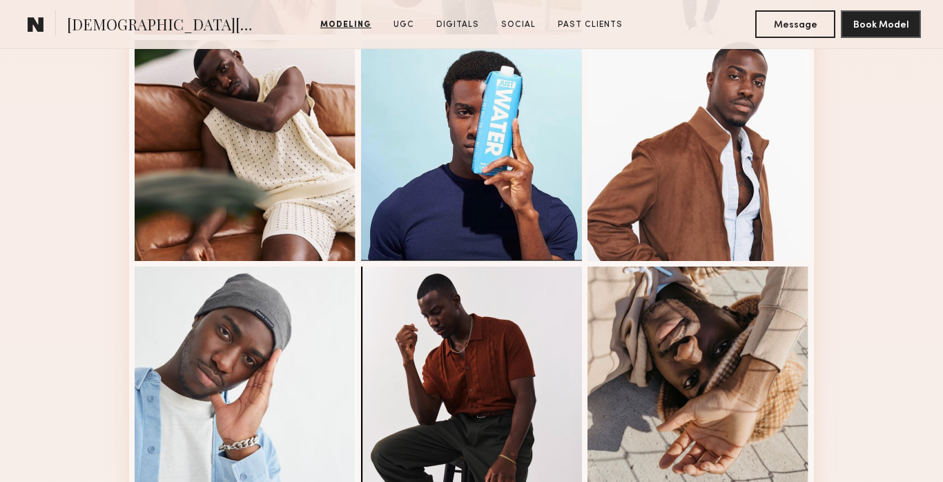
scroll to position [996, 0]
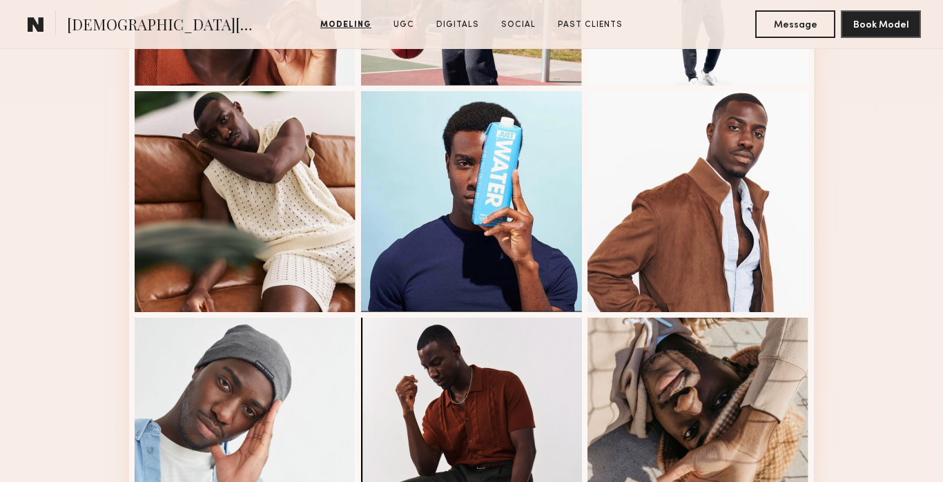
click at [265, 190] on div at bounding box center [245, 201] width 221 height 221
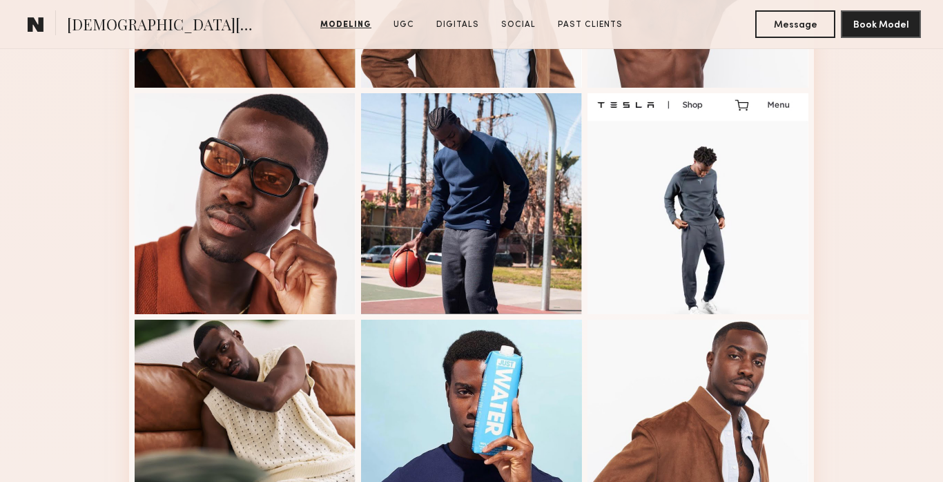
scroll to position [770, 0]
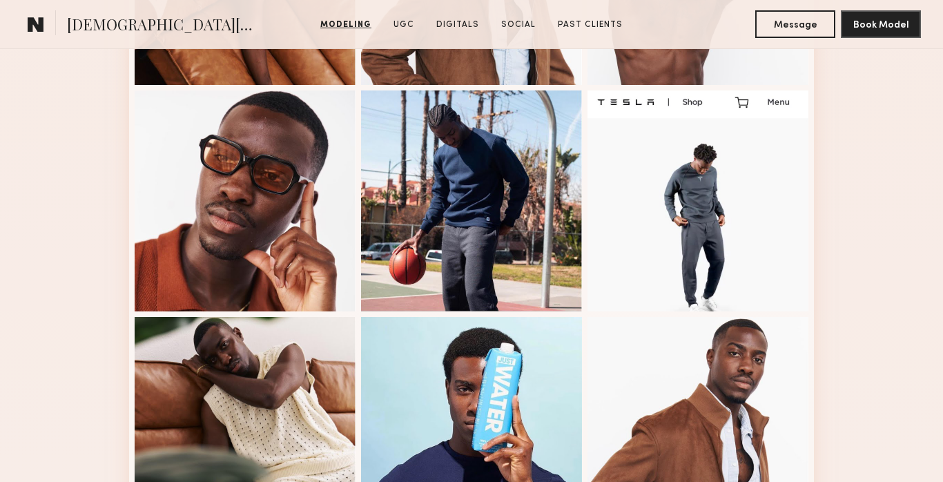
click at [732, 251] on div at bounding box center [697, 200] width 221 height 221
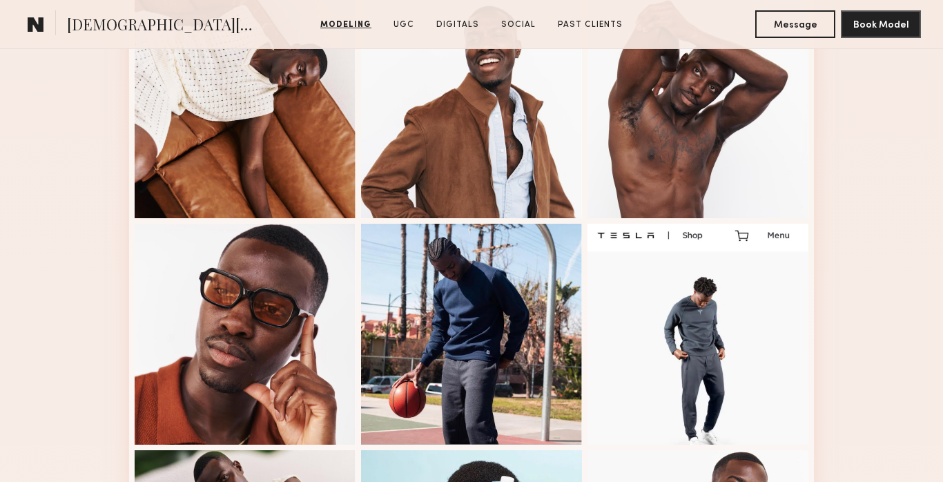
scroll to position [511, 0]
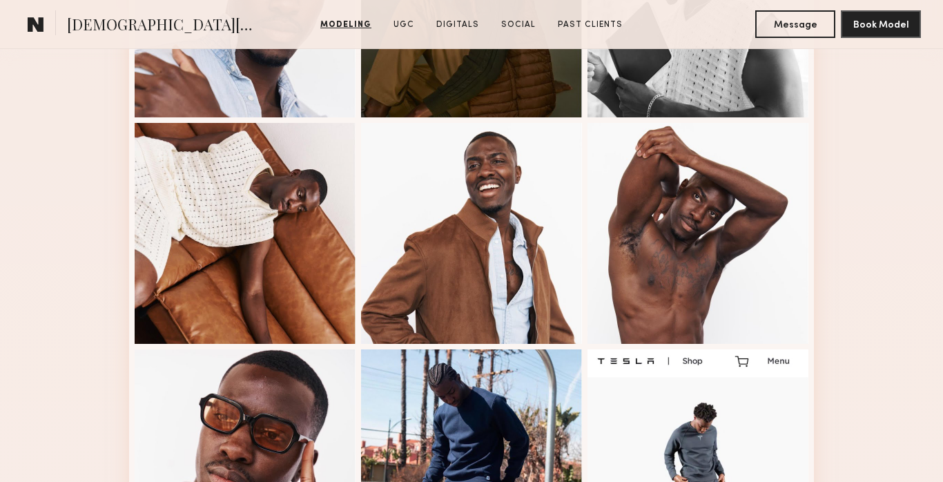
click at [314, 264] on div at bounding box center [245, 233] width 221 height 221
click at [659, 261] on div at bounding box center [697, 233] width 221 height 221
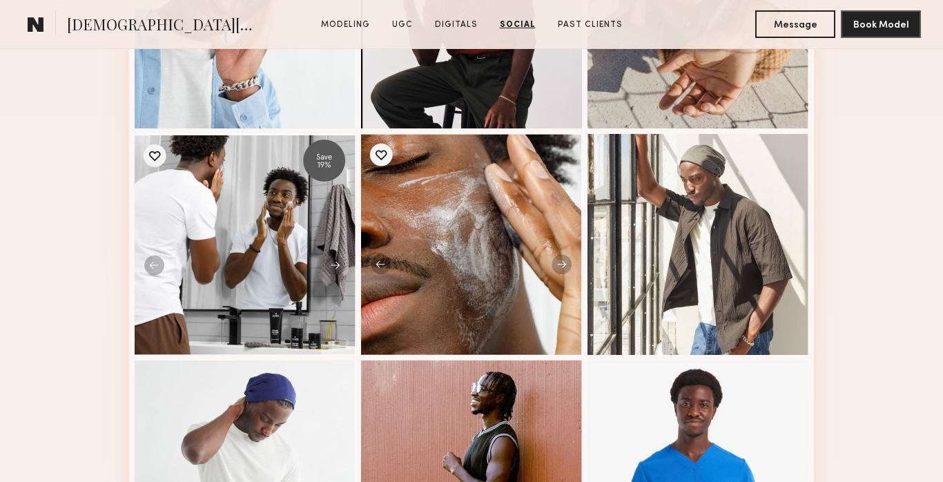
scroll to position [0, 0]
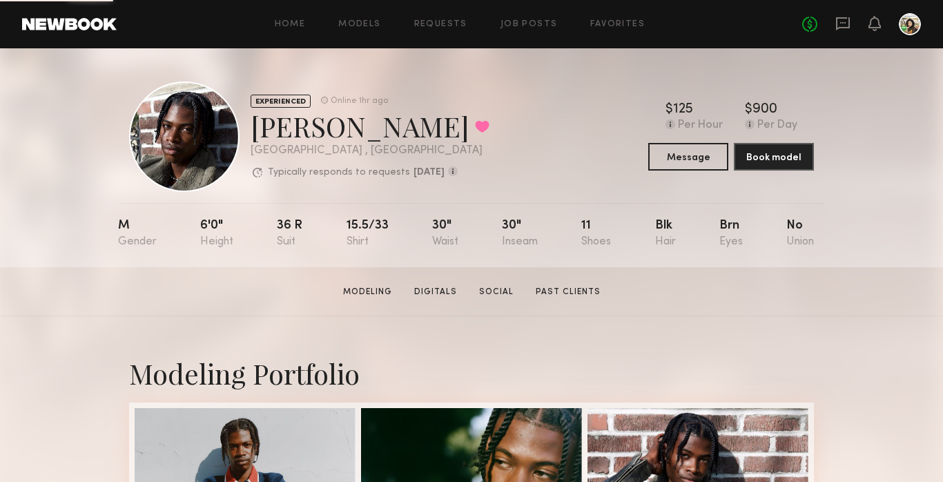
scroll to position [129, 0]
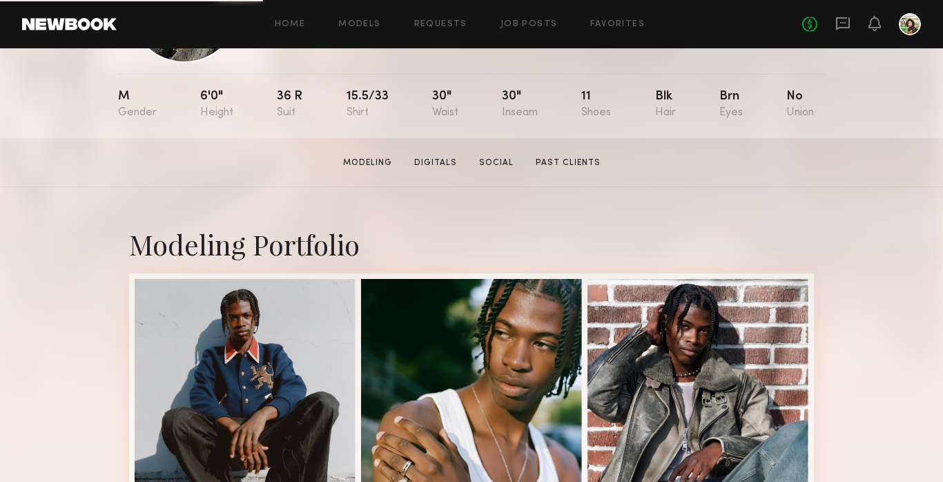
click at [433, 371] on div at bounding box center [471, 389] width 221 height 221
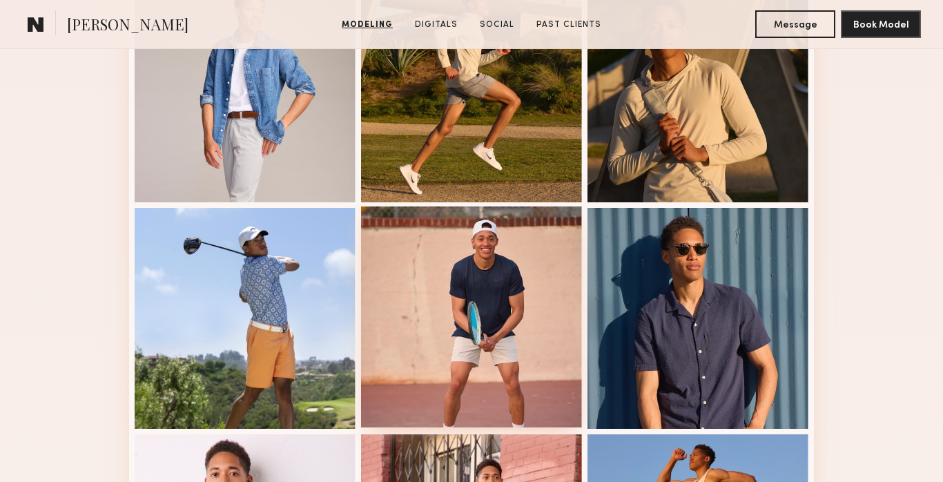
scroll to position [903, 0]
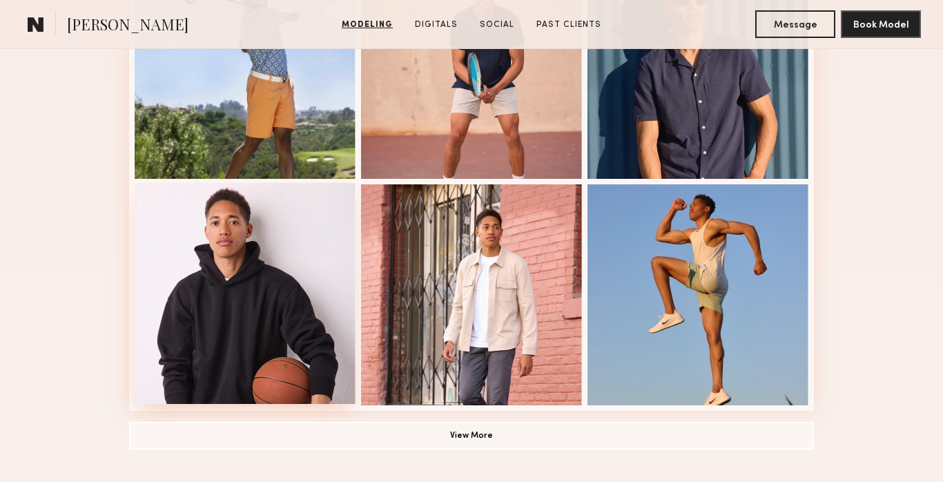
click at [241, 283] on div at bounding box center [245, 293] width 221 height 221
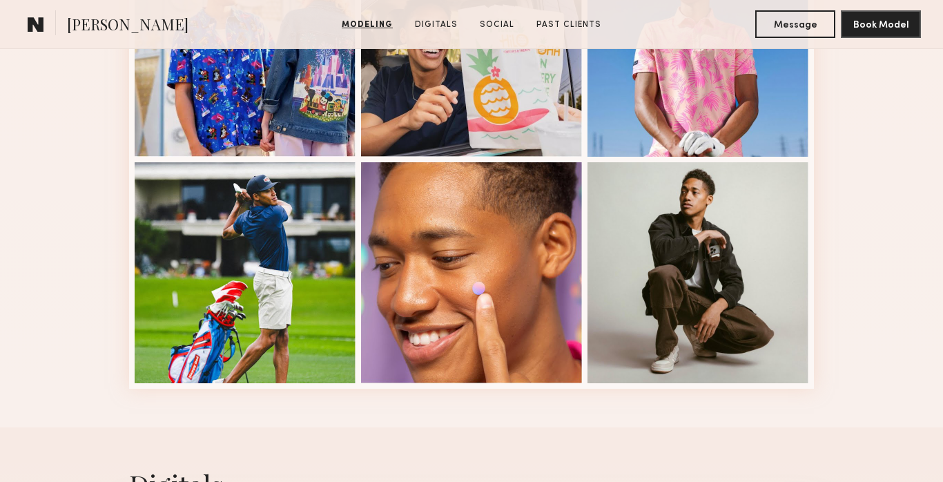
scroll to position [1615, 0]
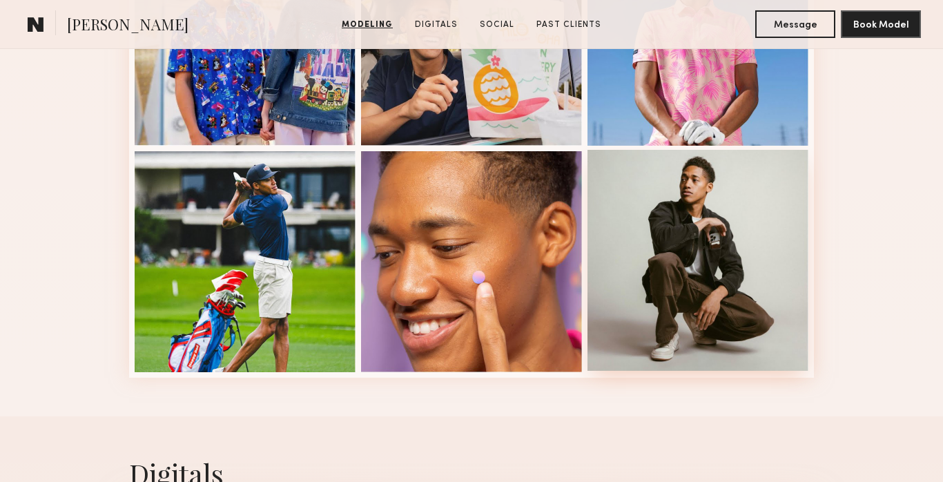
click at [763, 254] on div at bounding box center [697, 260] width 221 height 221
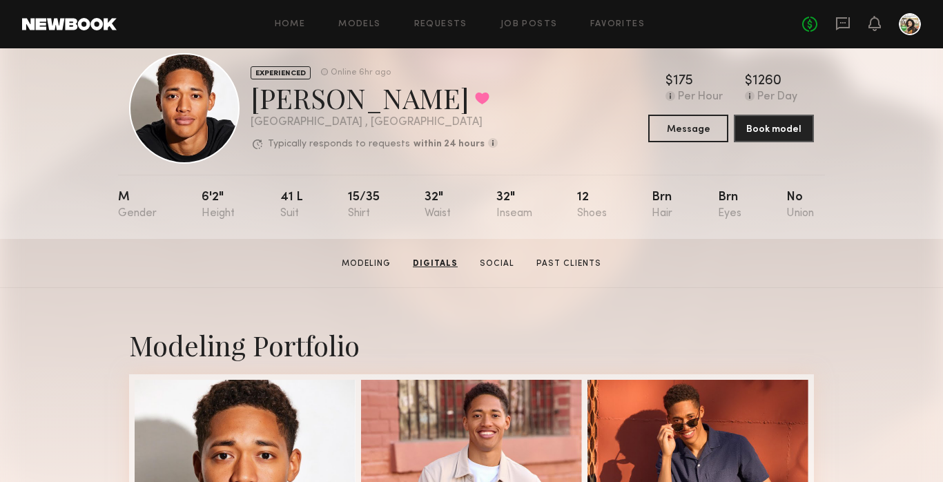
scroll to position [0, 0]
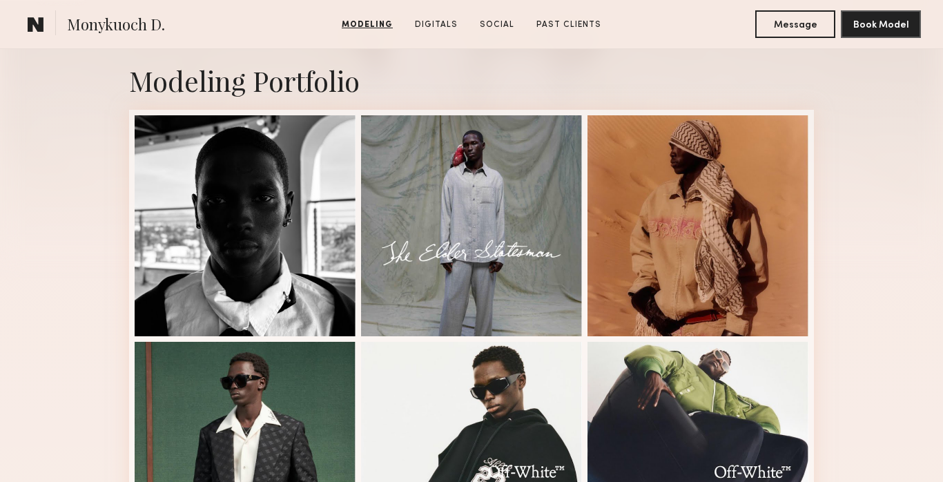
scroll to position [293, 0]
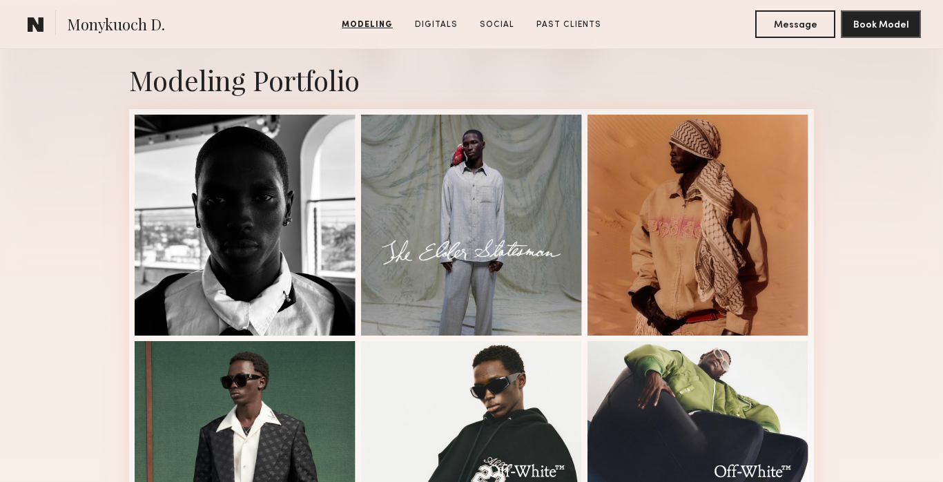
click at [286, 194] on div at bounding box center [245, 225] width 221 height 221
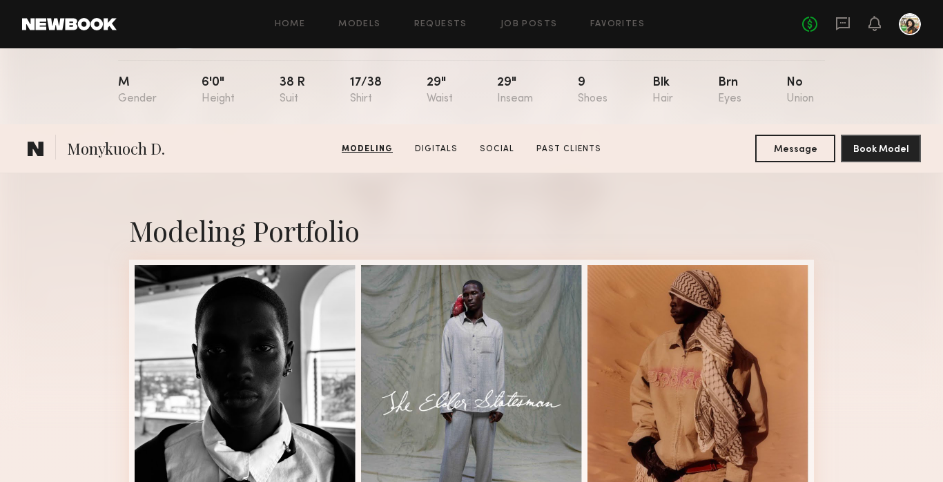
scroll to position [0, 0]
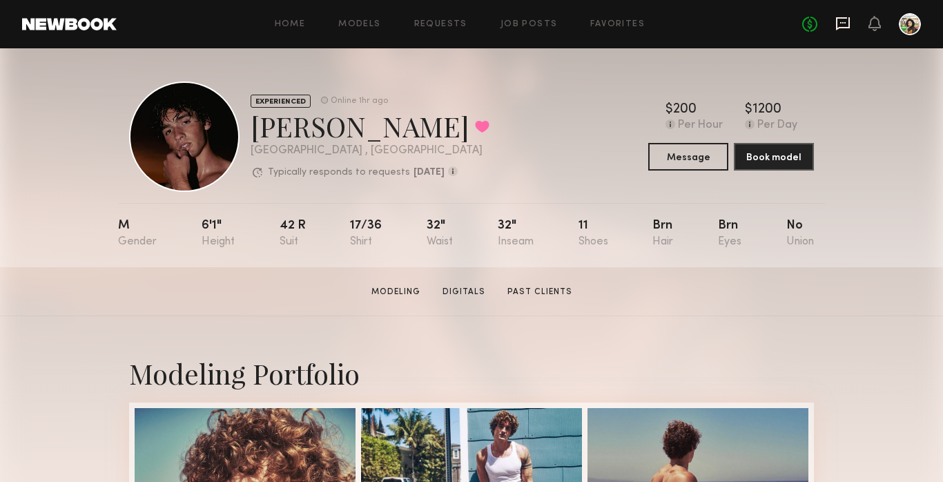
click at [835, 29] on icon at bounding box center [842, 23] width 15 height 15
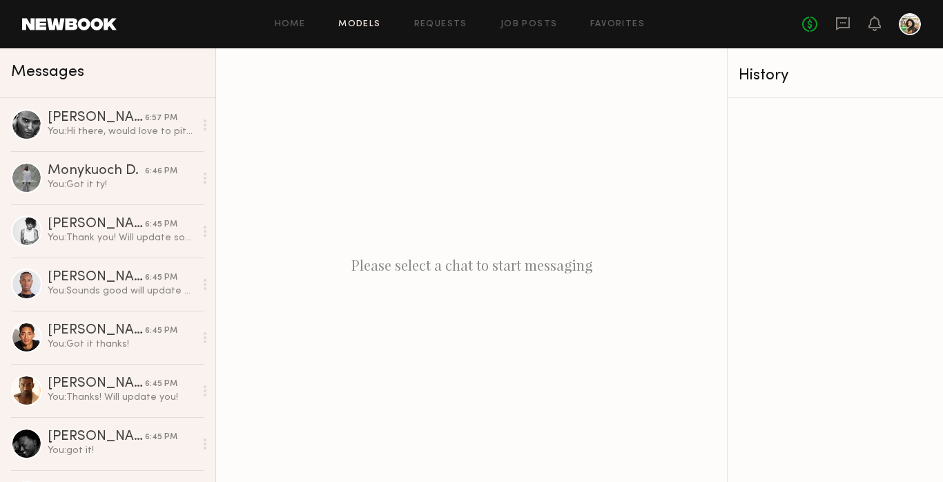
click at [367, 27] on link "Models" at bounding box center [359, 24] width 42 height 9
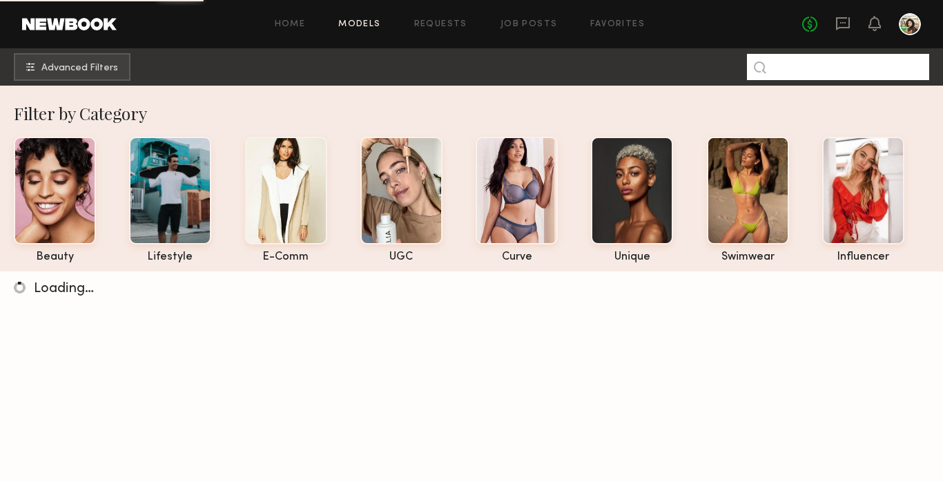
click at [836, 71] on input at bounding box center [838, 67] width 182 height 26
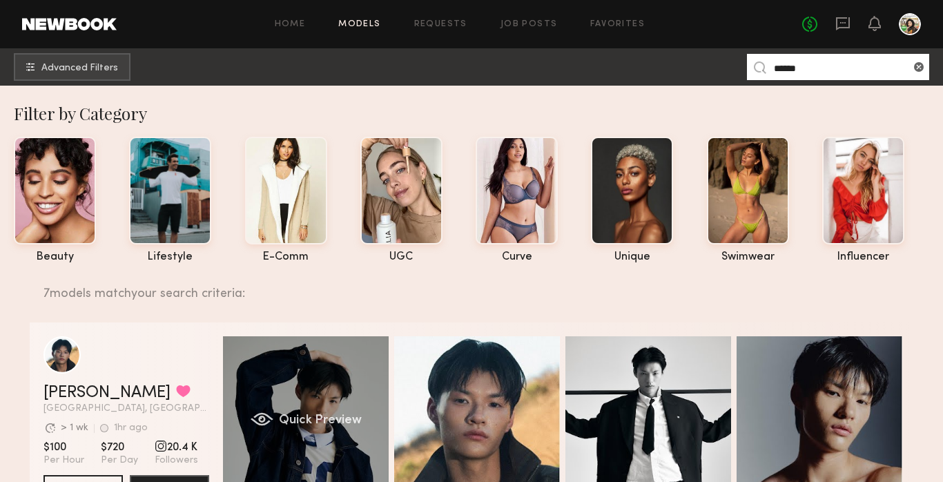
type input "******"
click at [331, 395] on div "Quick Preview" at bounding box center [306, 419] width 166 height 166
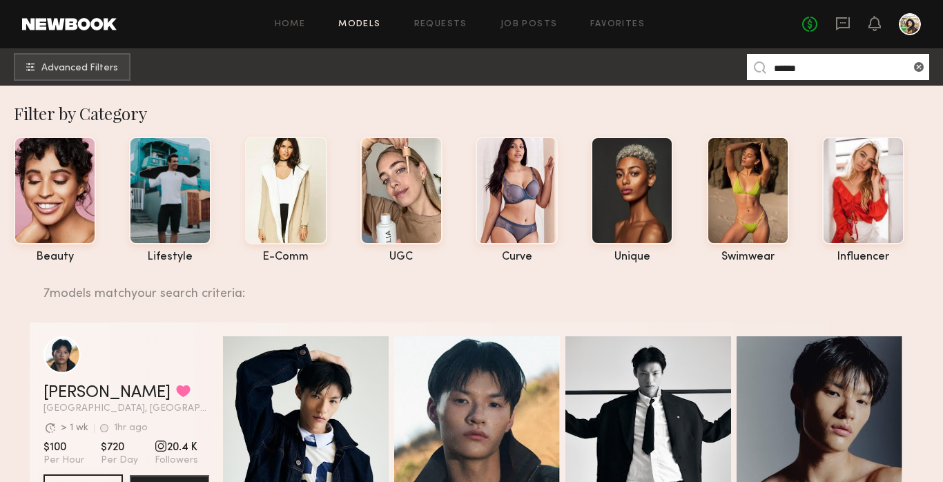
click at [95, 478] on button "See Portfolio" at bounding box center [82, 488] width 79 height 28
